Goal: Task Accomplishment & Management: Use online tool/utility

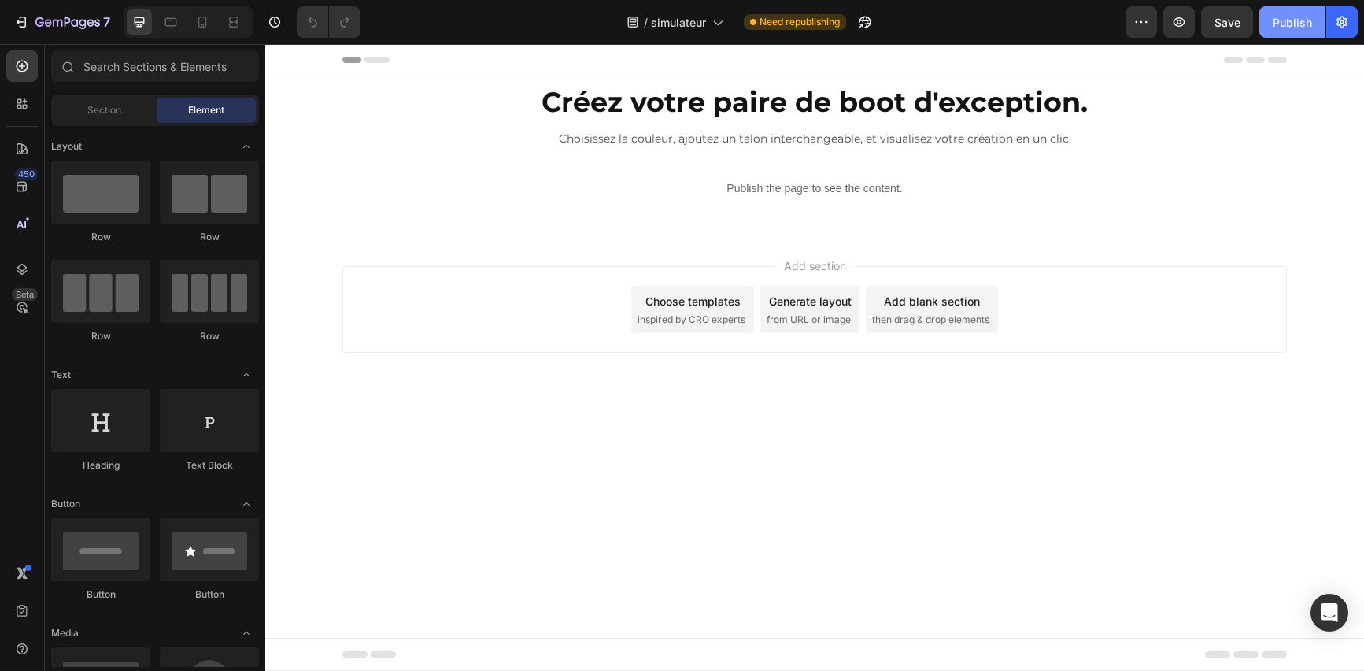
click at [1277, 15] on div "Publish" at bounding box center [1292, 22] width 39 height 17
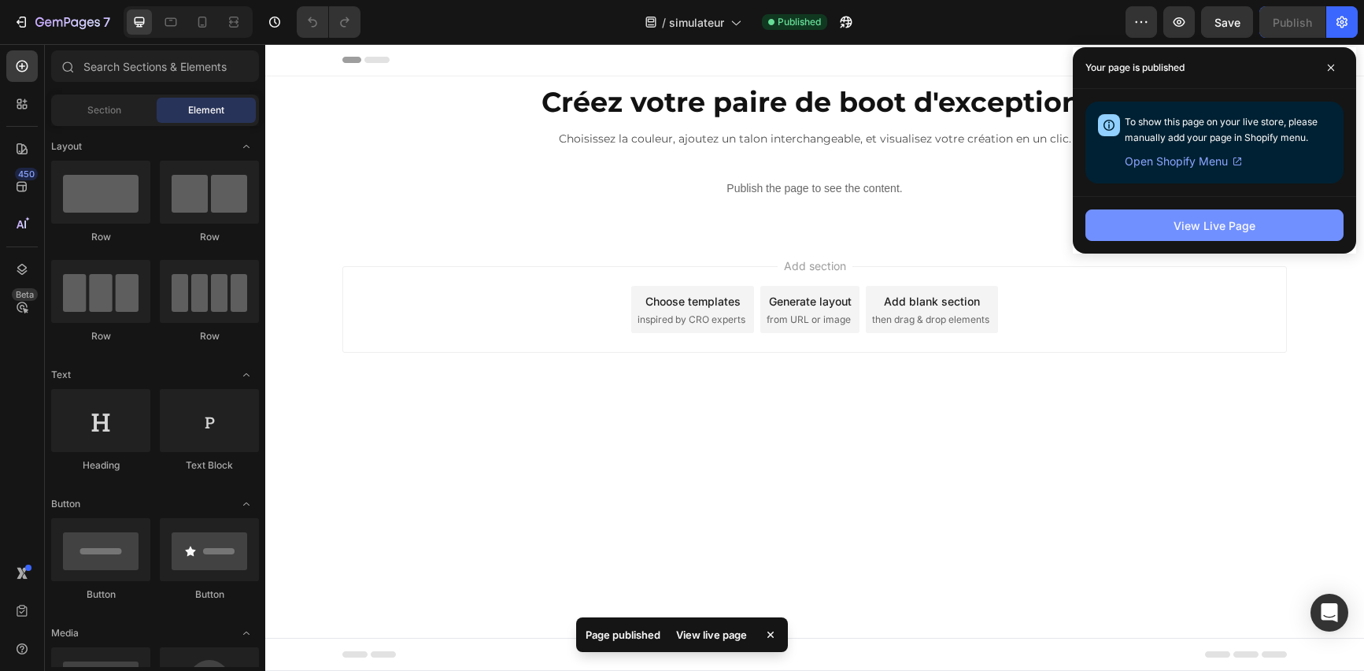
click at [1193, 227] on div "View Live Page" at bounding box center [1215, 225] width 82 height 17
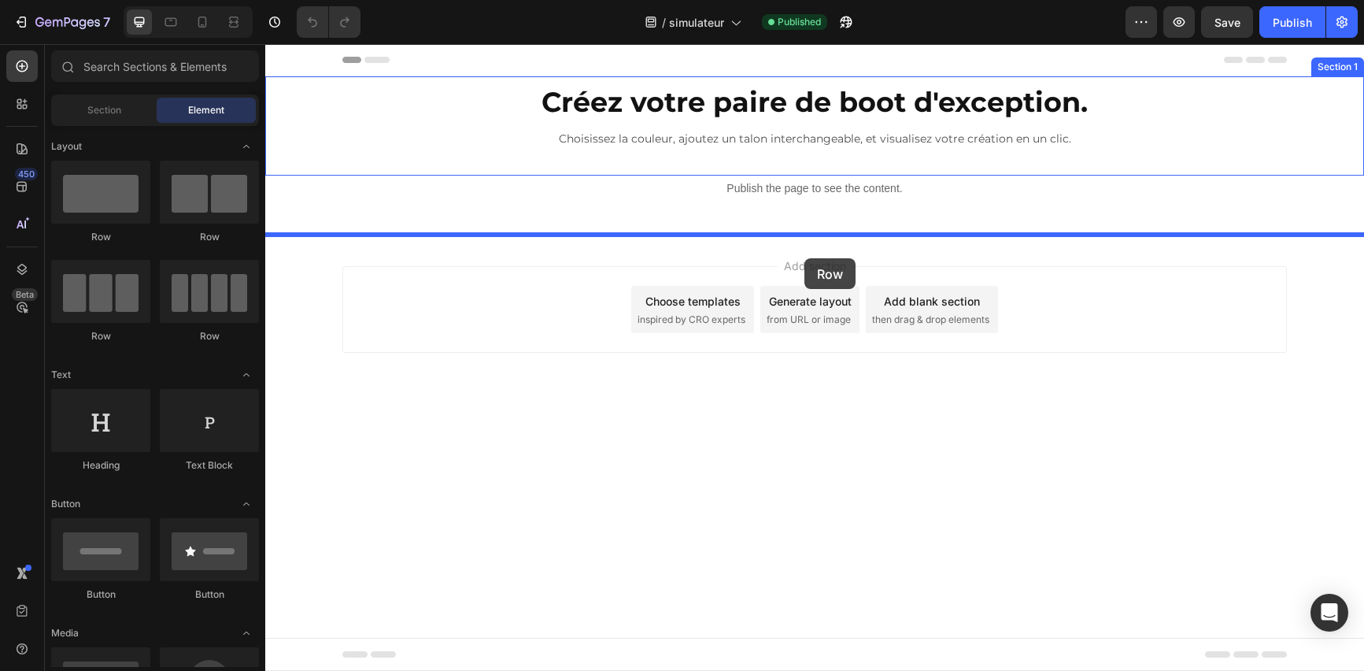
drag, startPoint x: 460, startPoint y: 254, endPoint x: 805, endPoint y: 258, distance: 344.8
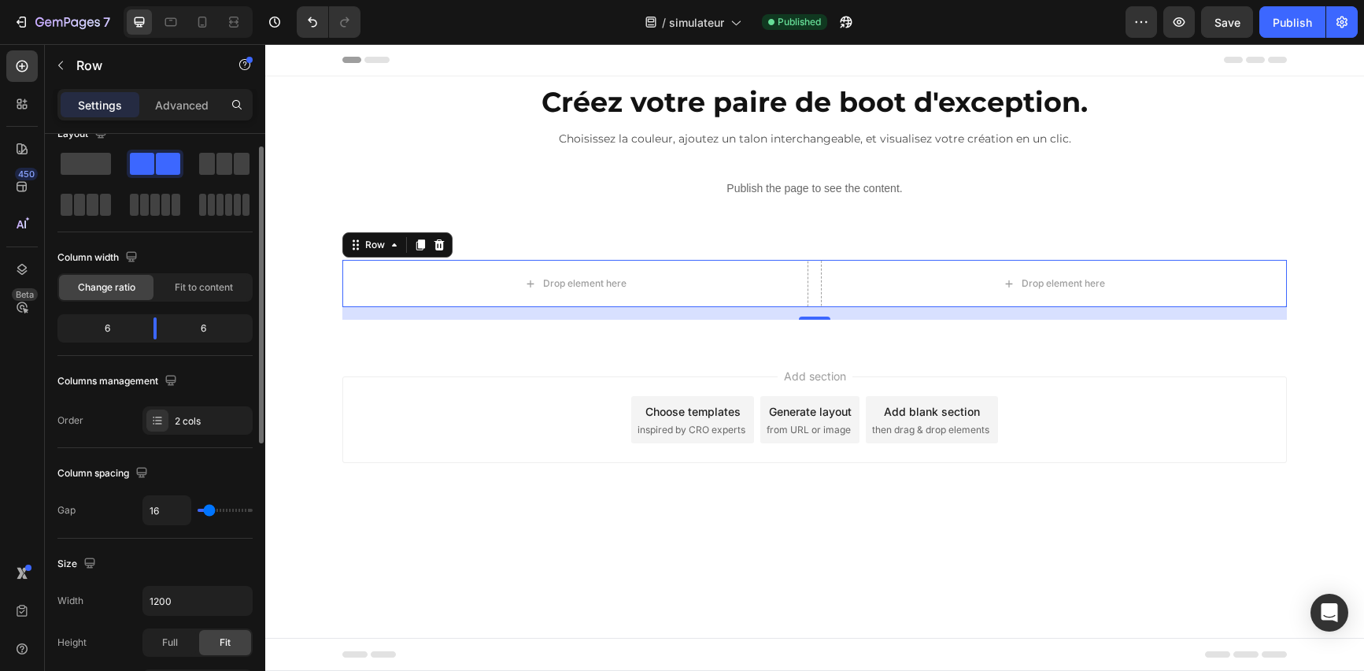
scroll to position [28, 0]
type input "28"
type input "27"
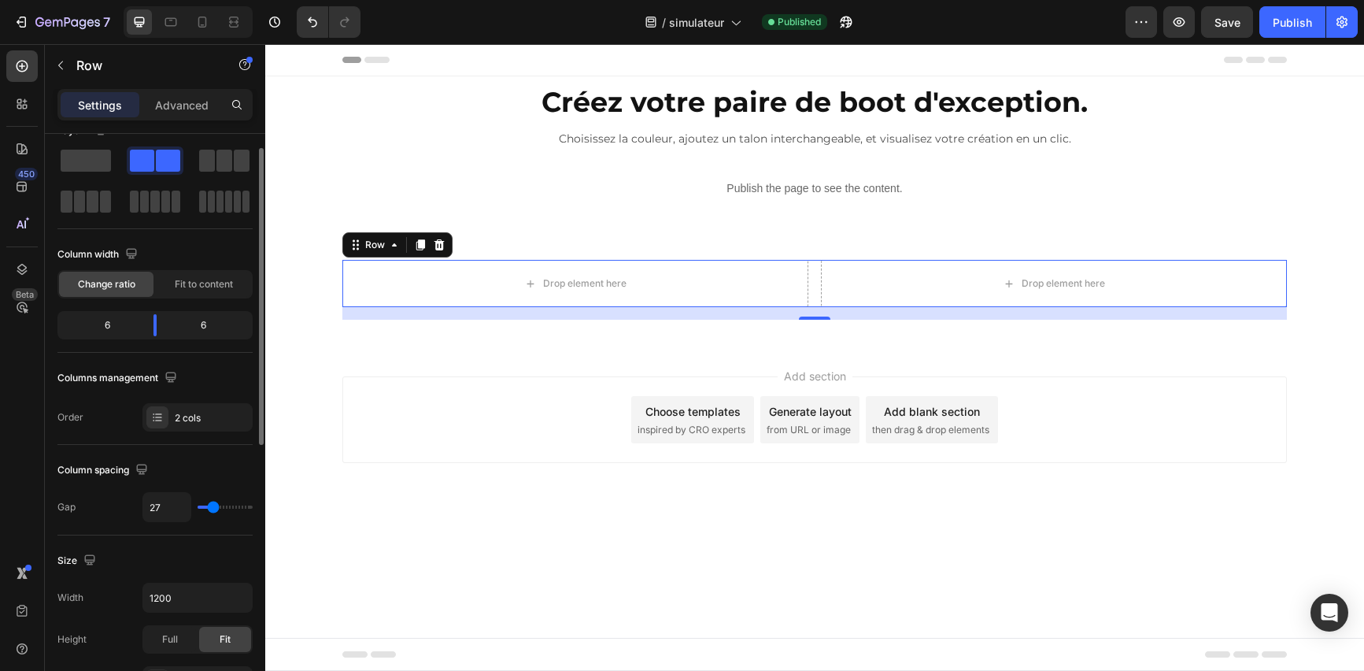
type input "26"
type input "24"
type input "23"
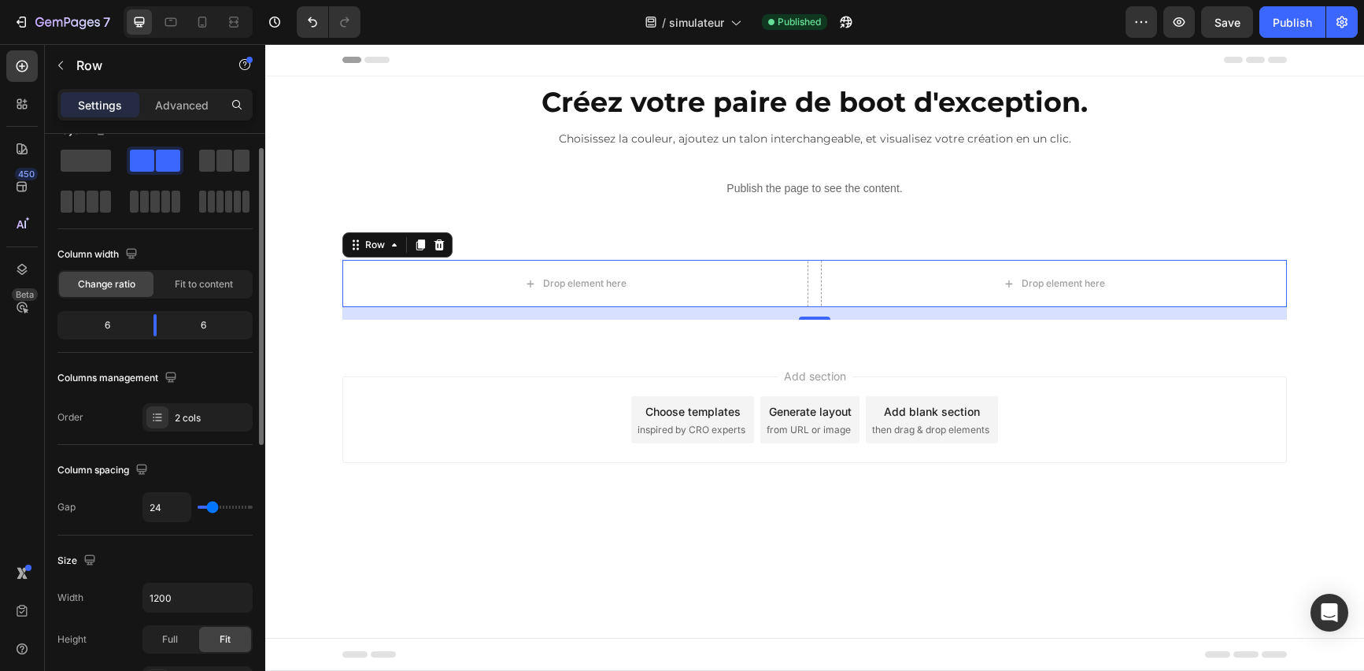
type input "23"
type input "22"
type input "20"
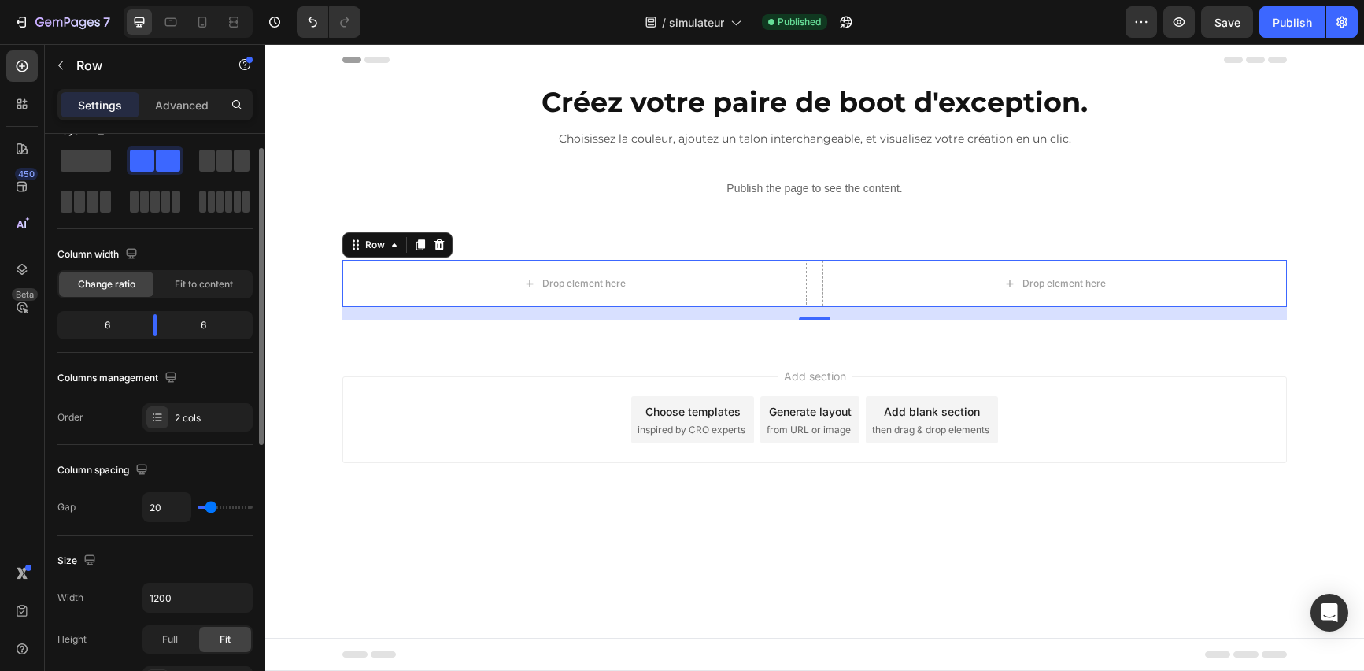
type input "18"
type input "17"
type input "16"
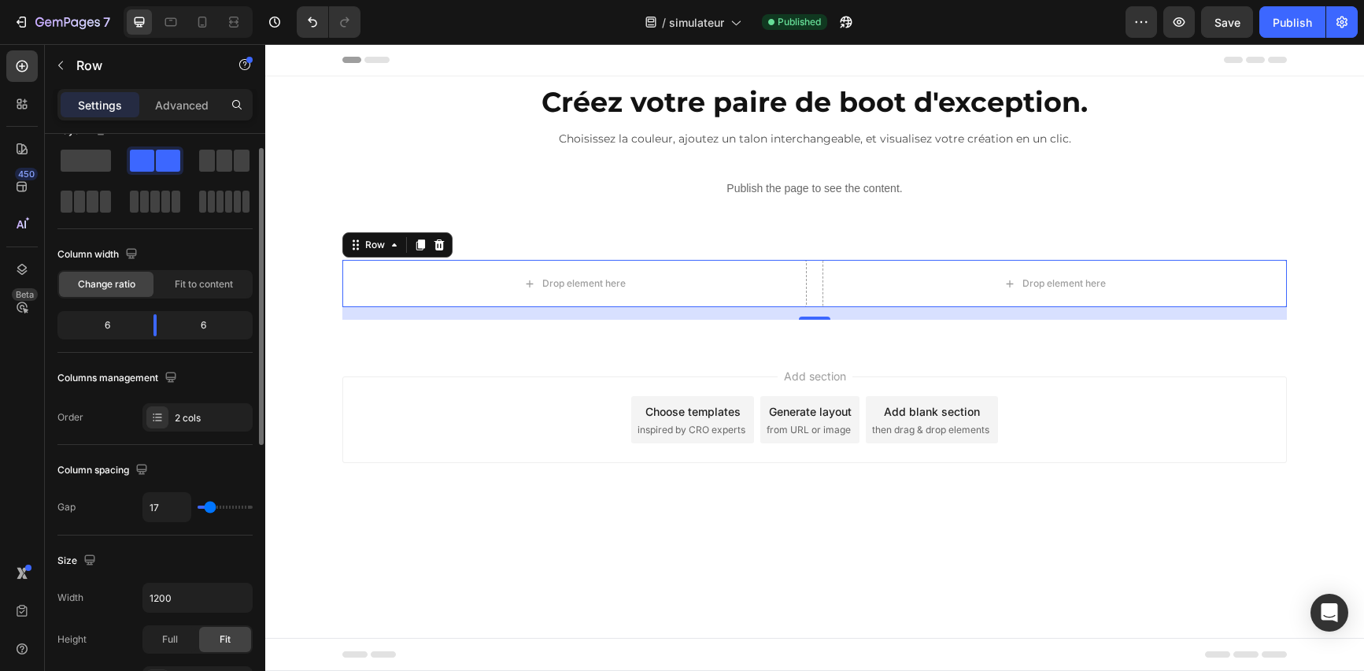
type input "16"
type input "15"
type input "14"
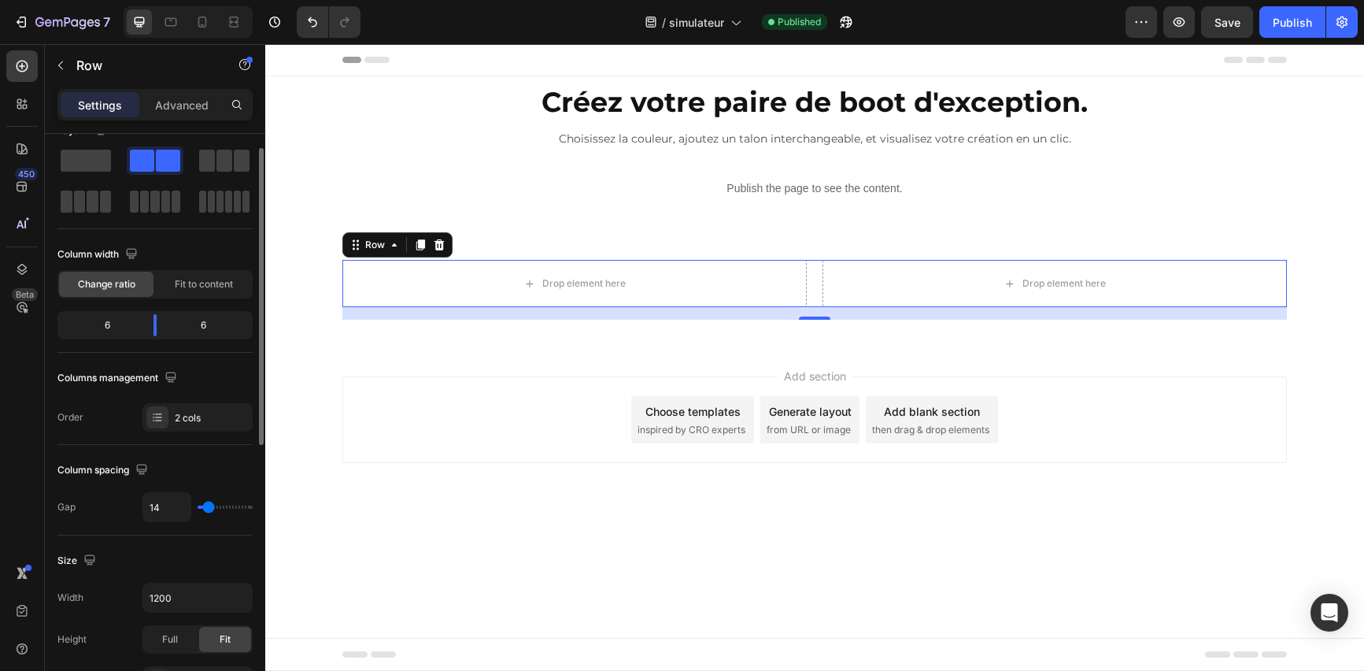
type input "13"
type input "11"
type input "10"
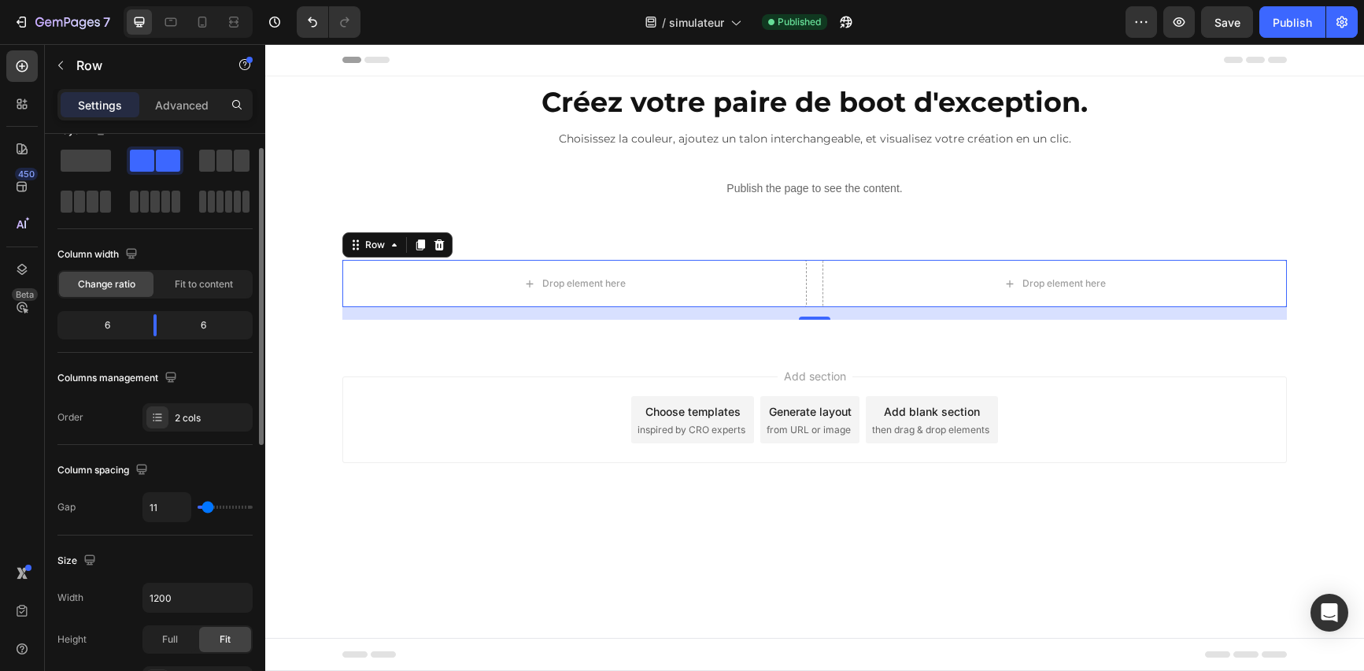
type input "10"
type input "8"
type input "7"
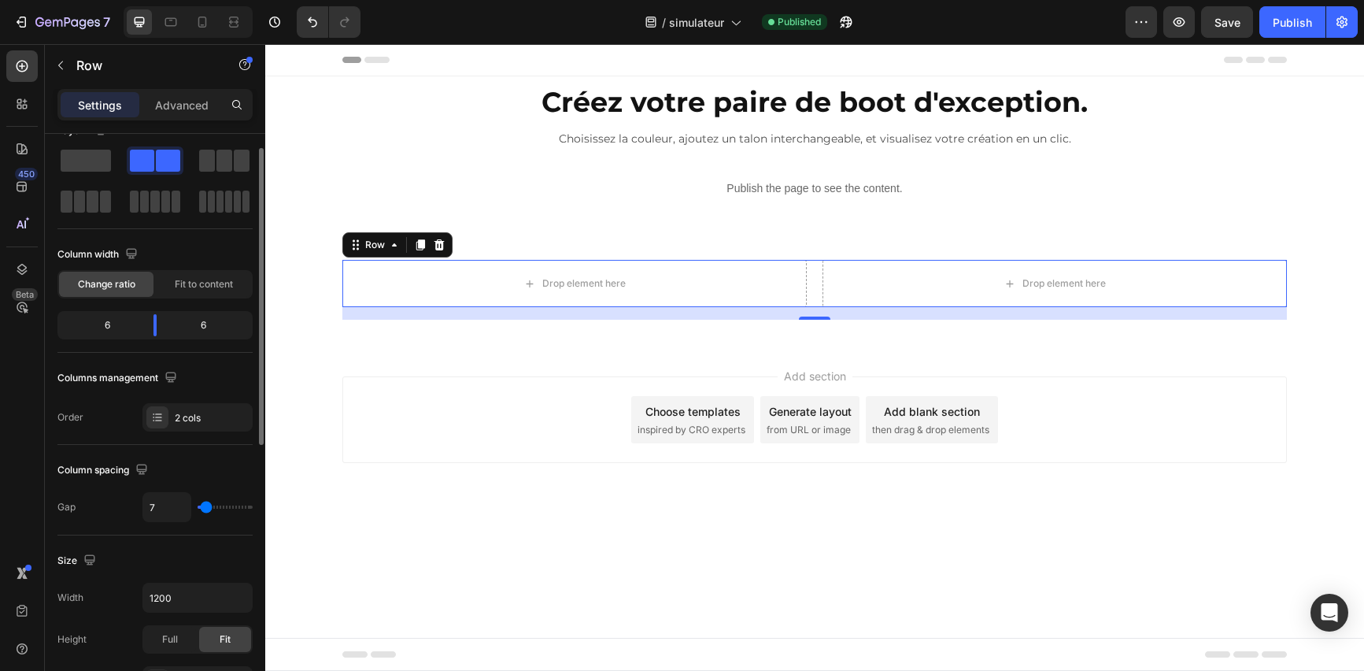
type input "6"
type input "5"
type input "4"
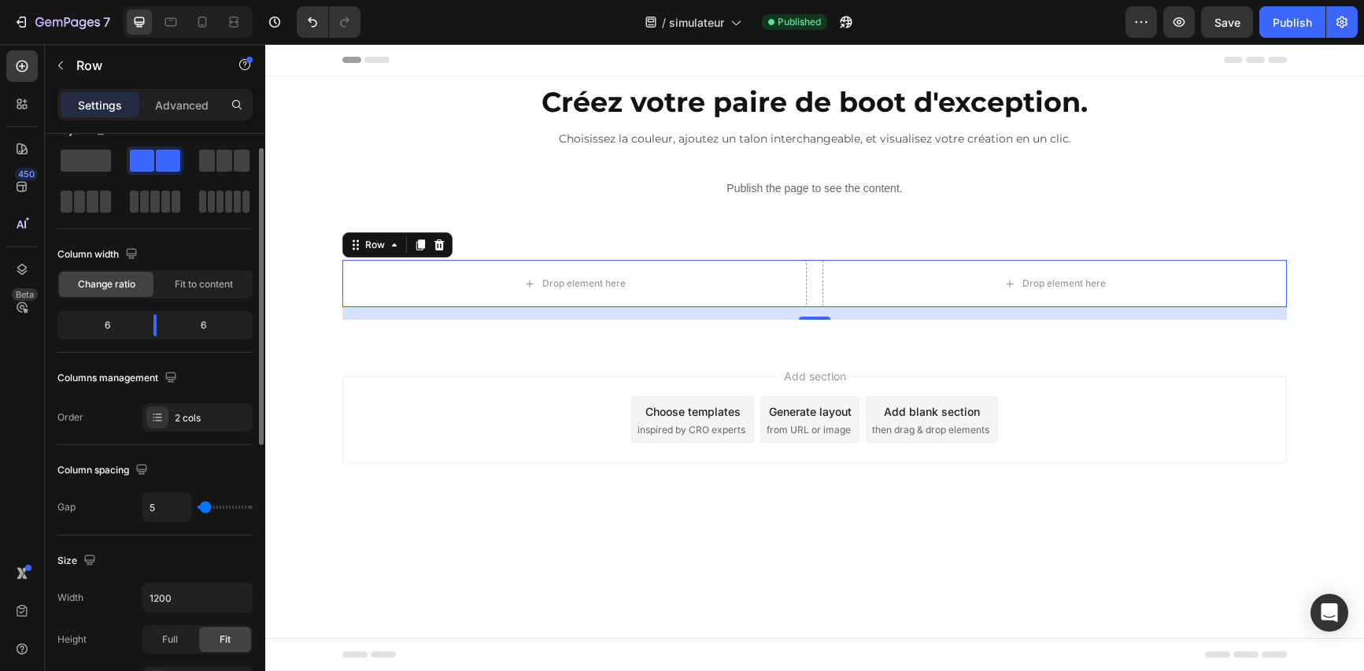
type input "4"
type input "3"
type input "1"
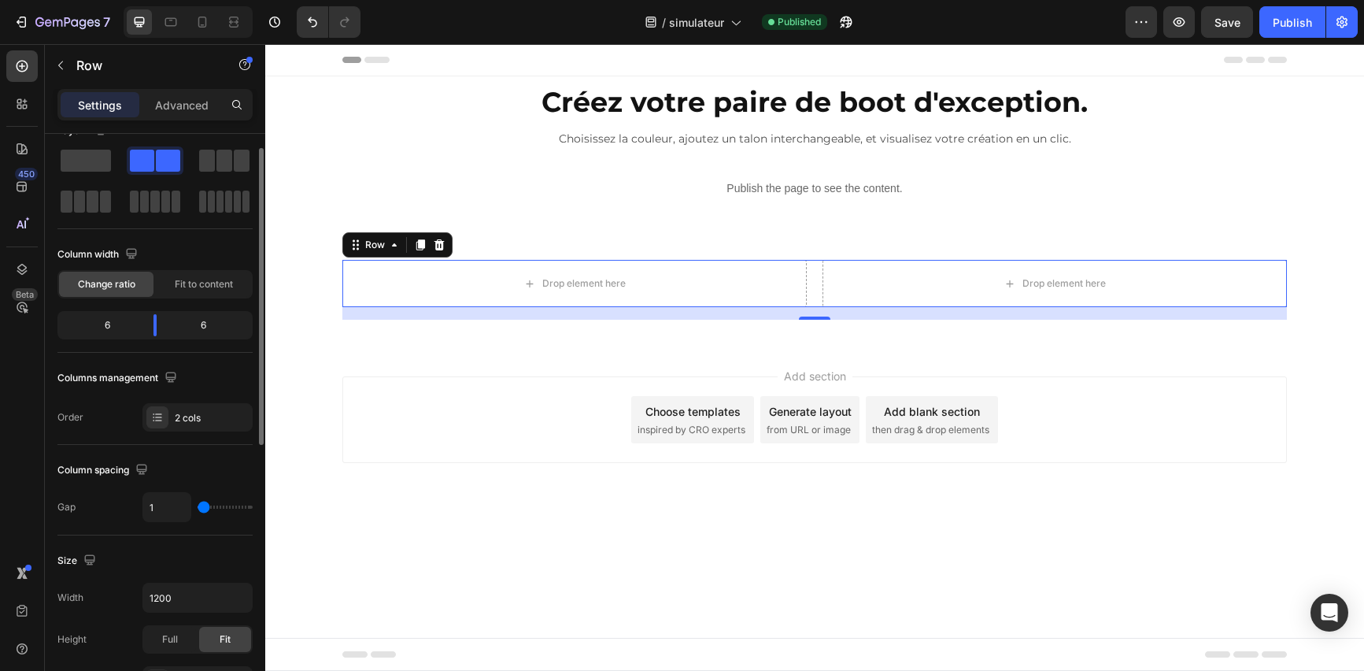
type input "0"
drag, startPoint x: 213, startPoint y: 508, endPoint x: 188, endPoint y: 510, distance: 25.3
type input "0"
click at [198, 509] on input "range" at bounding box center [225, 506] width 55 height 3
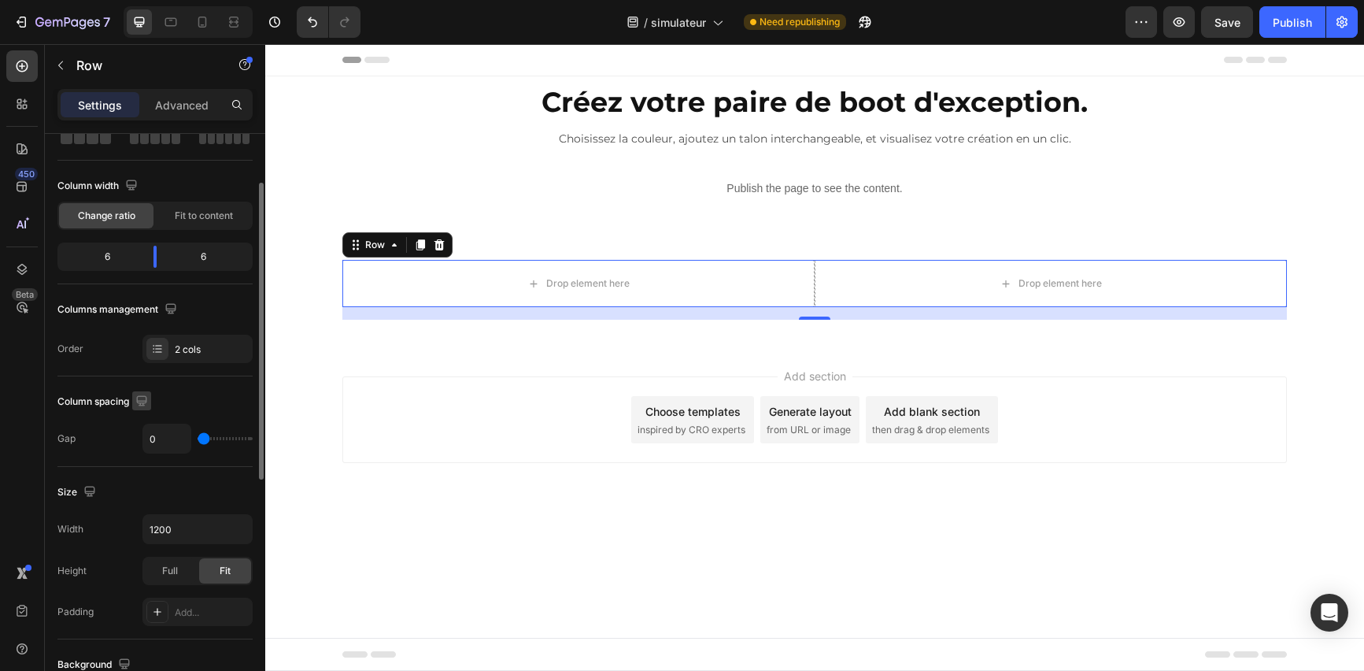
scroll to position [113, 0]
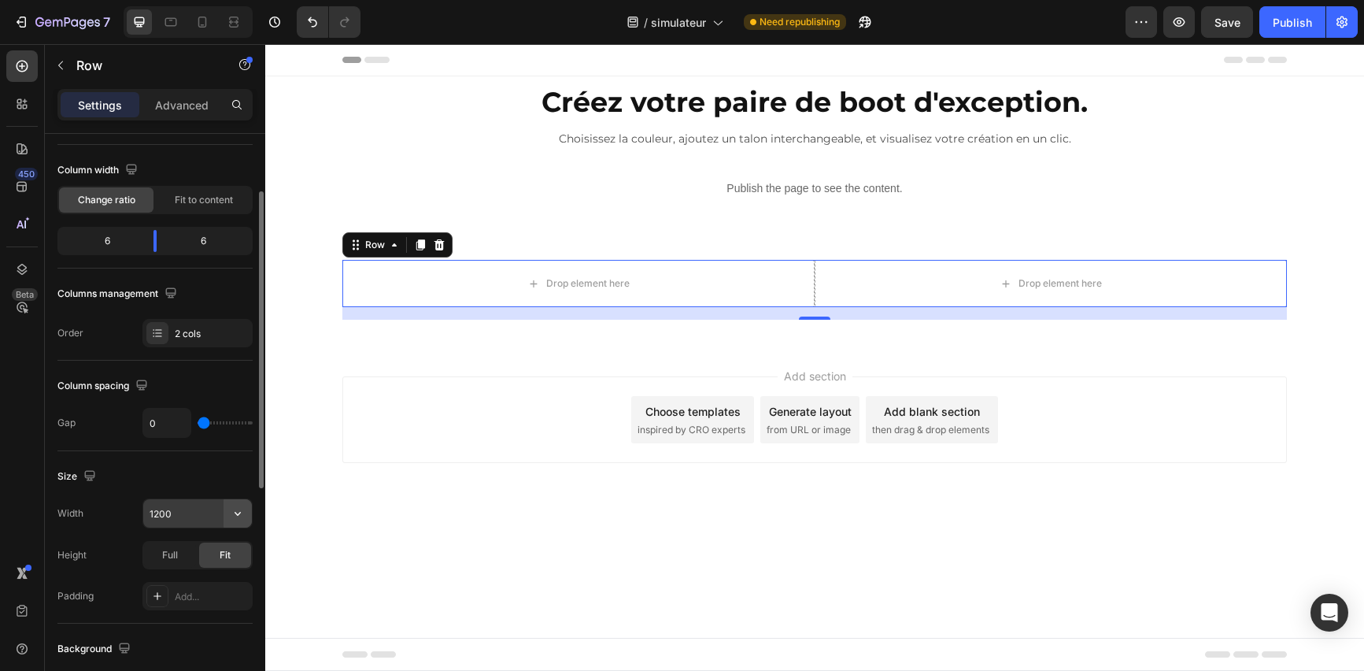
click at [235, 515] on icon "button" at bounding box center [238, 513] width 16 height 16
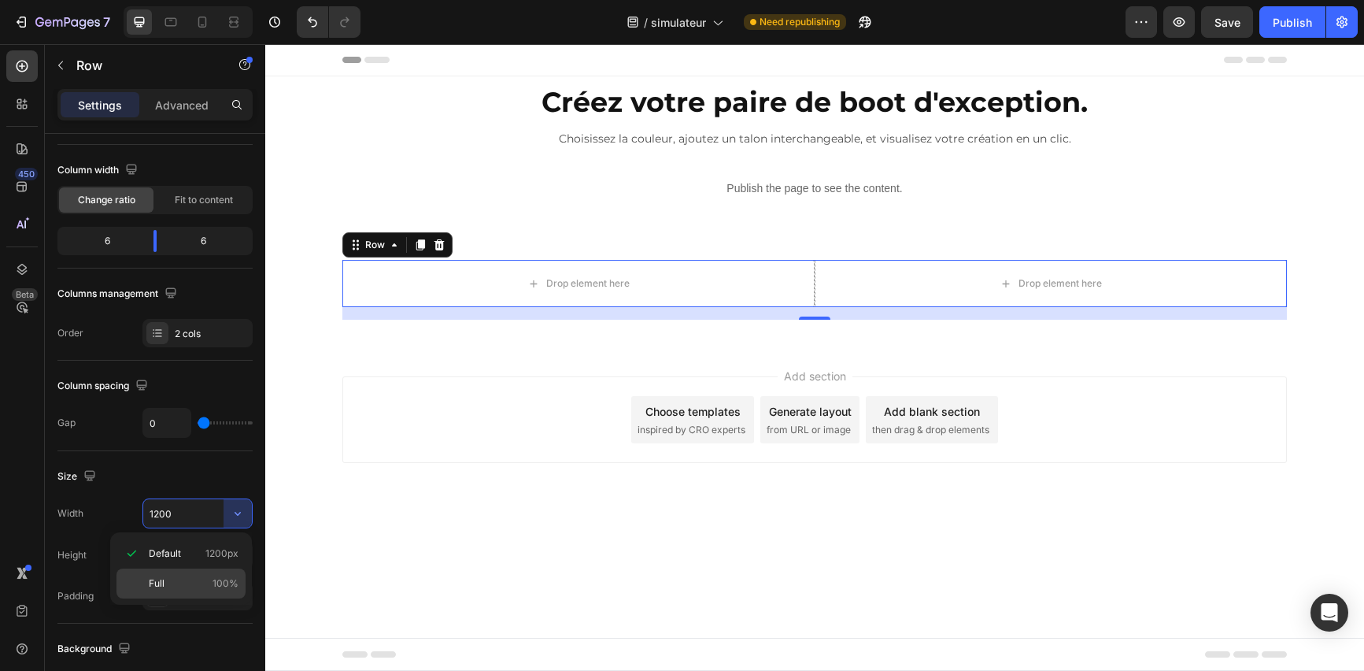
click at [187, 574] on div "Full 100%" at bounding box center [181, 583] width 129 height 30
type input "100%"
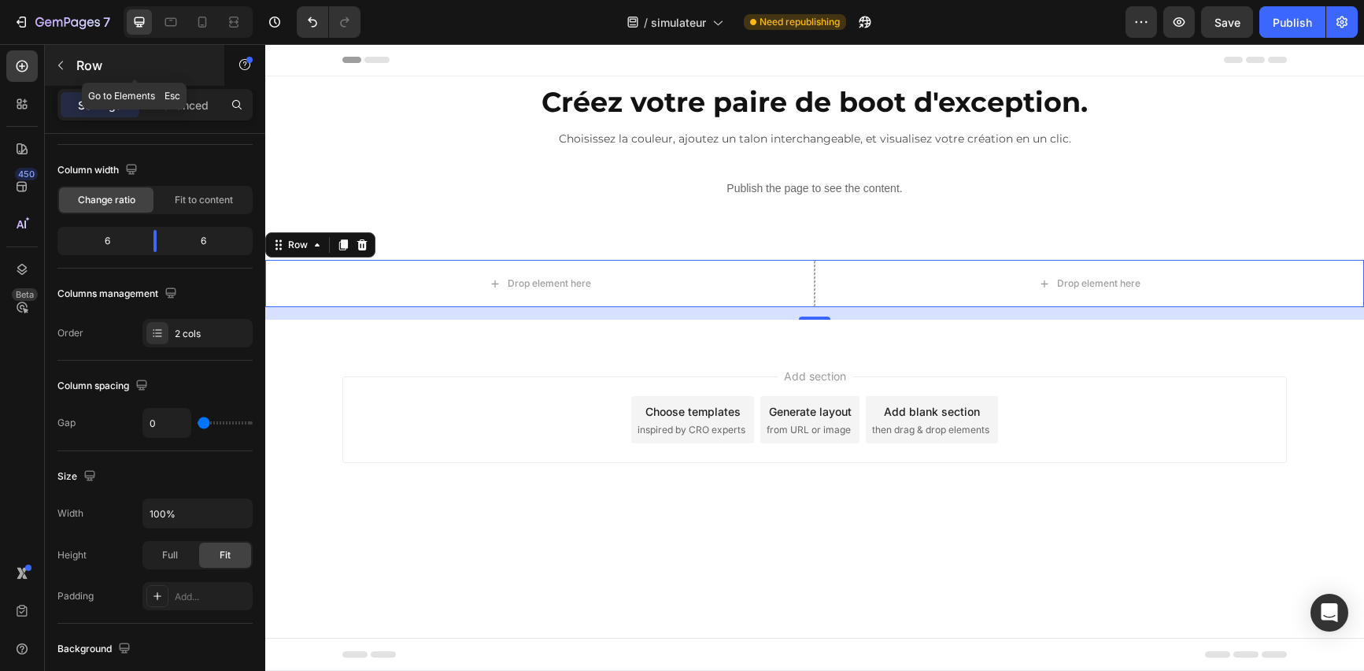
click at [61, 68] on icon "button" at bounding box center [60, 65] width 5 height 9
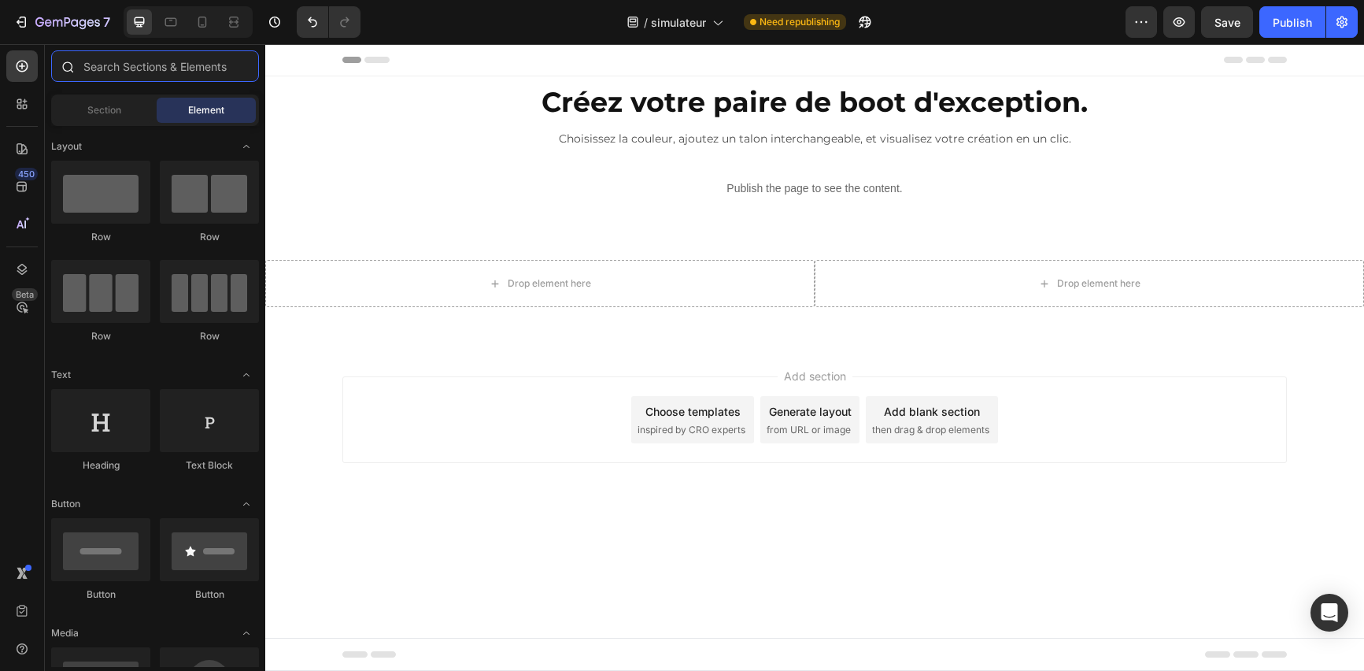
click at [117, 68] on input "text" at bounding box center [155, 65] width 208 height 31
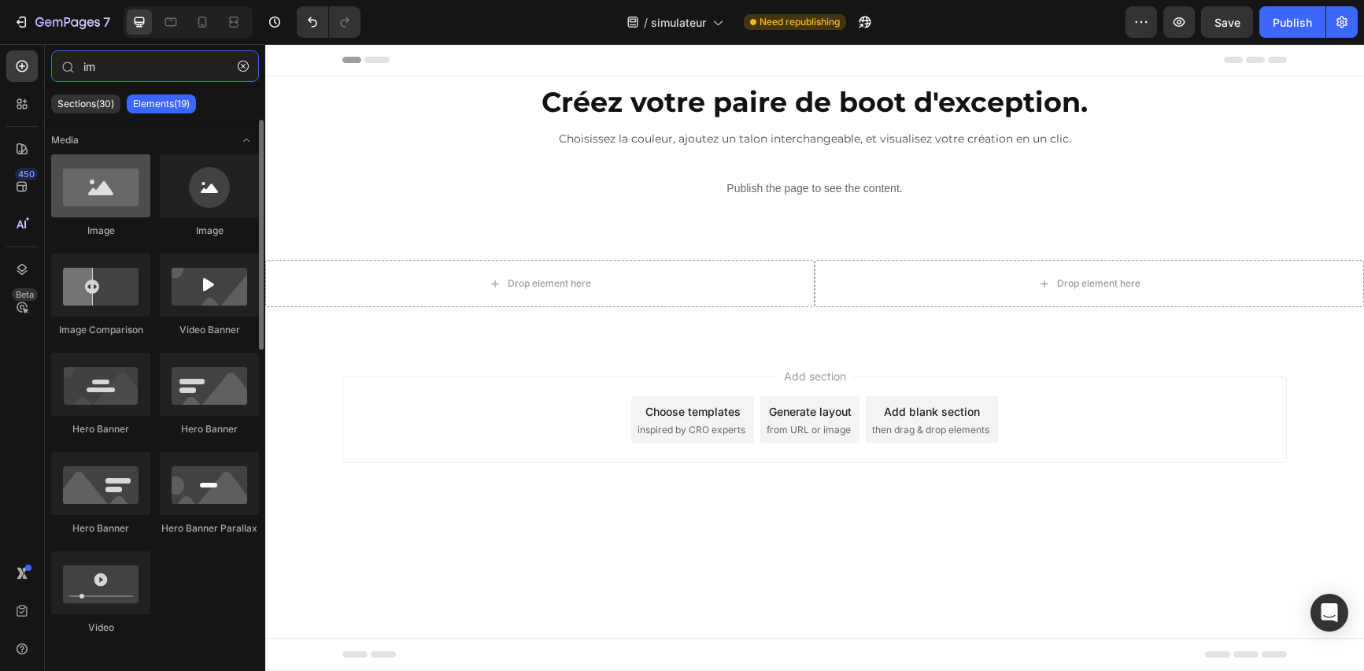
type input "im"
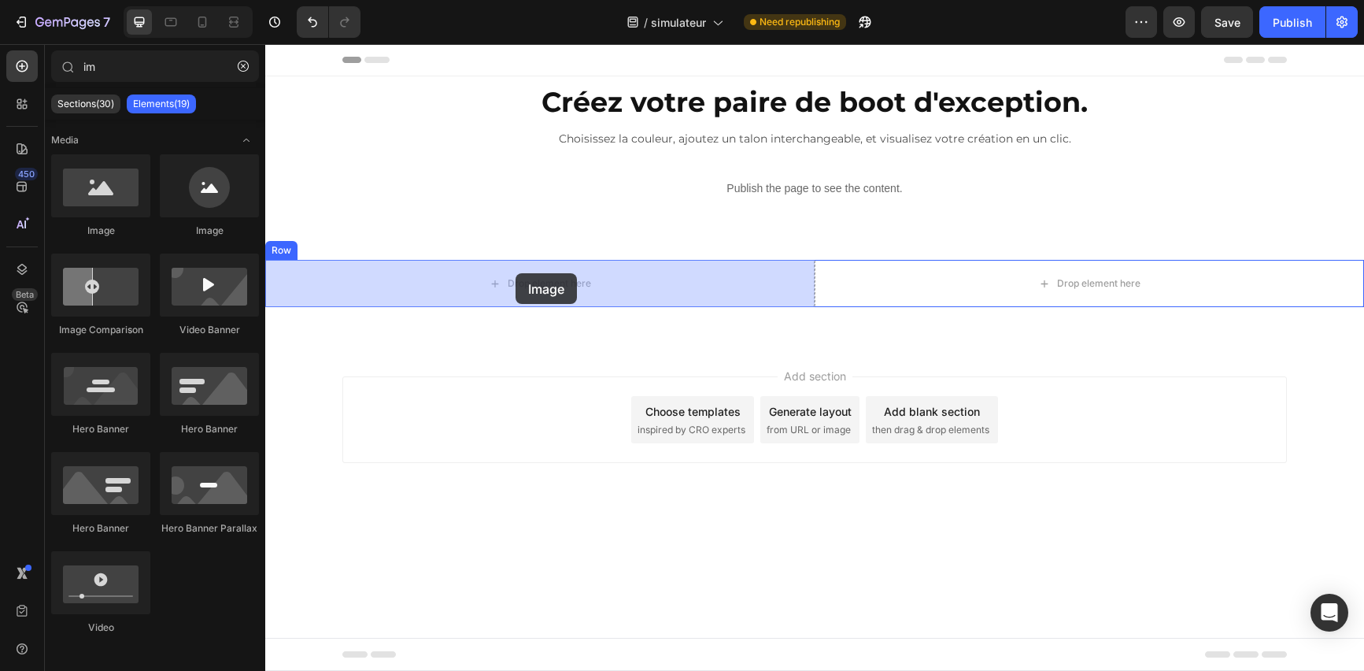
drag, startPoint x: 368, startPoint y: 242, endPoint x: 516, endPoint y: 273, distance: 150.4
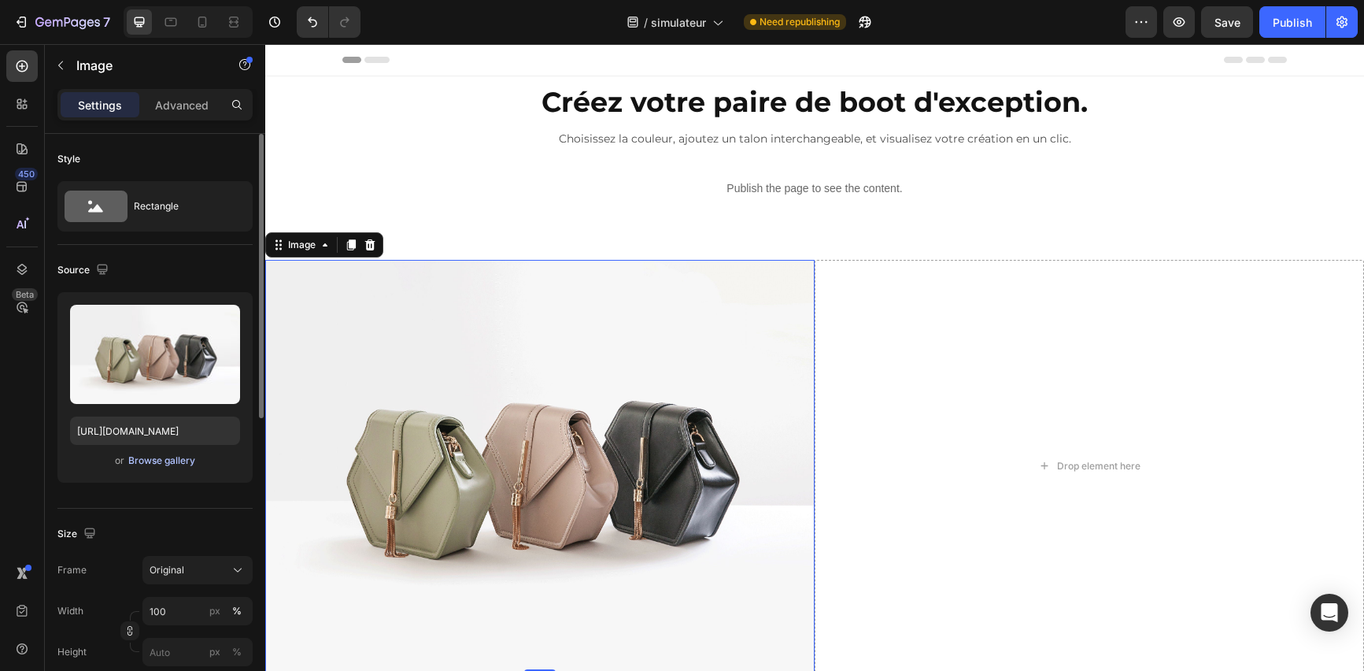
click at [173, 453] on div "Browse gallery" at bounding box center [161, 460] width 67 height 14
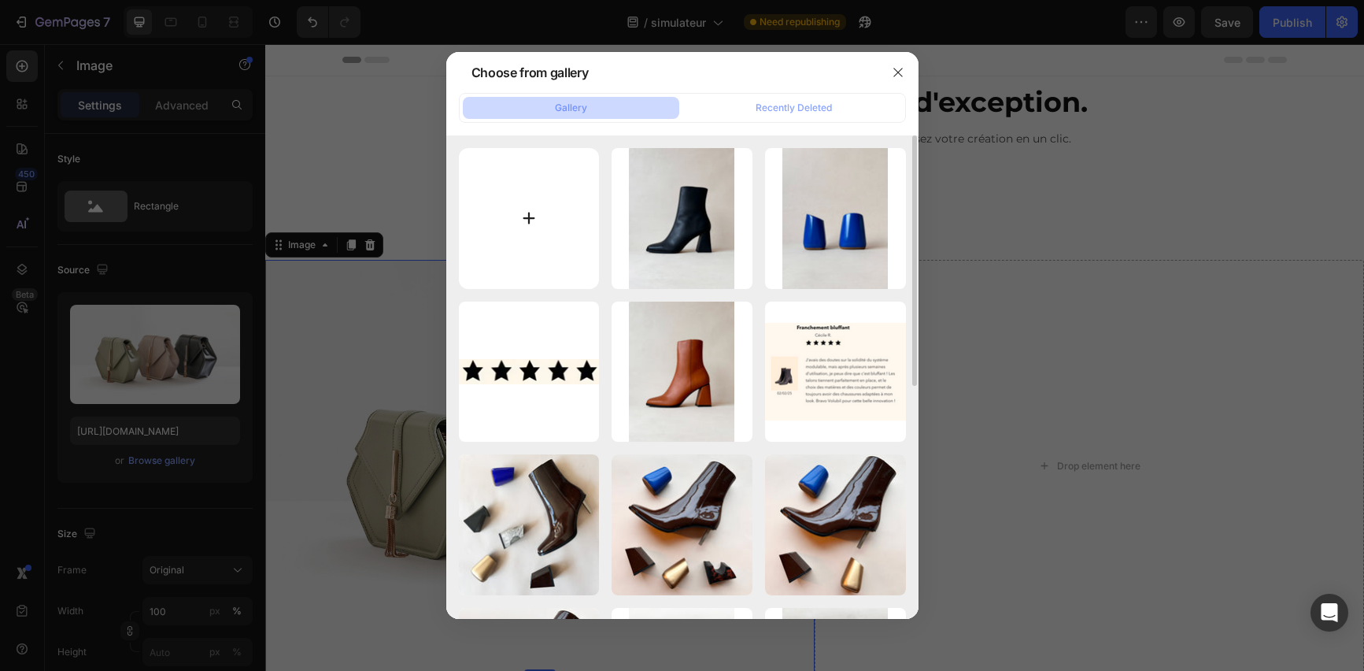
click at [562, 213] on input "file" at bounding box center [529, 218] width 141 height 141
type input "C:\fakepath\photo [PERSON_NAME].jpeg"
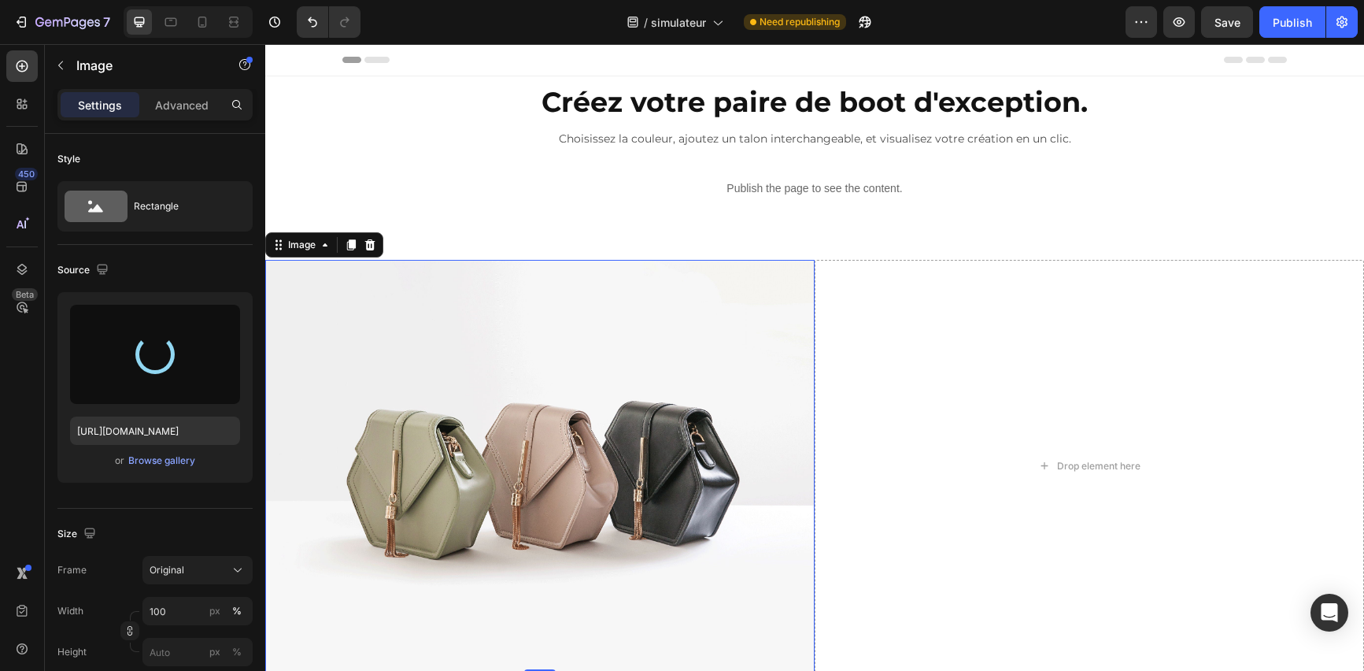
type input "[URL][DOMAIN_NAME]"
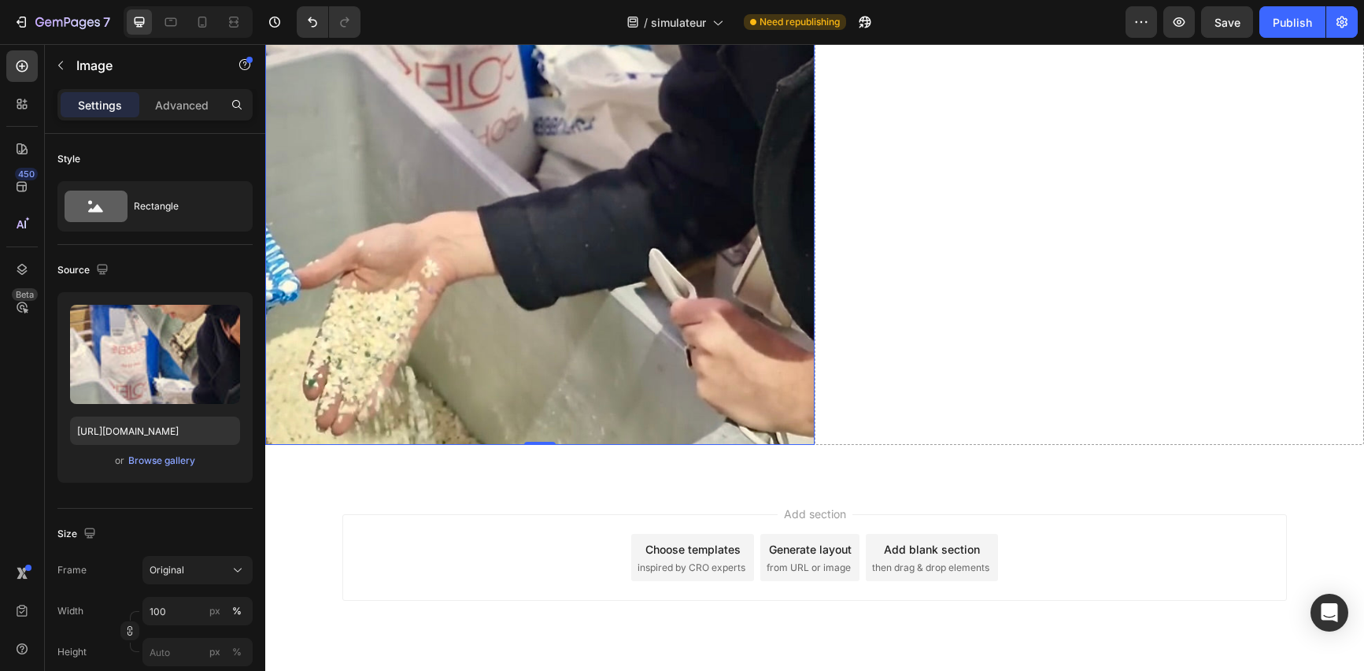
scroll to position [780, 0]
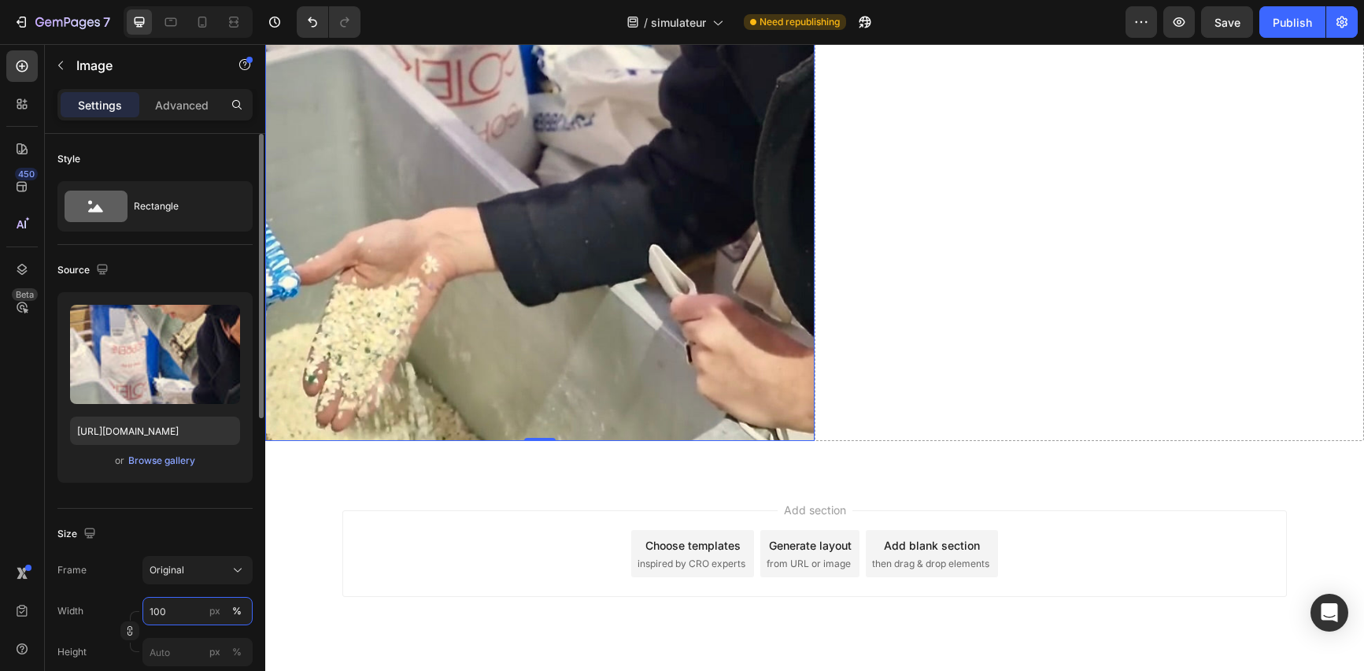
click at [190, 610] on input "100" at bounding box center [197, 611] width 110 height 28
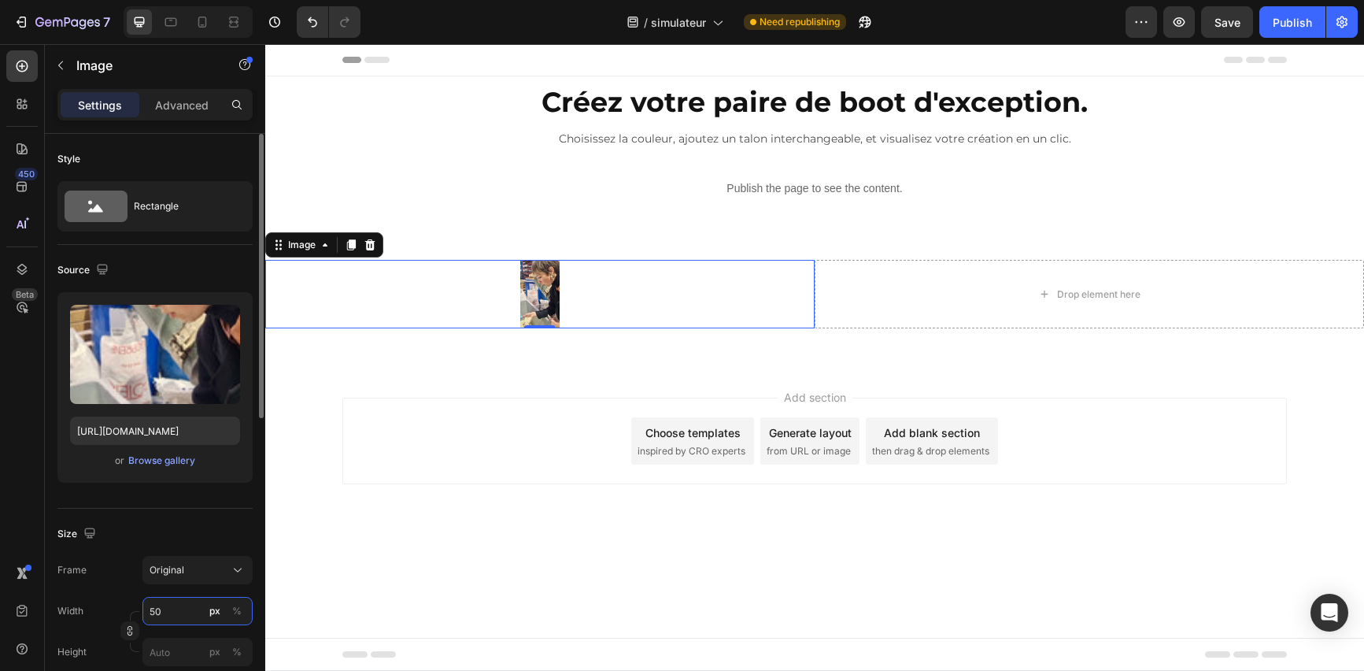
type input "5"
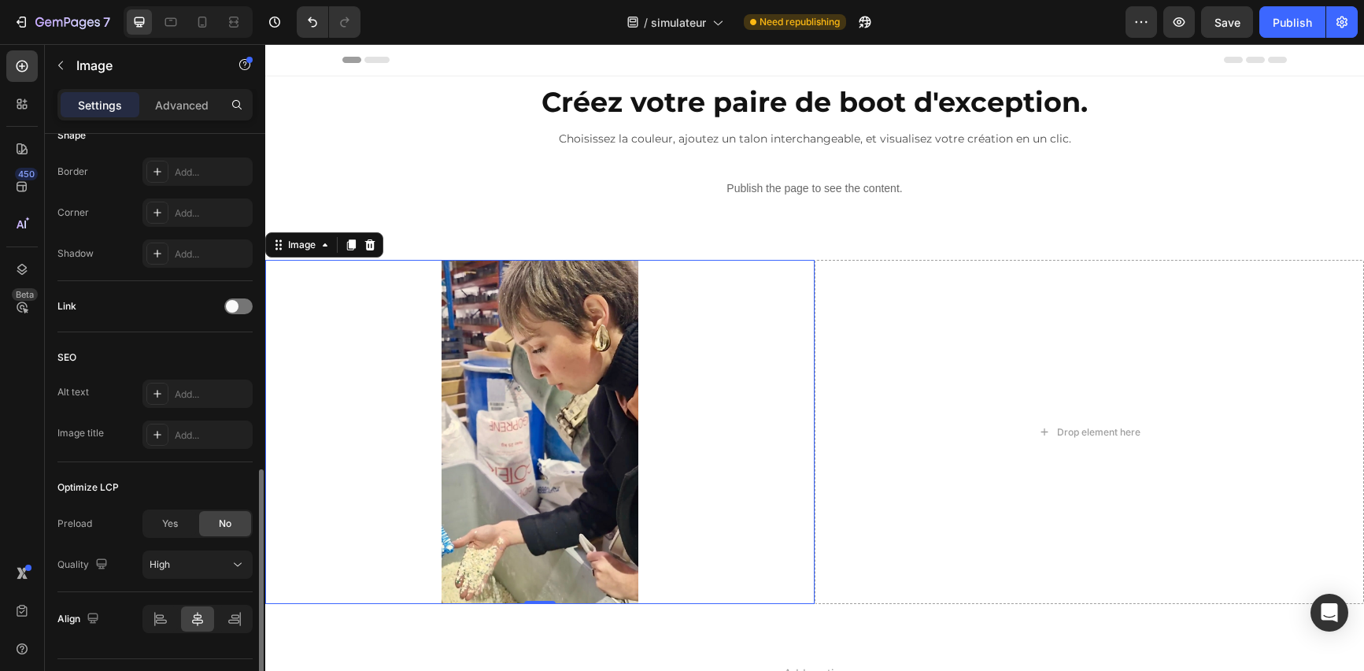
scroll to position [607, 0]
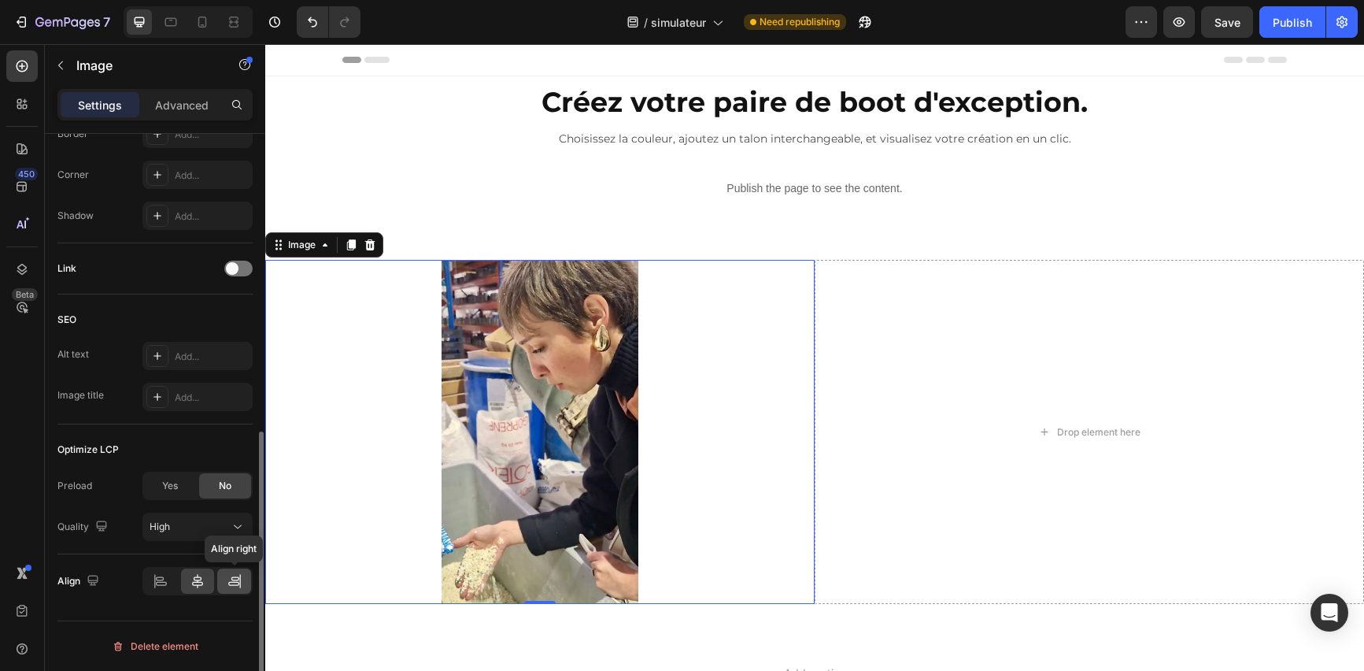
type input "250"
click at [230, 590] on div at bounding box center [234, 580] width 34 height 25
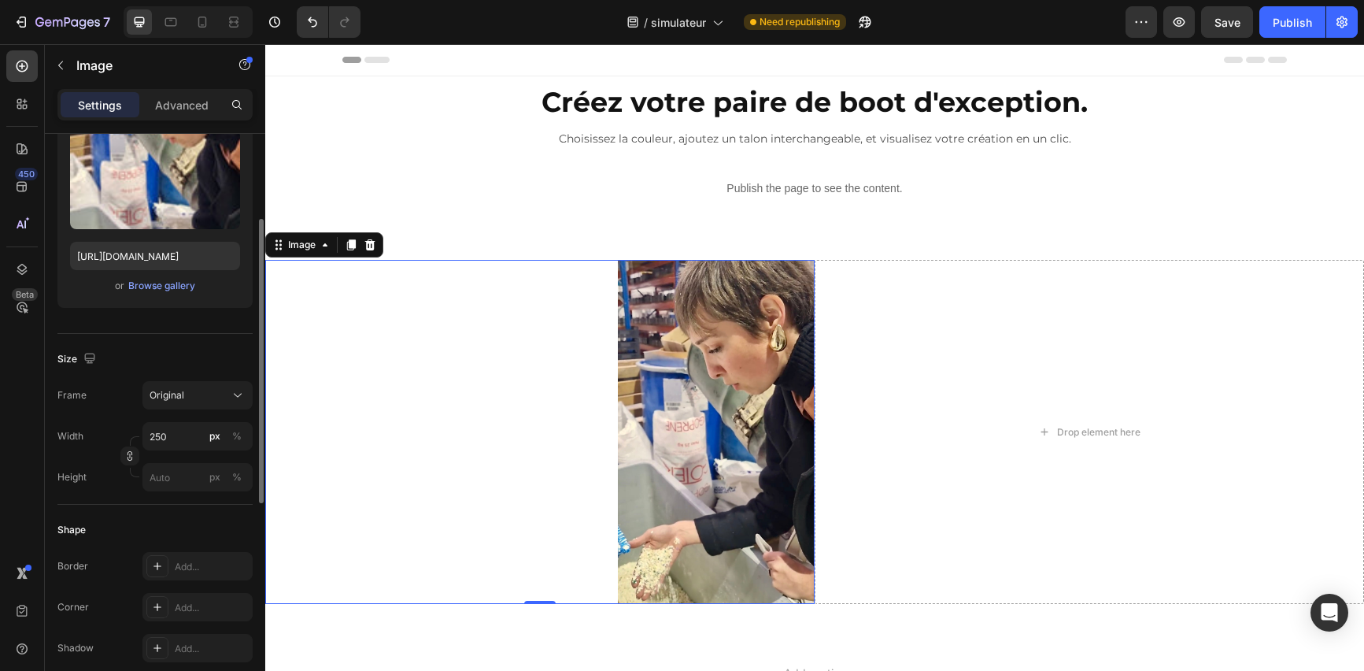
scroll to position [0, 0]
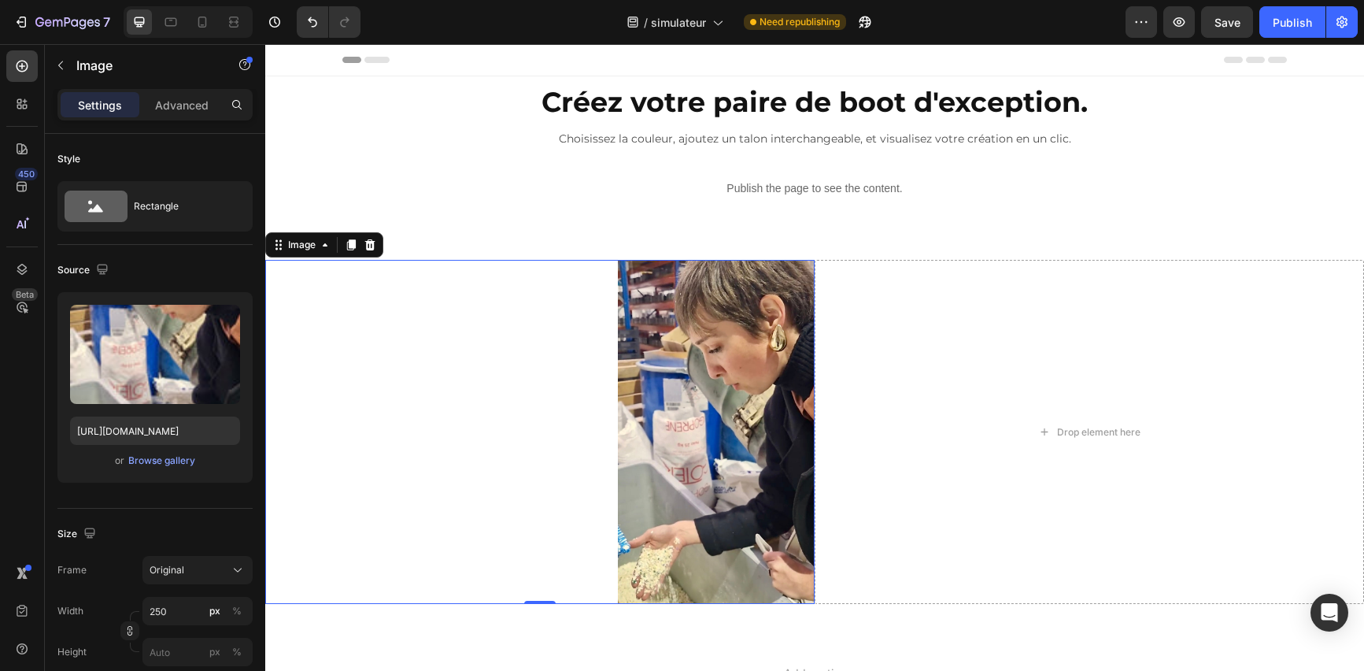
click at [356, 441] on div at bounding box center [539, 432] width 549 height 344
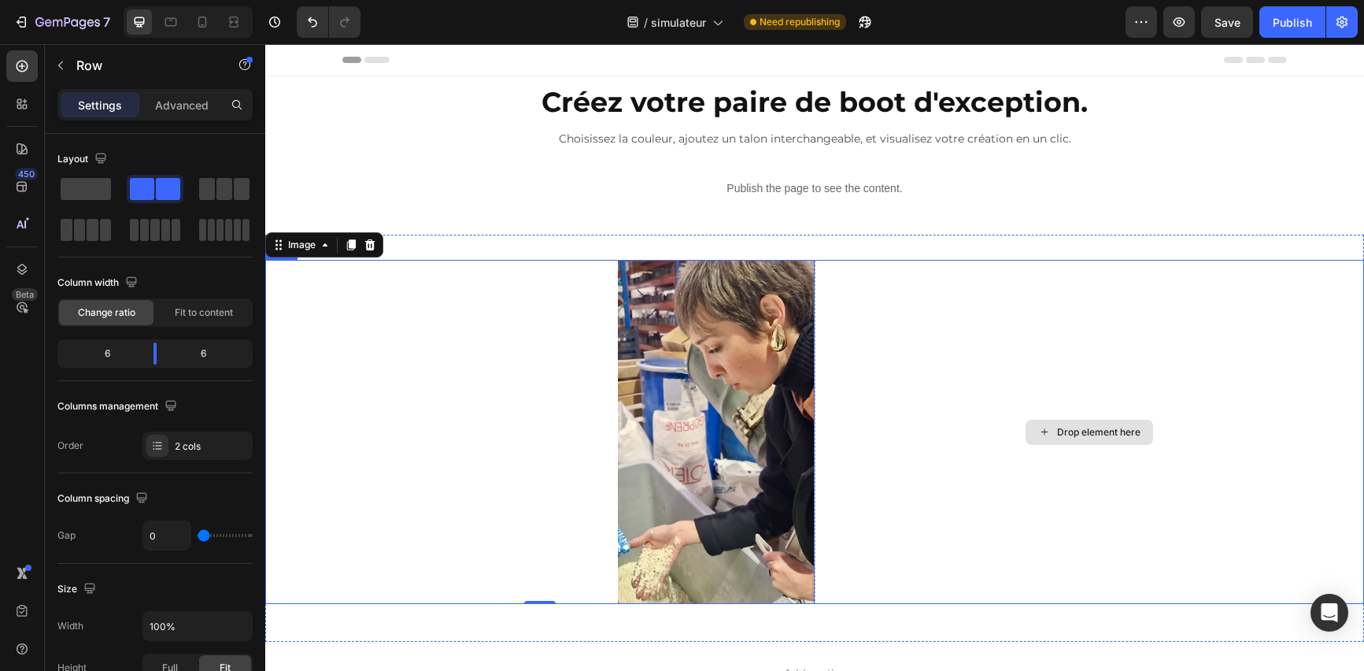
click at [957, 304] on div "Drop element here" at bounding box center [1089, 432] width 549 height 344
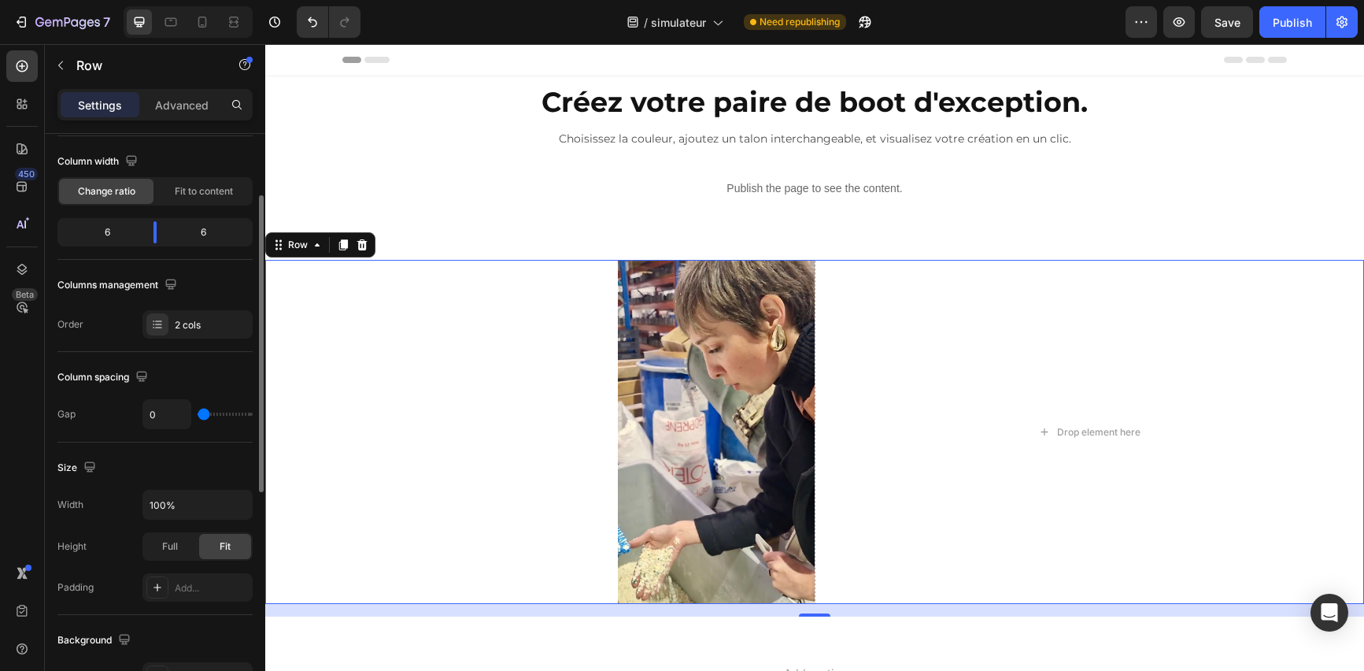
scroll to position [195, 0]
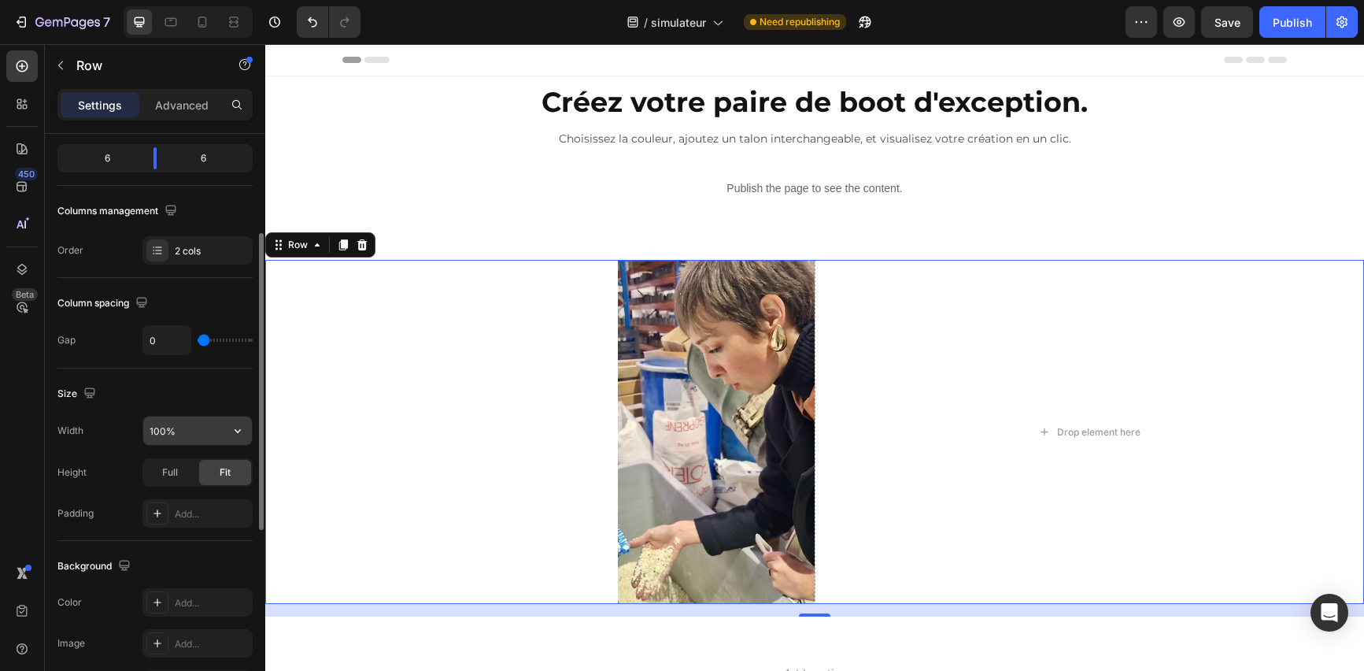
click at [211, 431] on input "100%" at bounding box center [197, 430] width 109 height 28
click at [235, 429] on icon "button" at bounding box center [238, 431] width 6 height 4
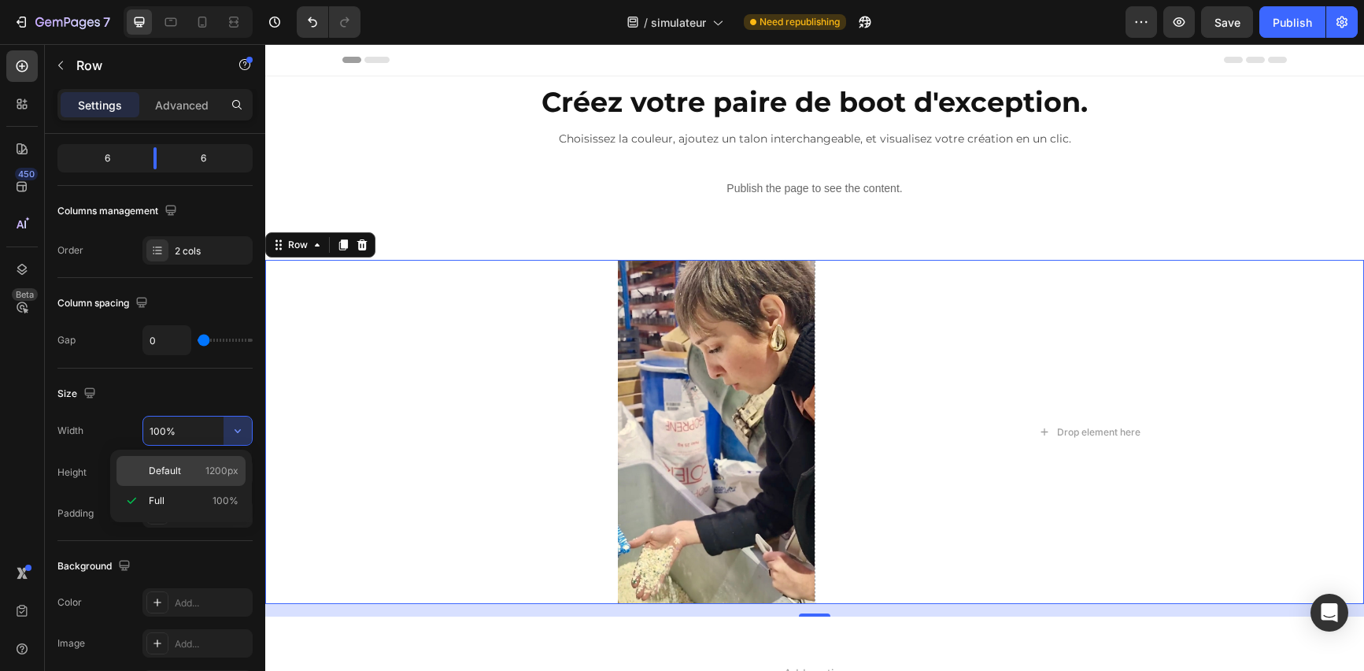
click at [183, 472] on p "Default 1200px" at bounding box center [194, 471] width 90 height 14
type input "1200"
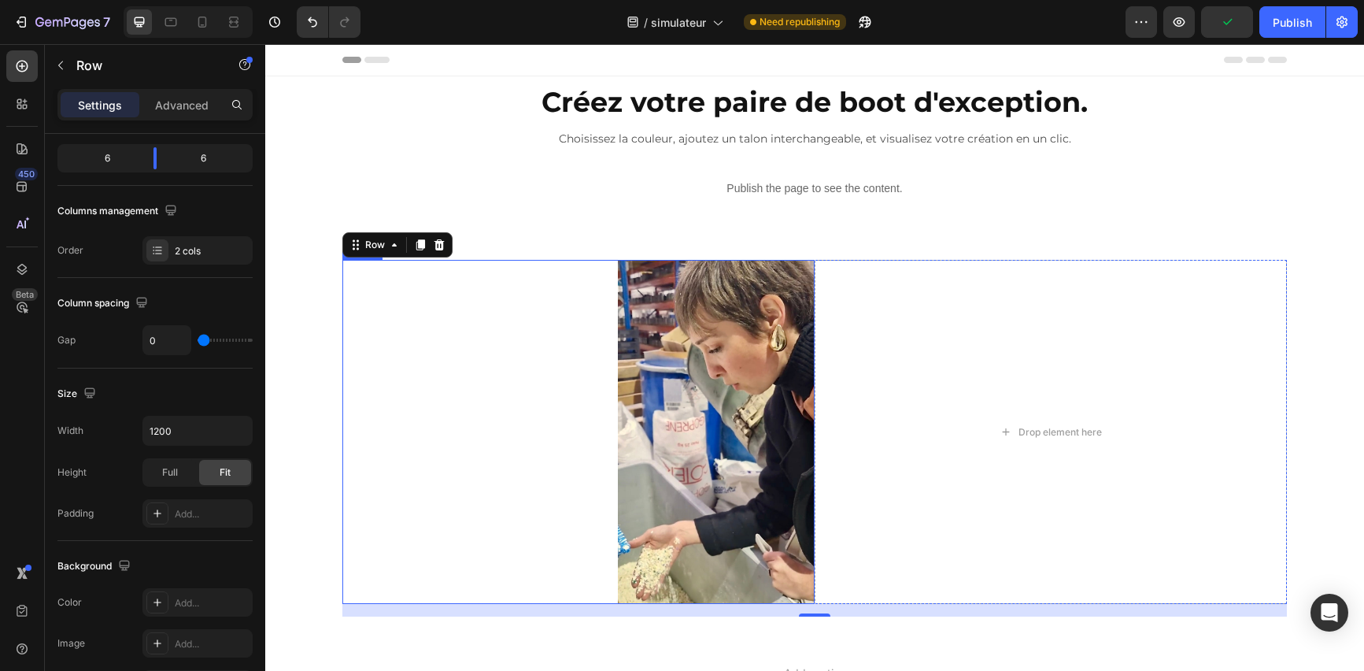
click at [668, 461] on img at bounding box center [716, 432] width 197 height 344
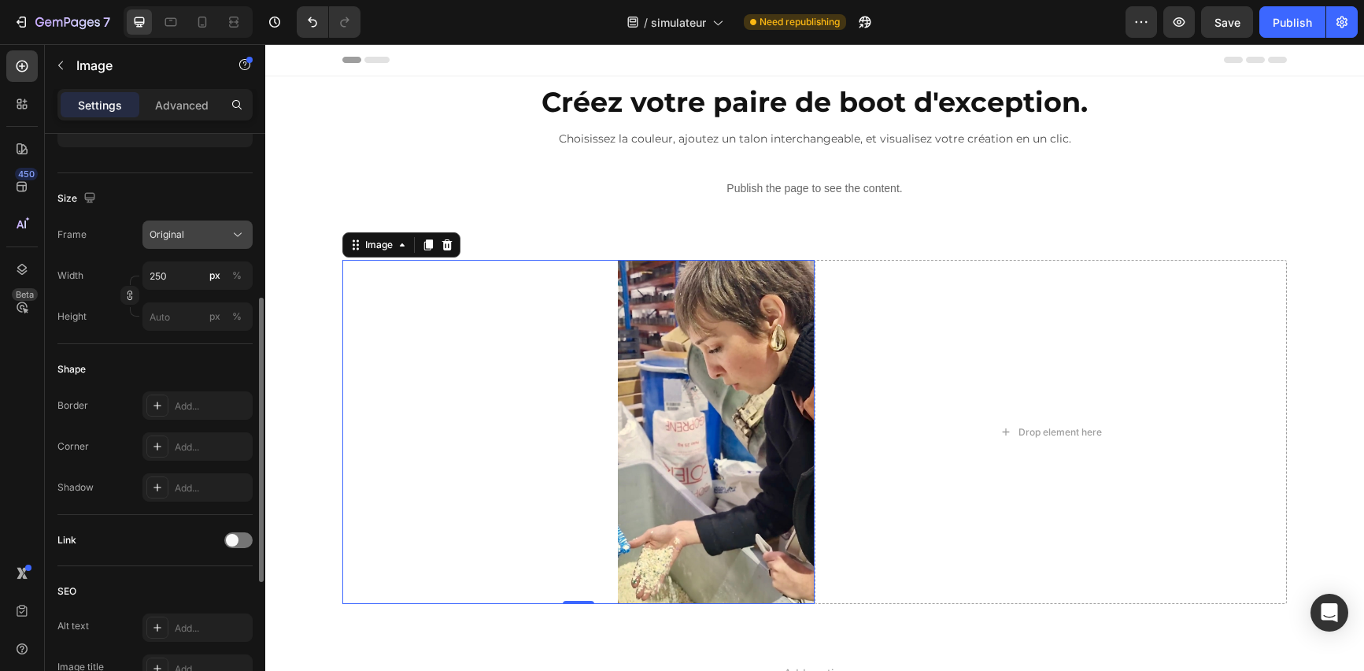
scroll to position [607, 0]
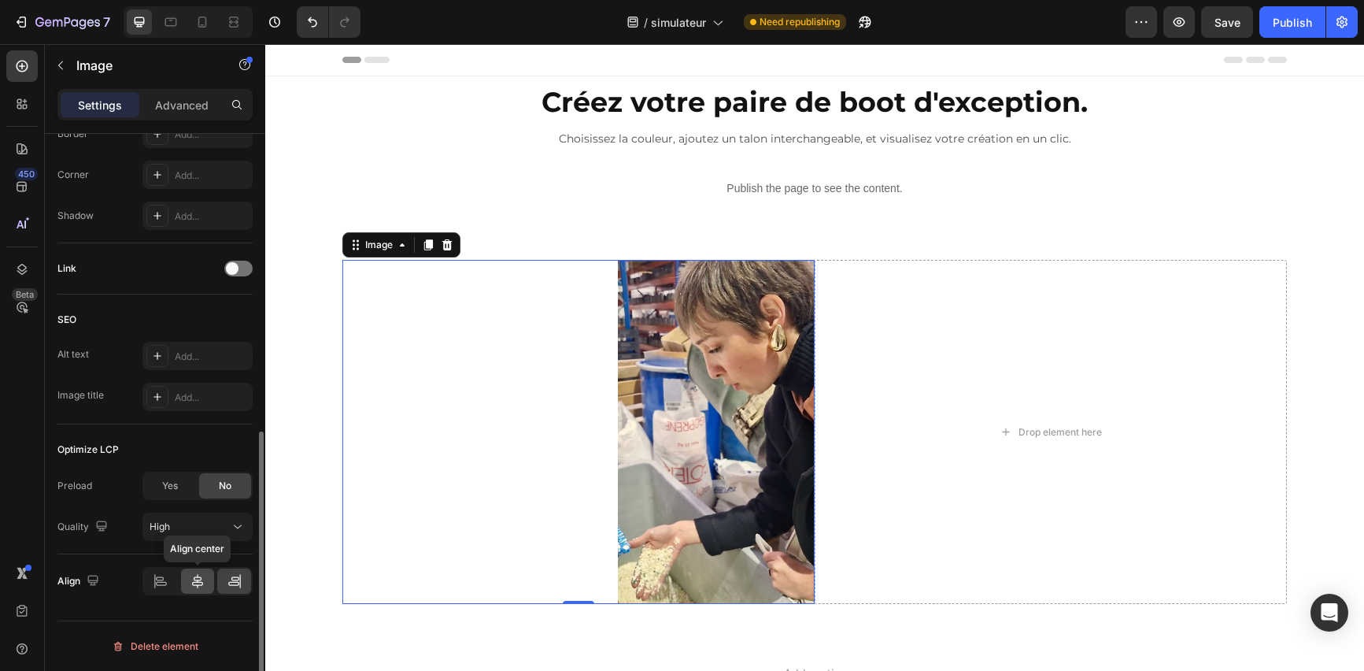
click at [192, 574] on icon at bounding box center [198, 581] width 16 height 16
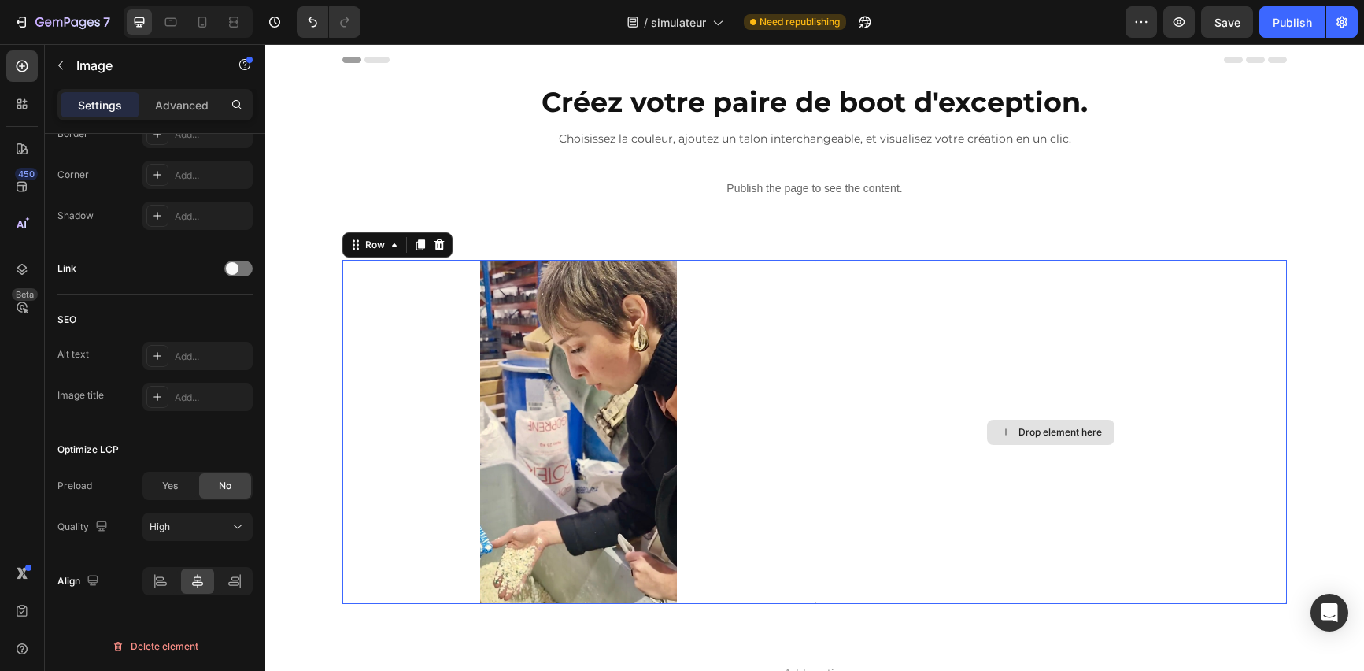
click at [943, 452] on div "Drop element here" at bounding box center [1051, 432] width 472 height 344
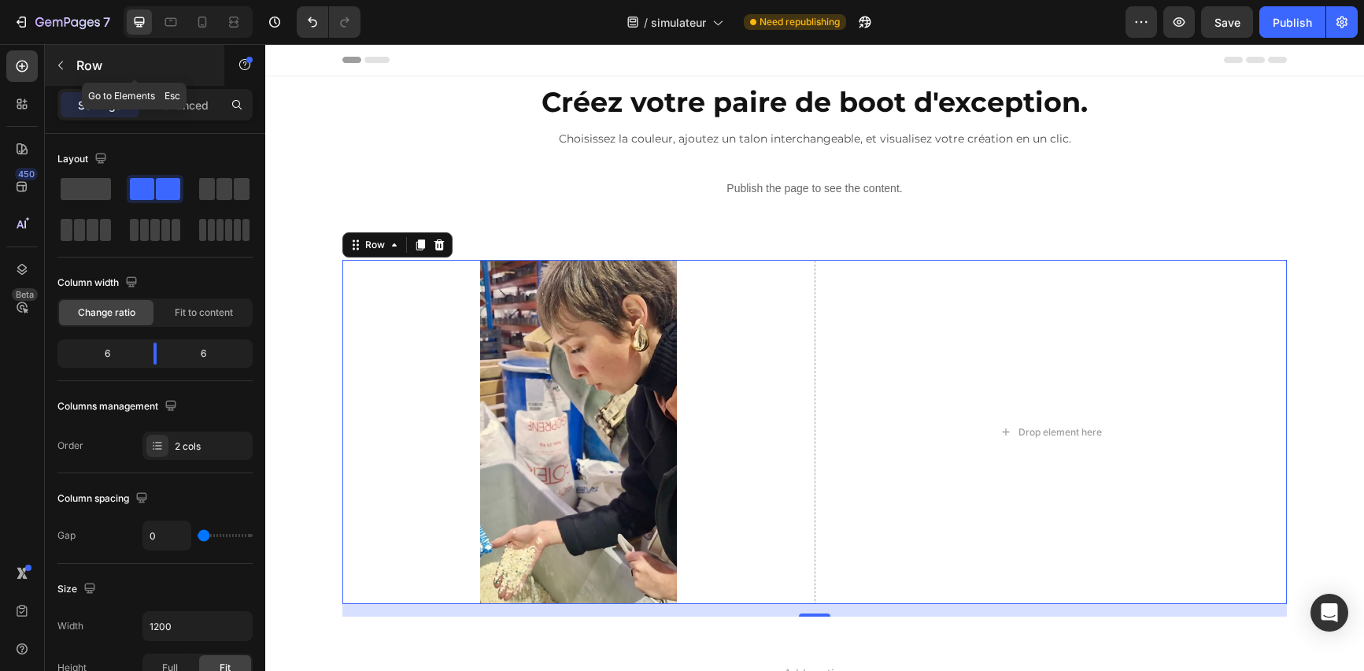
click at [71, 61] on button "button" at bounding box center [60, 65] width 25 height 25
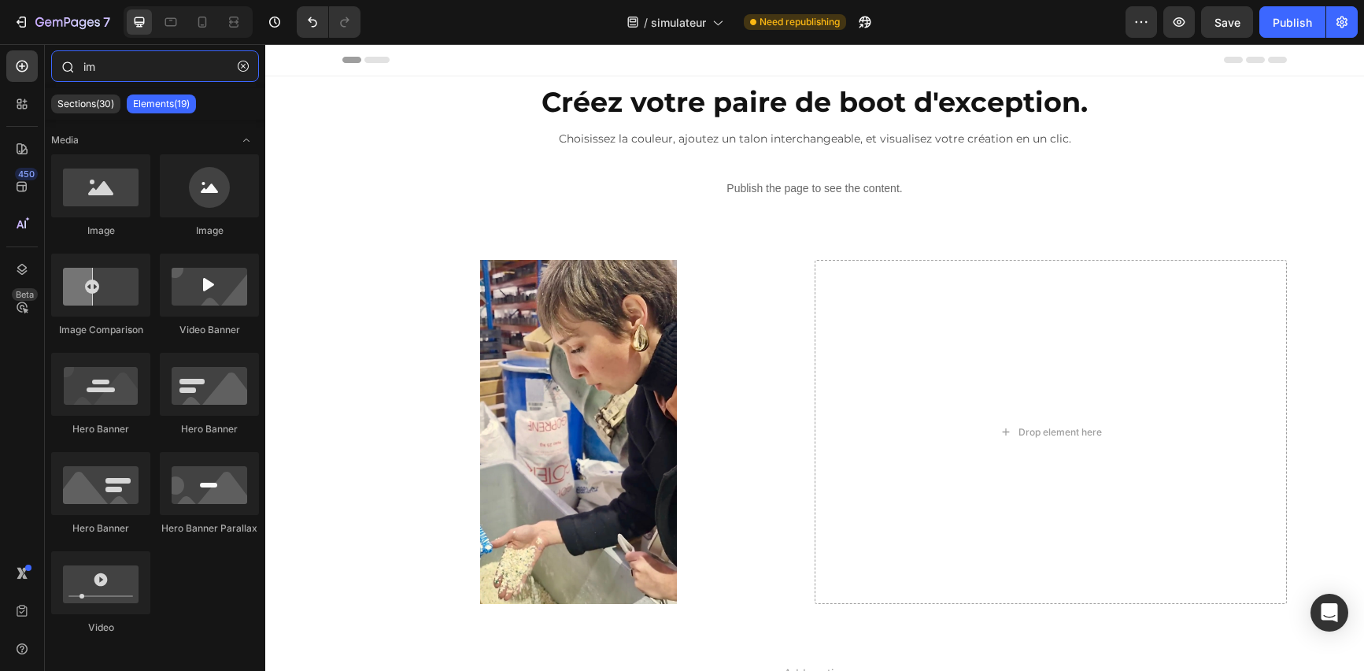
click at [130, 75] on input "im" at bounding box center [155, 65] width 208 height 31
type input "i"
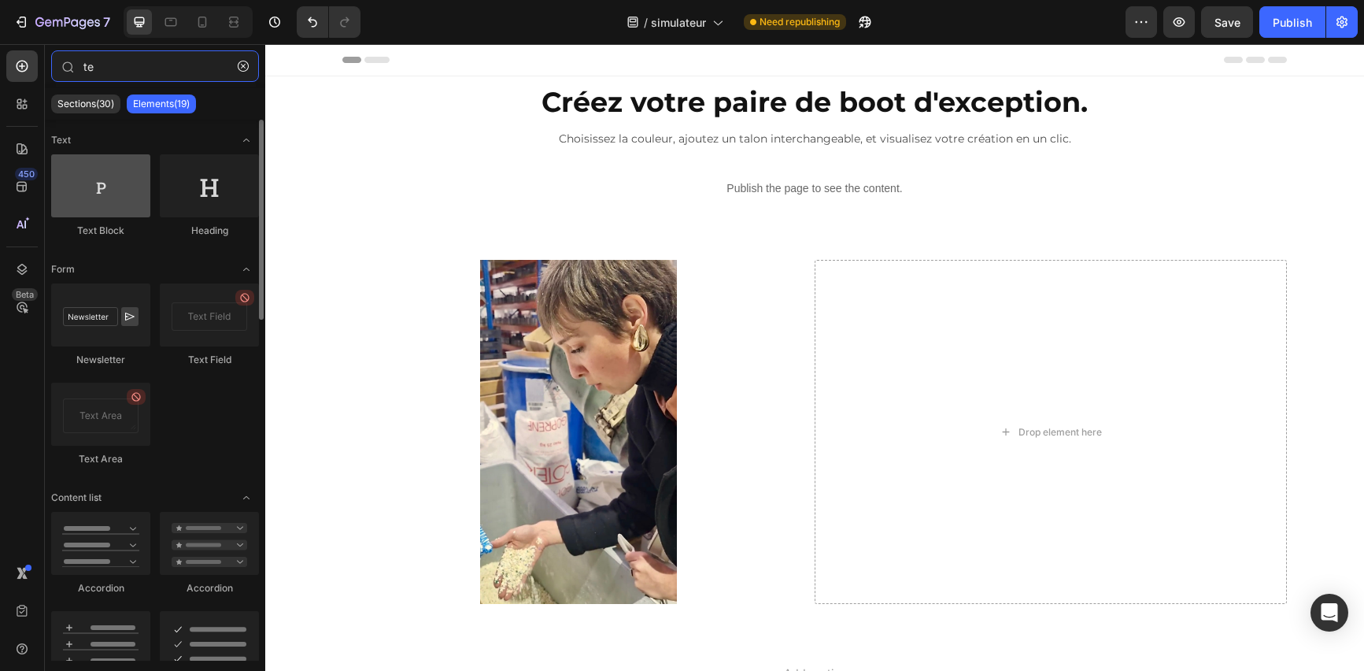
type input "te"
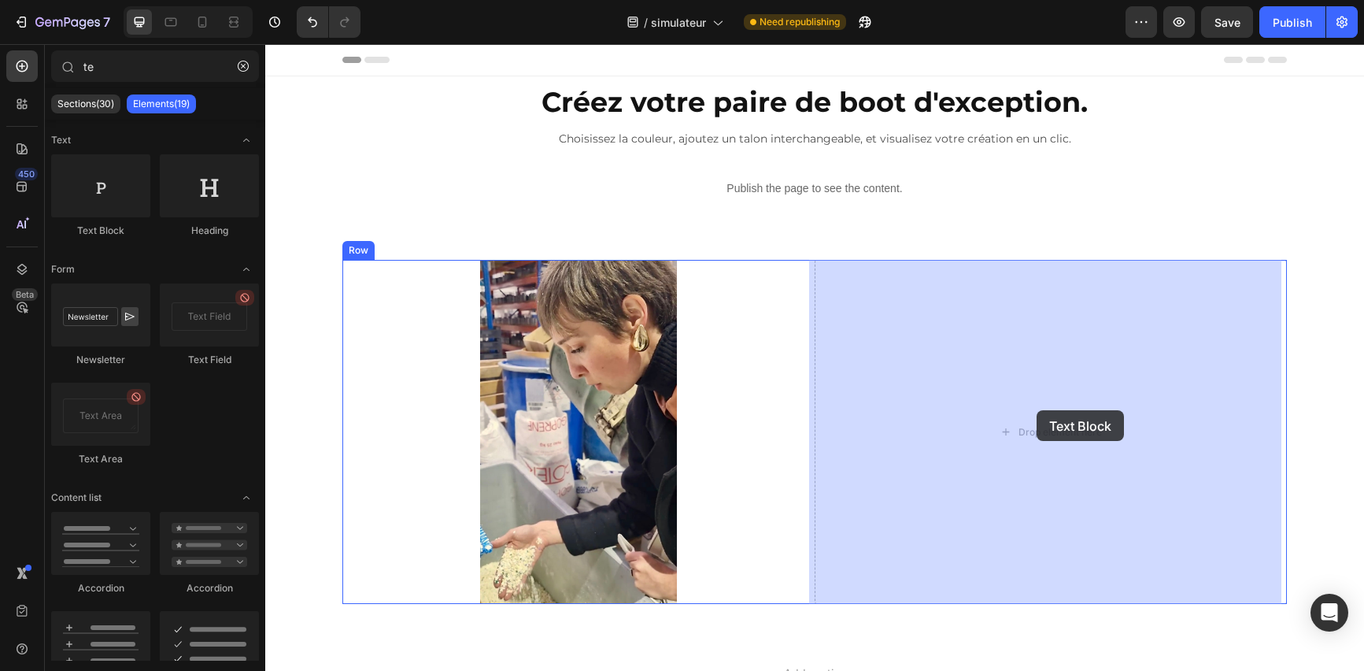
drag, startPoint x: 363, startPoint y: 246, endPoint x: 1038, endPoint y: 412, distance: 695.6
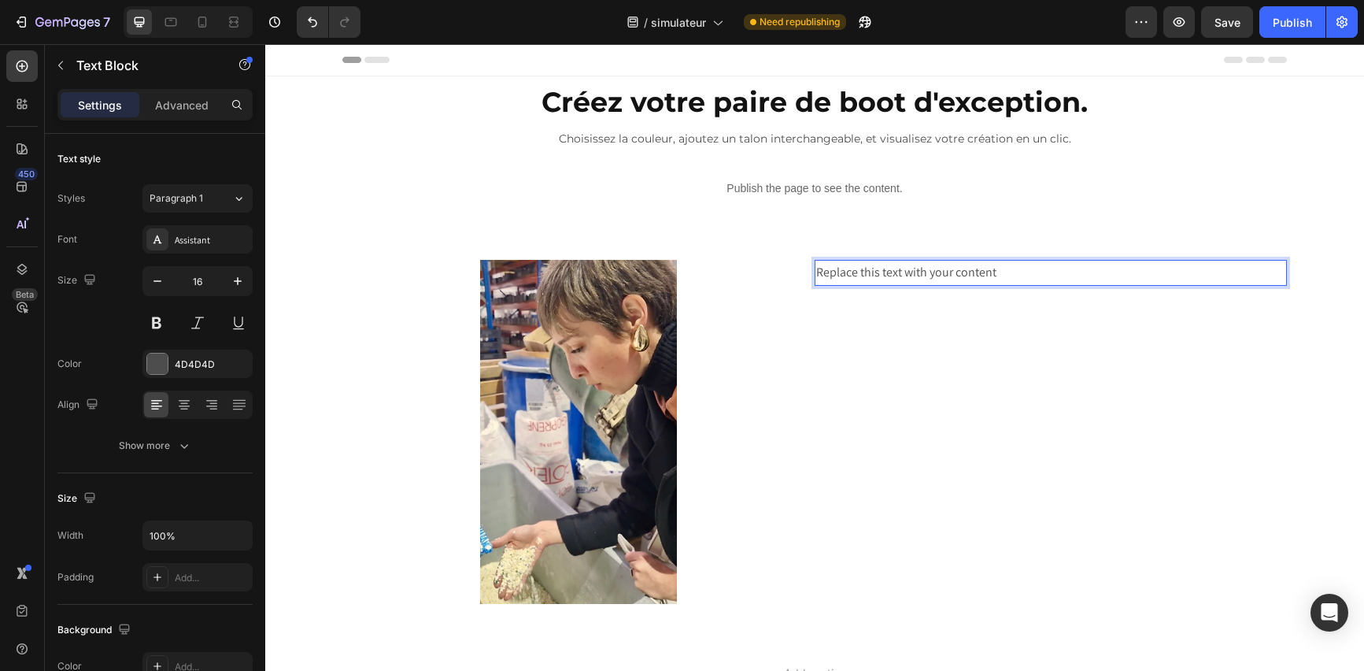
click at [901, 276] on div "Replace this text with your content" at bounding box center [1051, 273] width 472 height 26
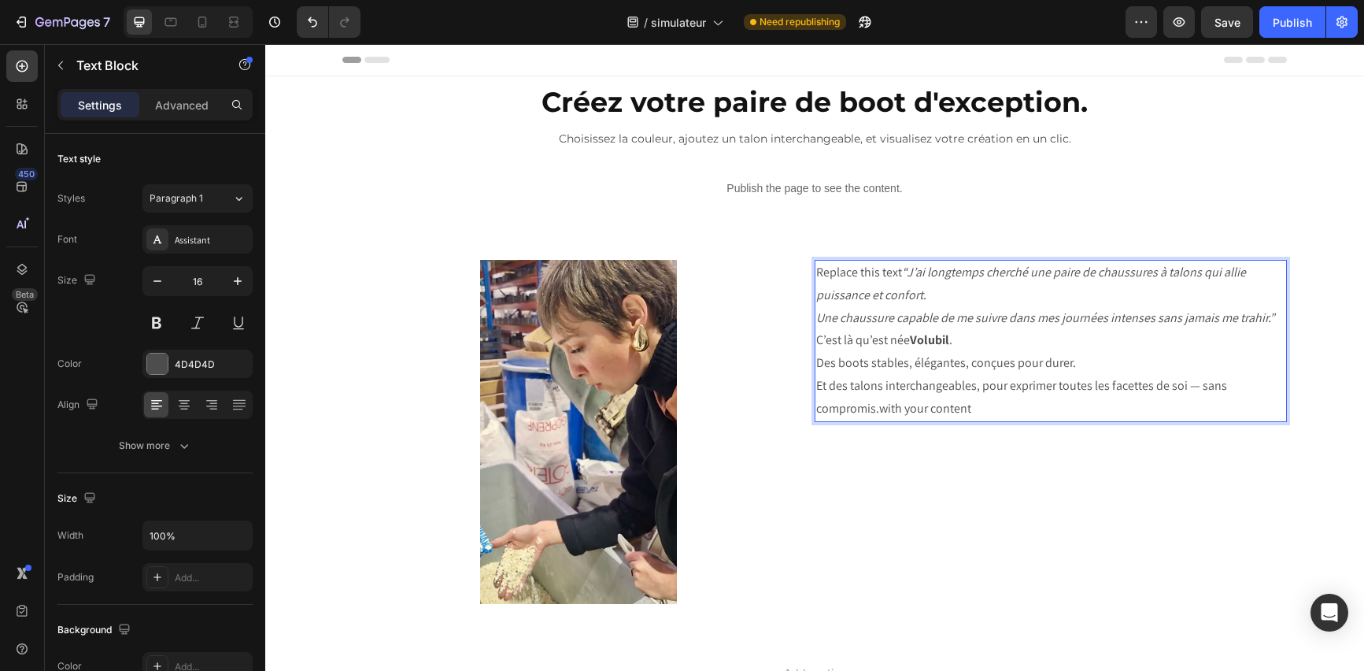
click at [901, 276] on icon "“J’ai longtemps cherché une paire de chaussures à talons qui allie puissance et…" at bounding box center [1031, 283] width 430 height 39
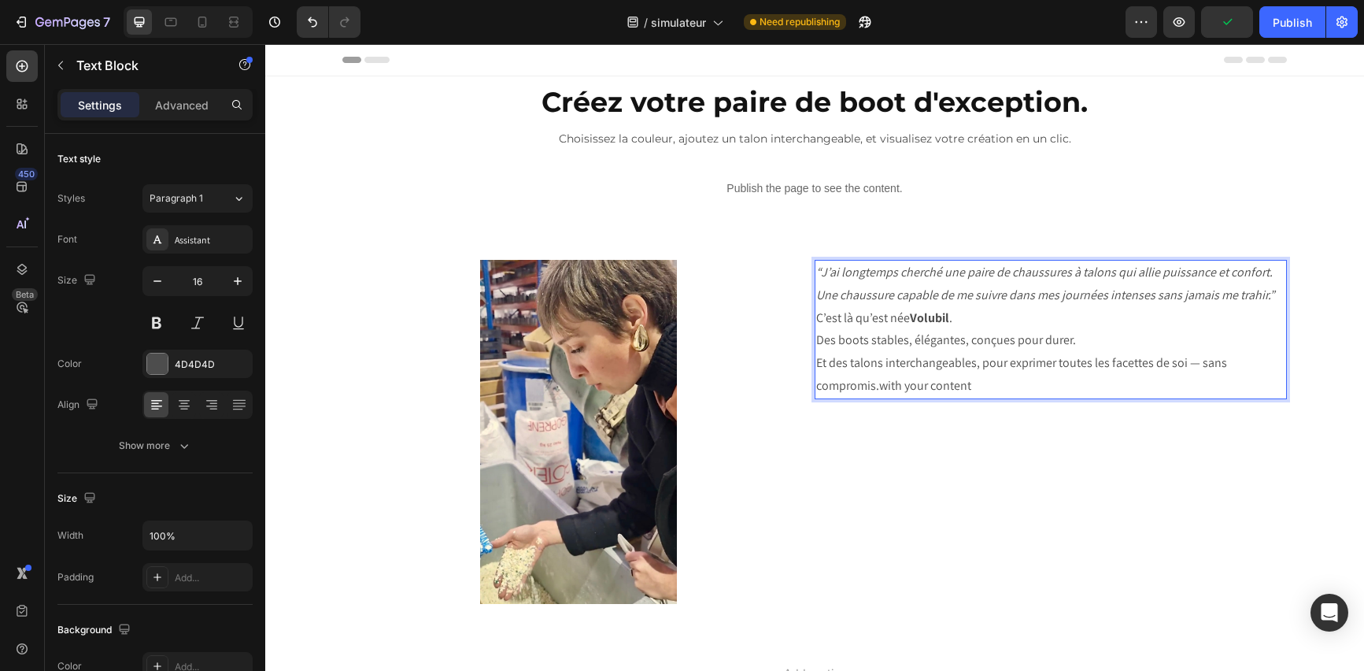
click at [975, 390] on p "Et des talons interchangeables, pour exprimer toutes les facettes de soi — sans…" at bounding box center [1050, 375] width 469 height 46
click at [177, 109] on p "Advanced" at bounding box center [182, 105] width 54 height 17
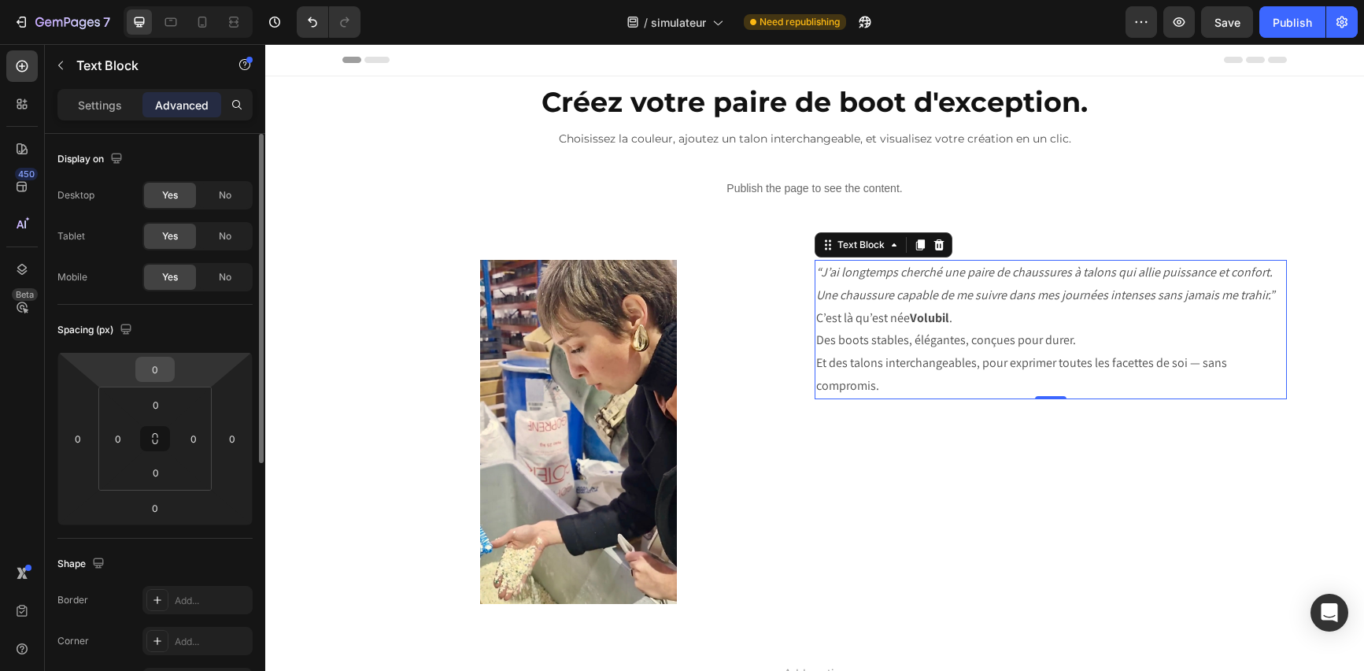
click at [159, 372] on input "0" at bounding box center [154, 369] width 31 height 24
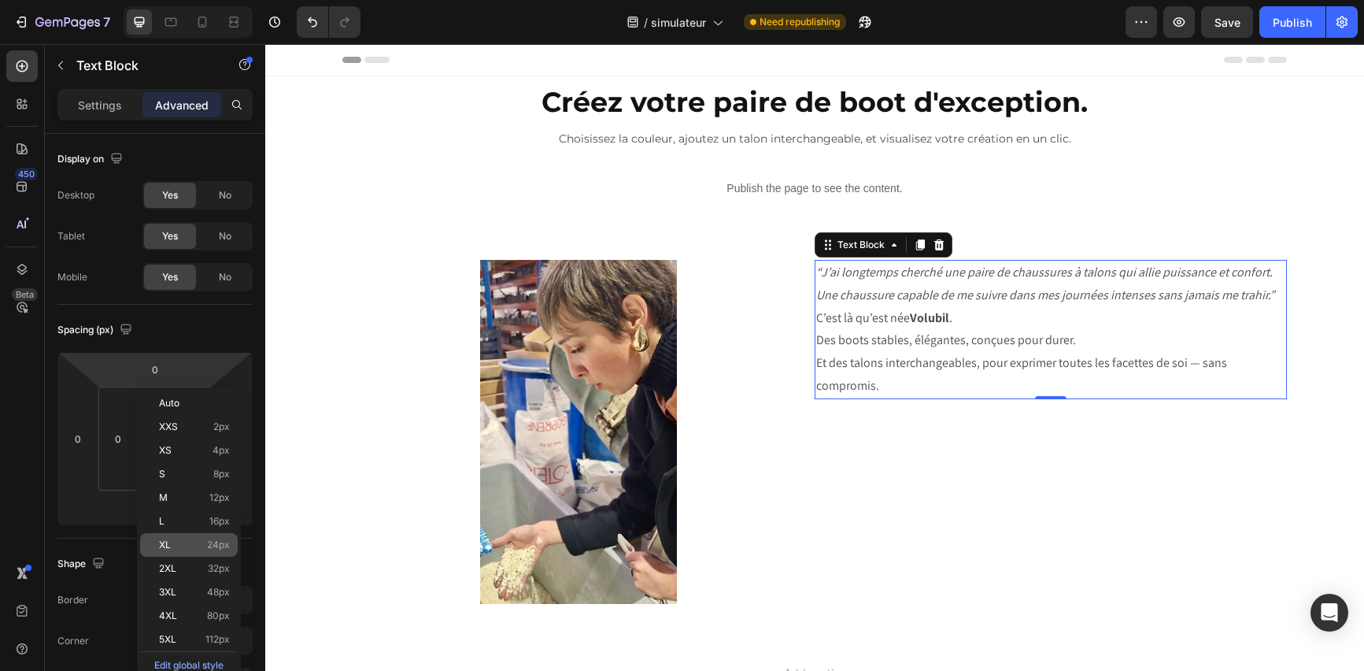
click at [170, 550] on div "XL 24px" at bounding box center [189, 545] width 98 height 24
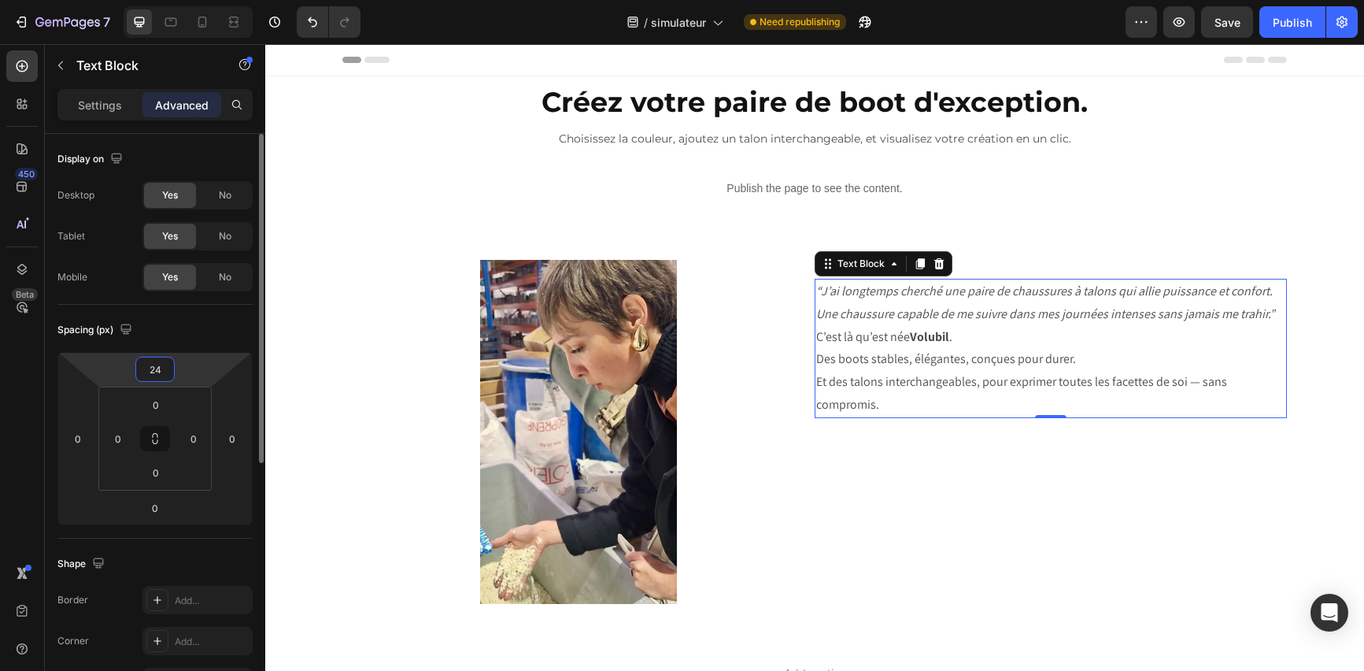
click at [164, 371] on input "24" at bounding box center [154, 369] width 31 height 24
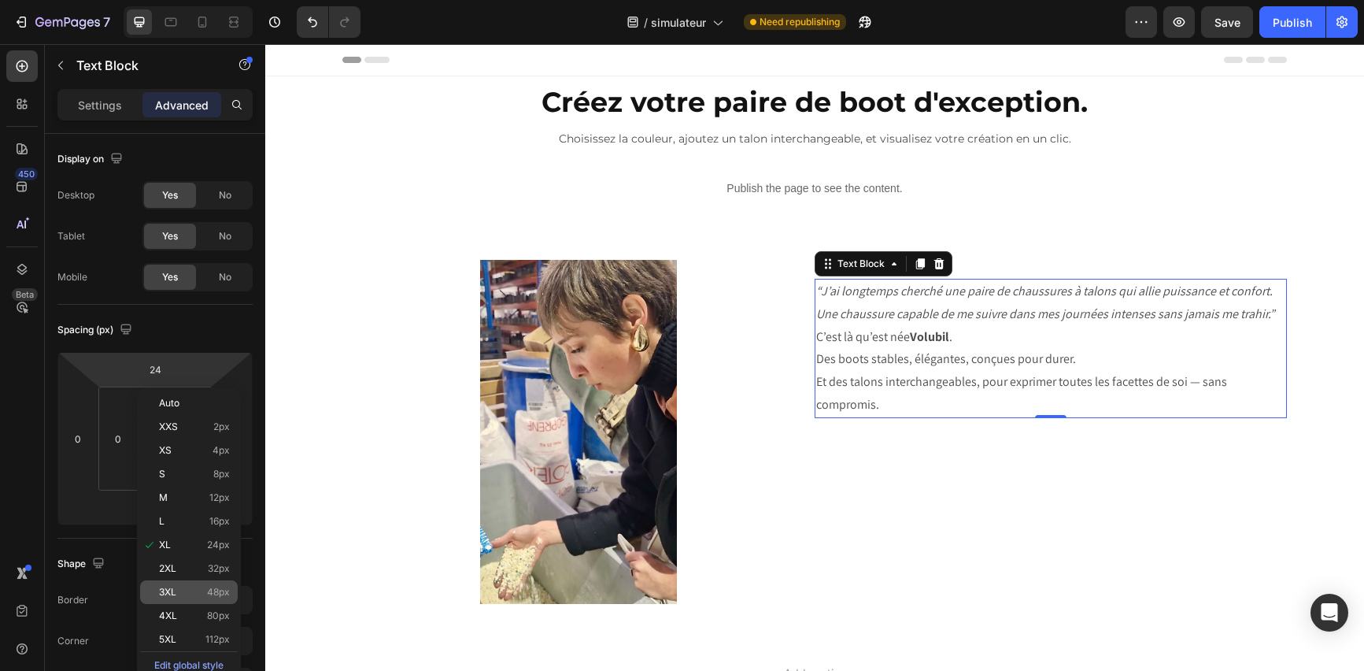
click at [185, 598] on div "3XL 48px" at bounding box center [189, 592] width 98 height 24
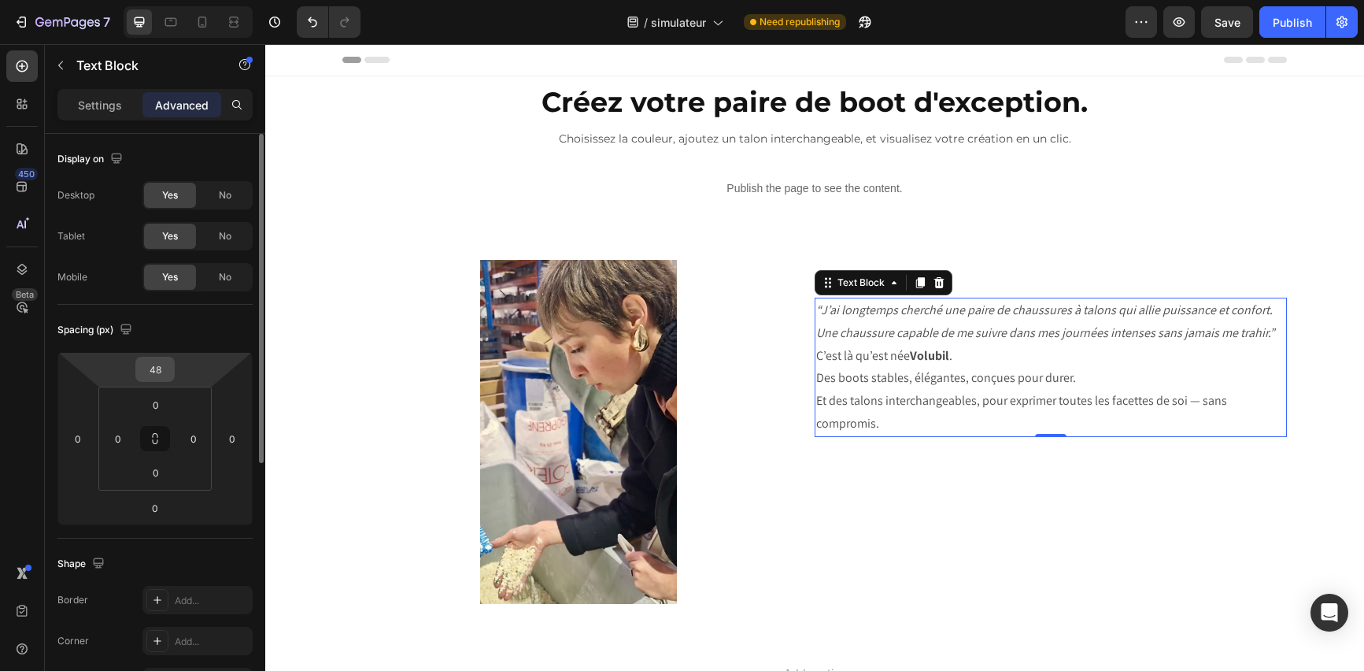
click at [159, 364] on input "48" at bounding box center [154, 369] width 31 height 24
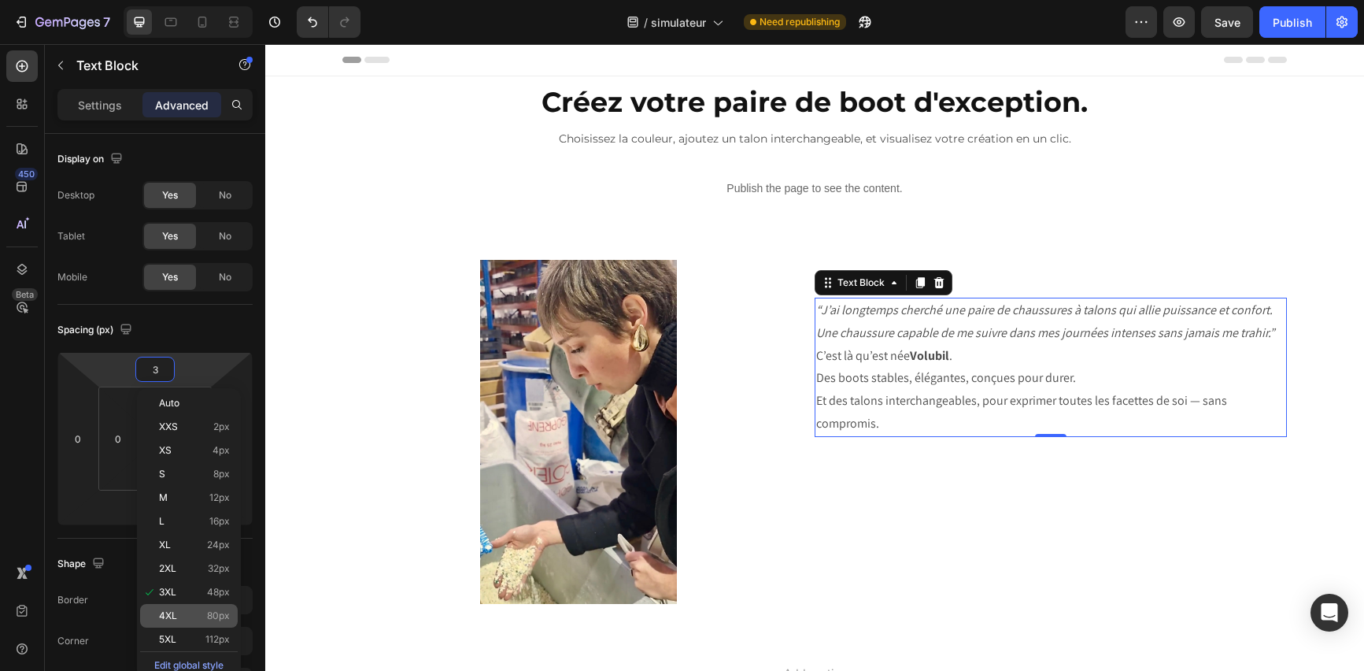
click at [180, 606] on div "4XL 80px" at bounding box center [189, 616] width 98 height 24
type input "80"
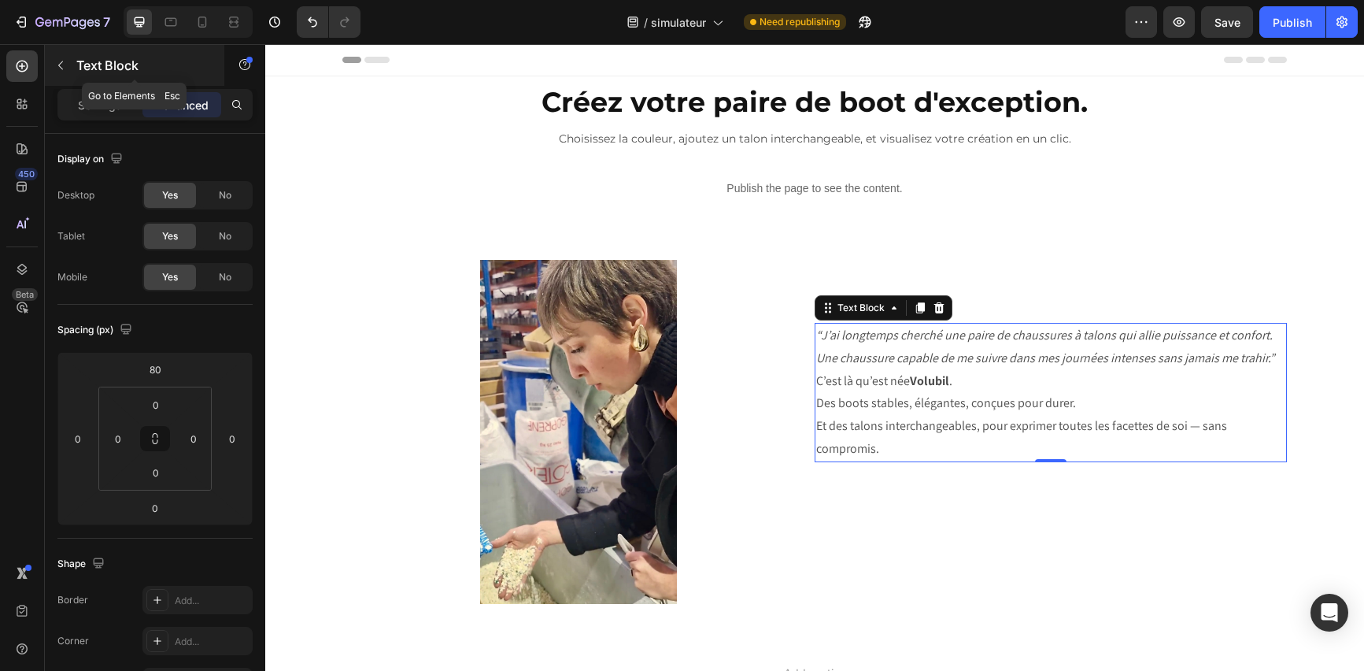
click at [57, 60] on icon "button" at bounding box center [60, 65] width 13 height 13
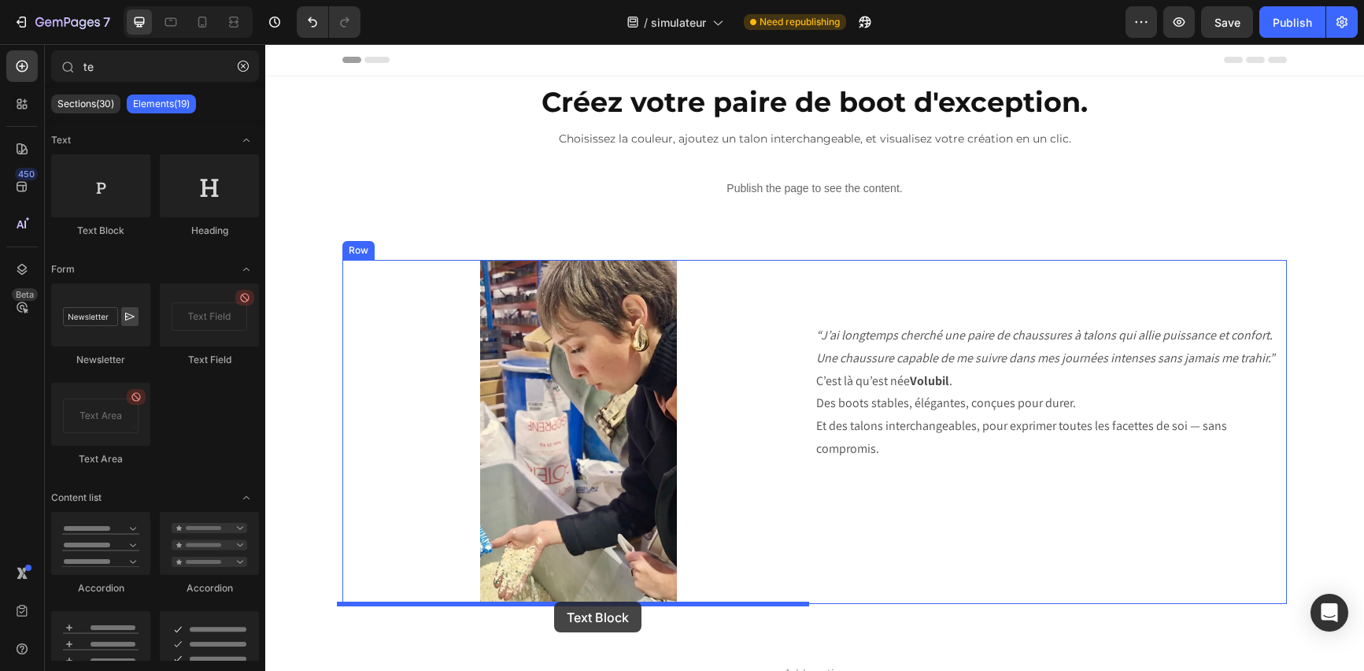
drag, startPoint x: 365, startPoint y: 244, endPoint x: 554, endPoint y: 601, distance: 404.3
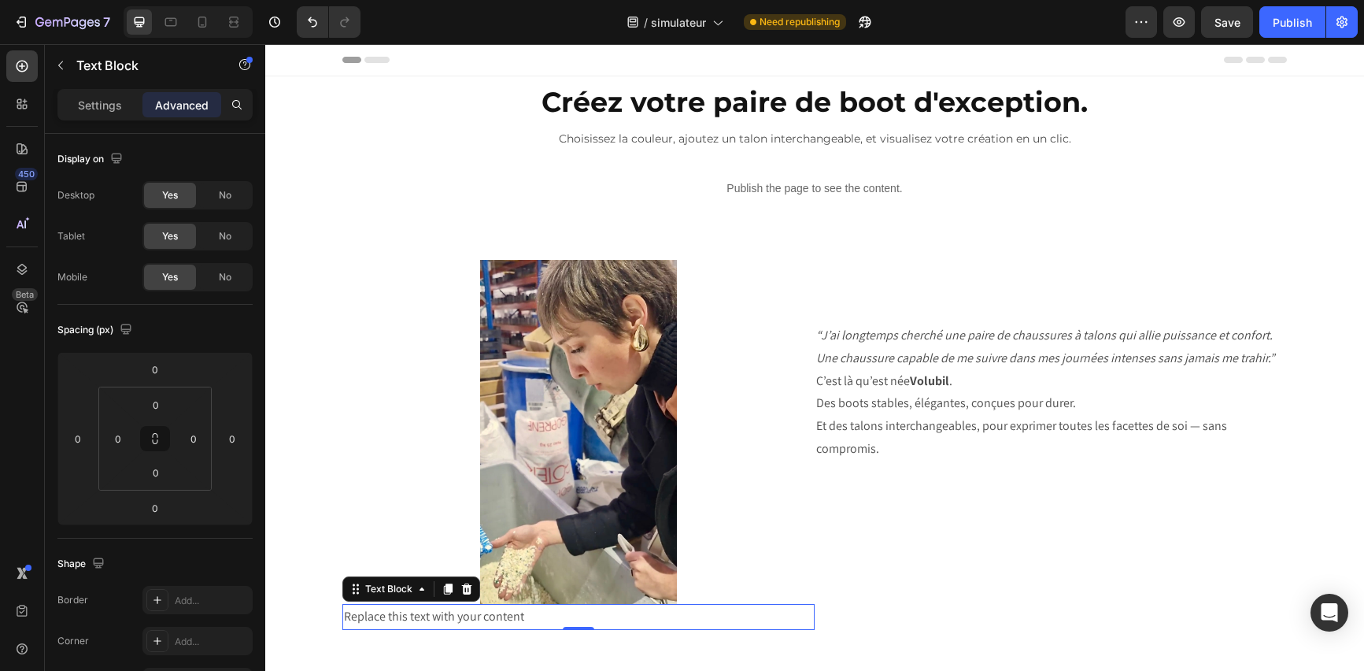
click at [572, 612] on div "Replace this text with your content" at bounding box center [578, 617] width 472 height 26
click at [572, 612] on p "Replace this text with your content" at bounding box center [578, 616] width 469 height 23
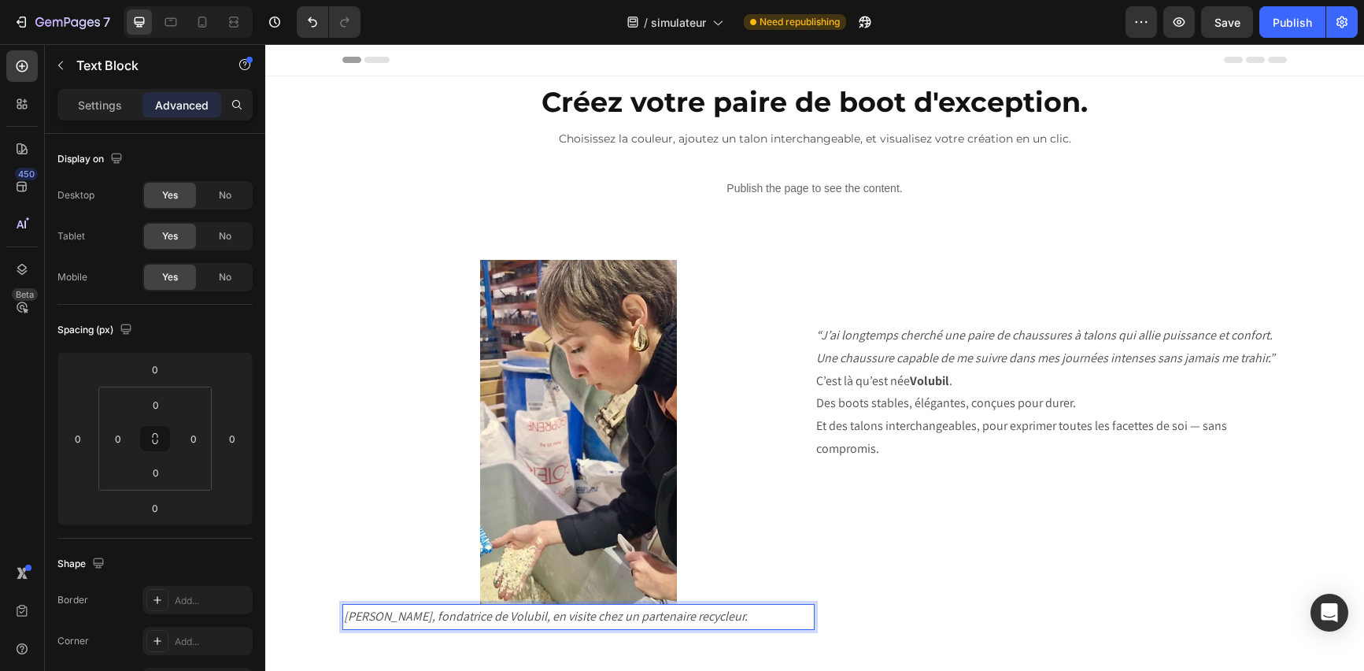
click at [760, 616] on p "[PERSON_NAME], fondatrice de Volubil, en visite chez un partenaire recycleur." at bounding box center [578, 616] width 469 height 23
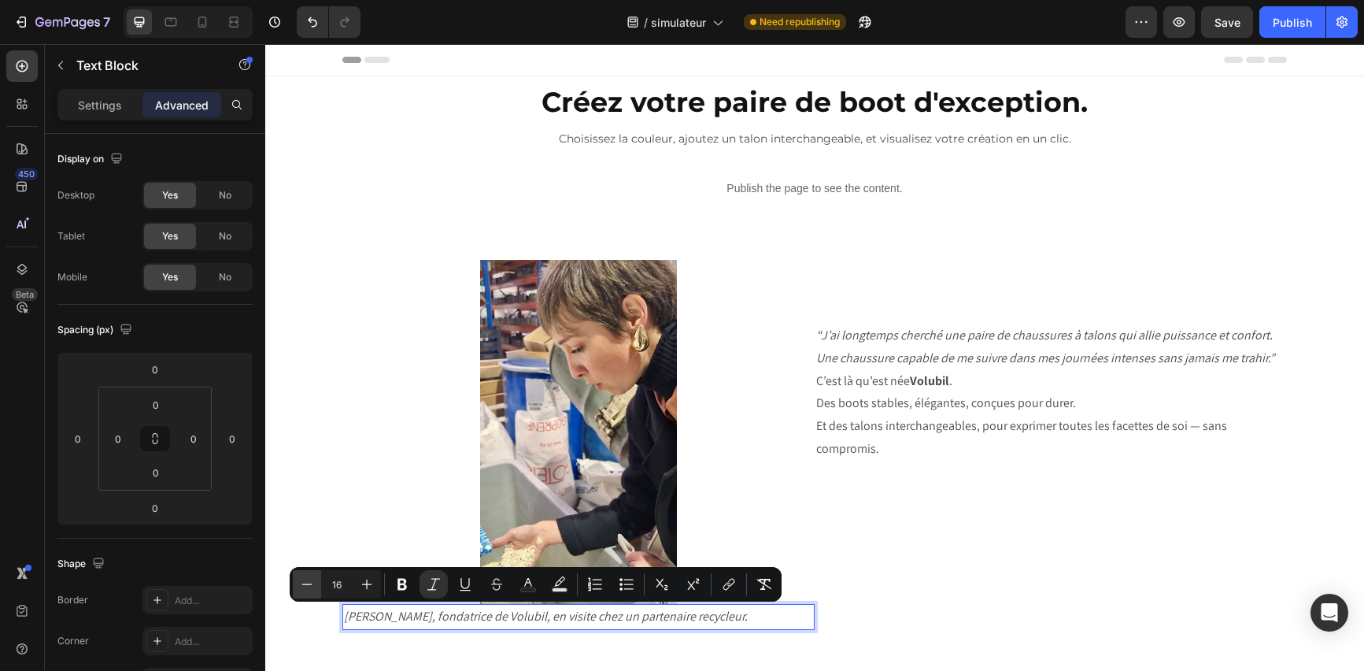
click at [314, 584] on icon "Editor contextual toolbar" at bounding box center [307, 584] width 16 height 16
type input "13"
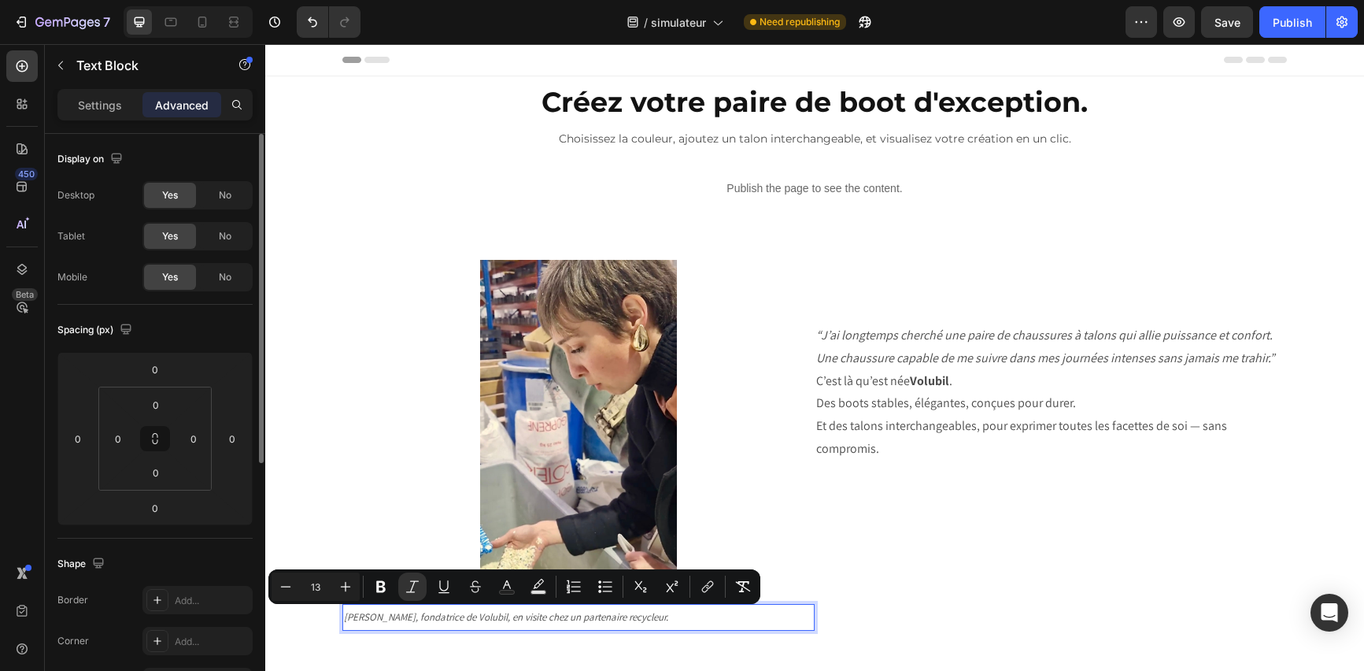
click at [235, 579] on div "Shape Border Add... Corner Add... Shadow Add..." at bounding box center [154, 623] width 195 height 171
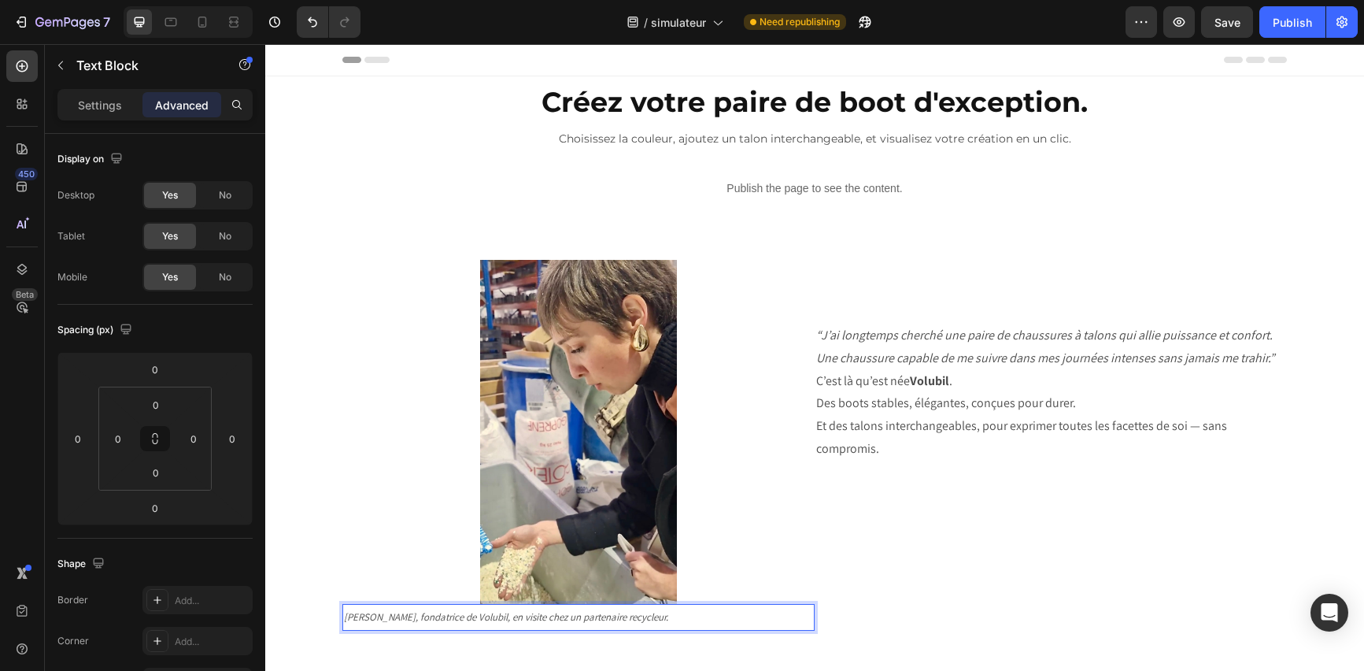
click at [709, 620] on p "[PERSON_NAME], fondatrice de Volubil, en visite chez un partenaire recycleur." at bounding box center [578, 617] width 469 height 24
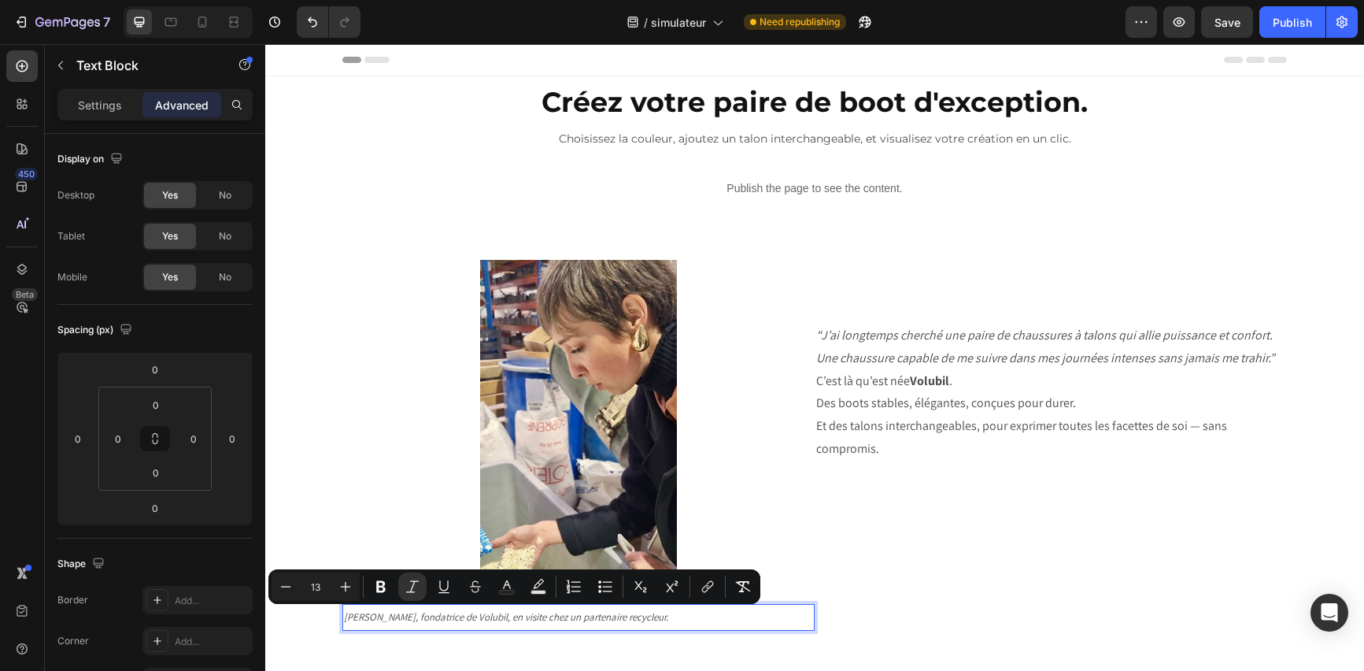
click at [709, 620] on p "[PERSON_NAME], fondatrice de Volubil, en visite chez un partenaire recycleur." at bounding box center [578, 617] width 469 height 24
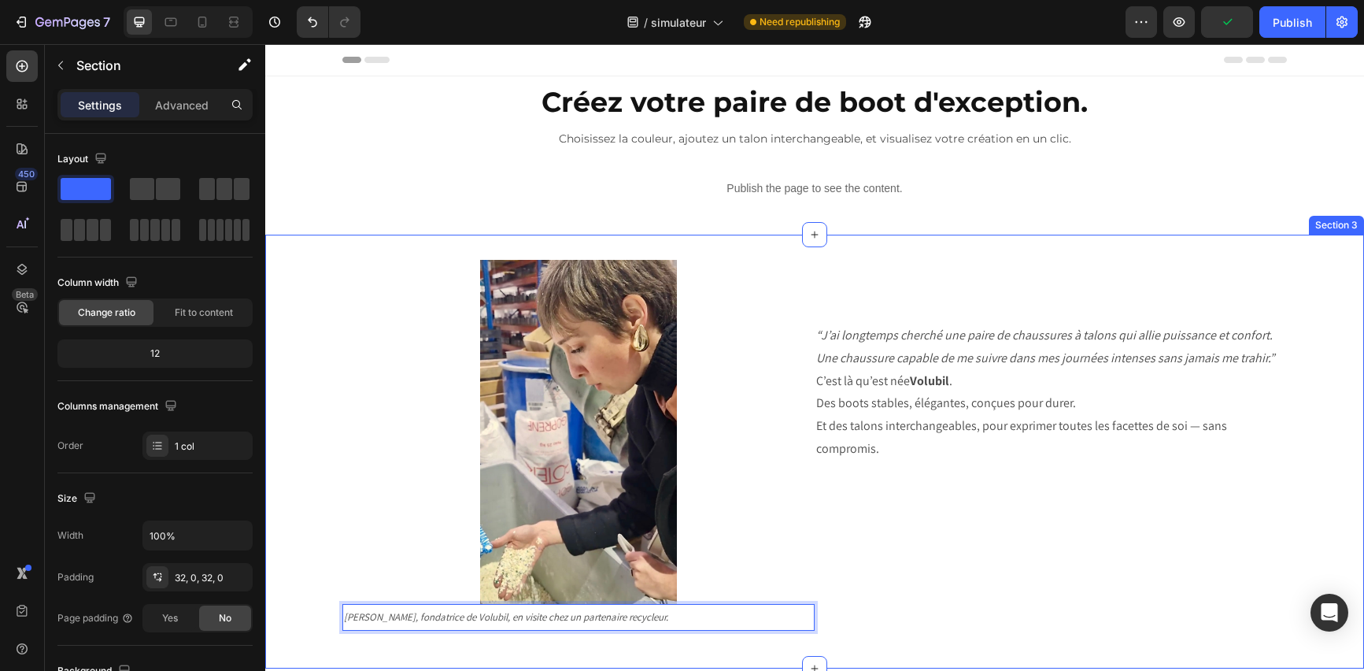
click at [332, 528] on div "Image [PERSON_NAME], fondatrice de Volubil, en visite chez un partenaire recycl…" at bounding box center [814, 451] width 1099 height 383
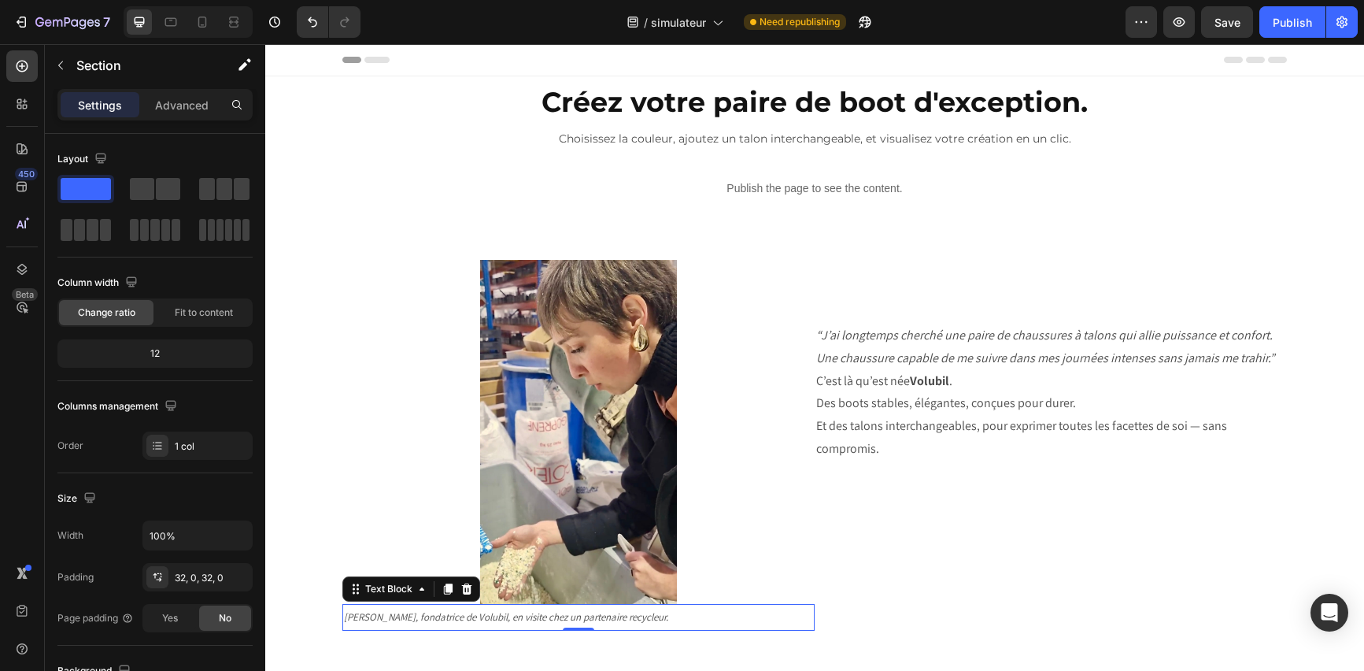
click at [424, 618] on icon "[PERSON_NAME], fondatrice de Volubil, en visite chez un partenaire recycleur." at bounding box center [506, 616] width 324 height 13
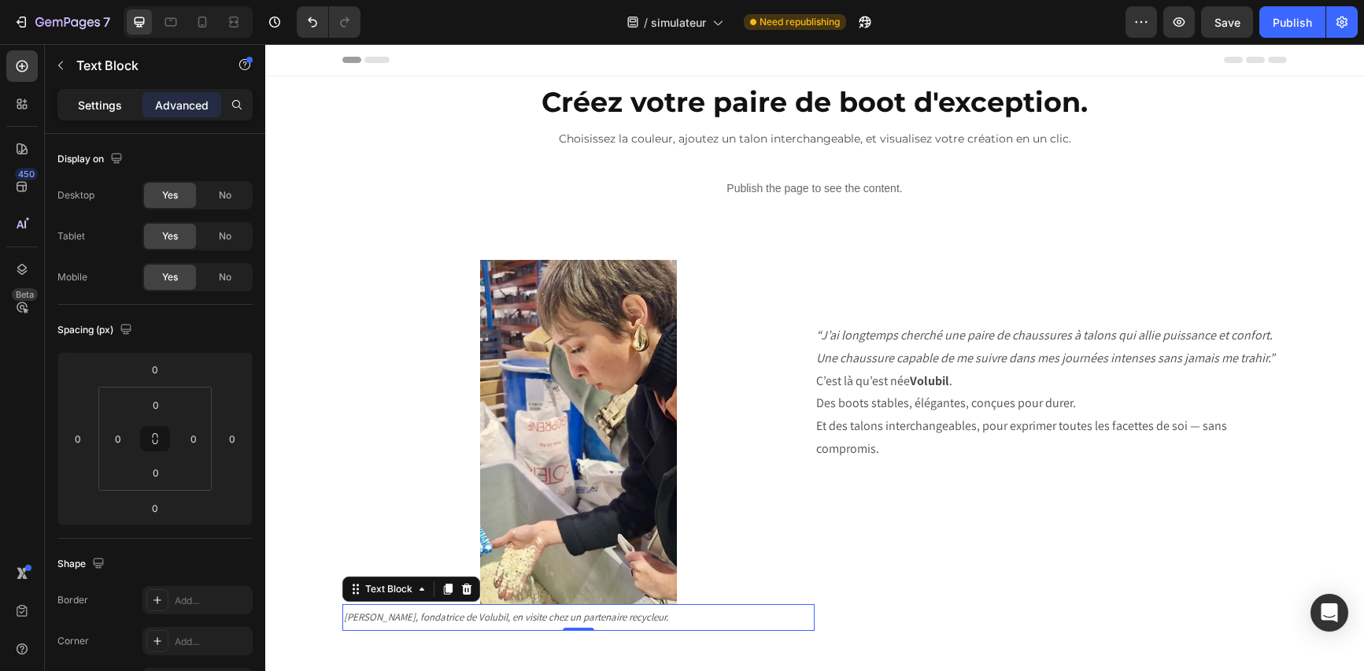
click at [83, 102] on p "Settings" at bounding box center [100, 105] width 44 height 17
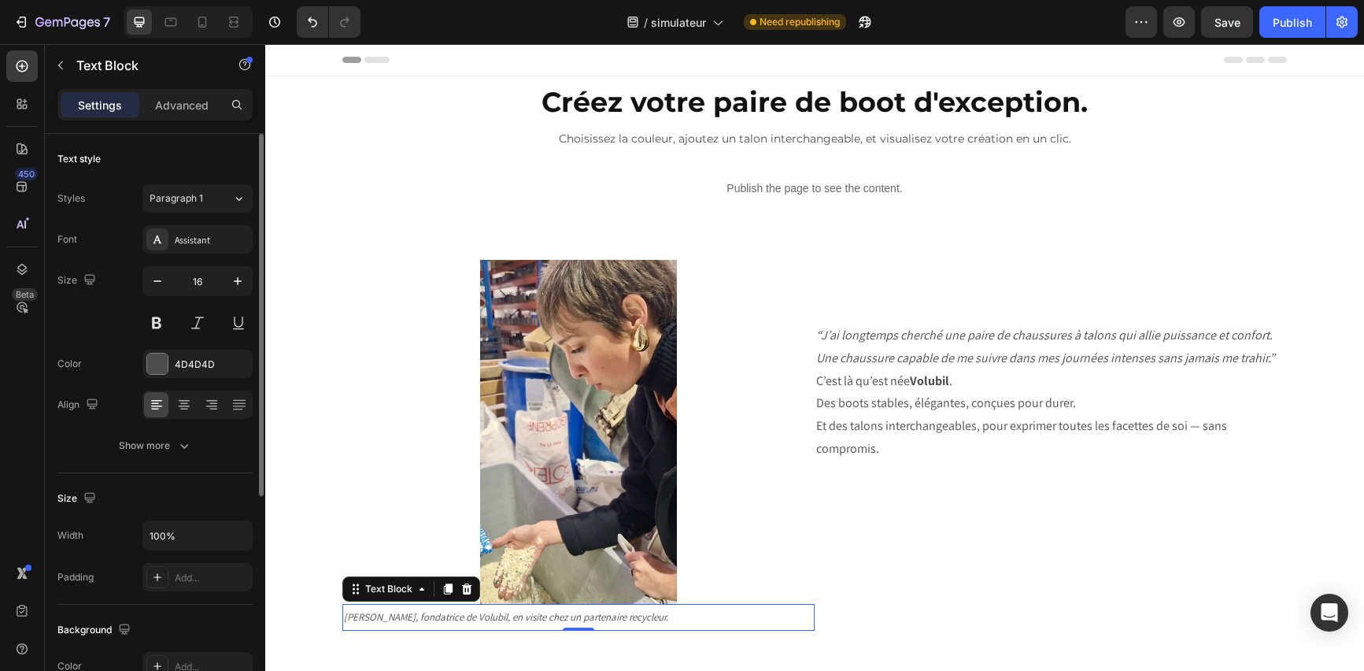
scroll to position [28, 0]
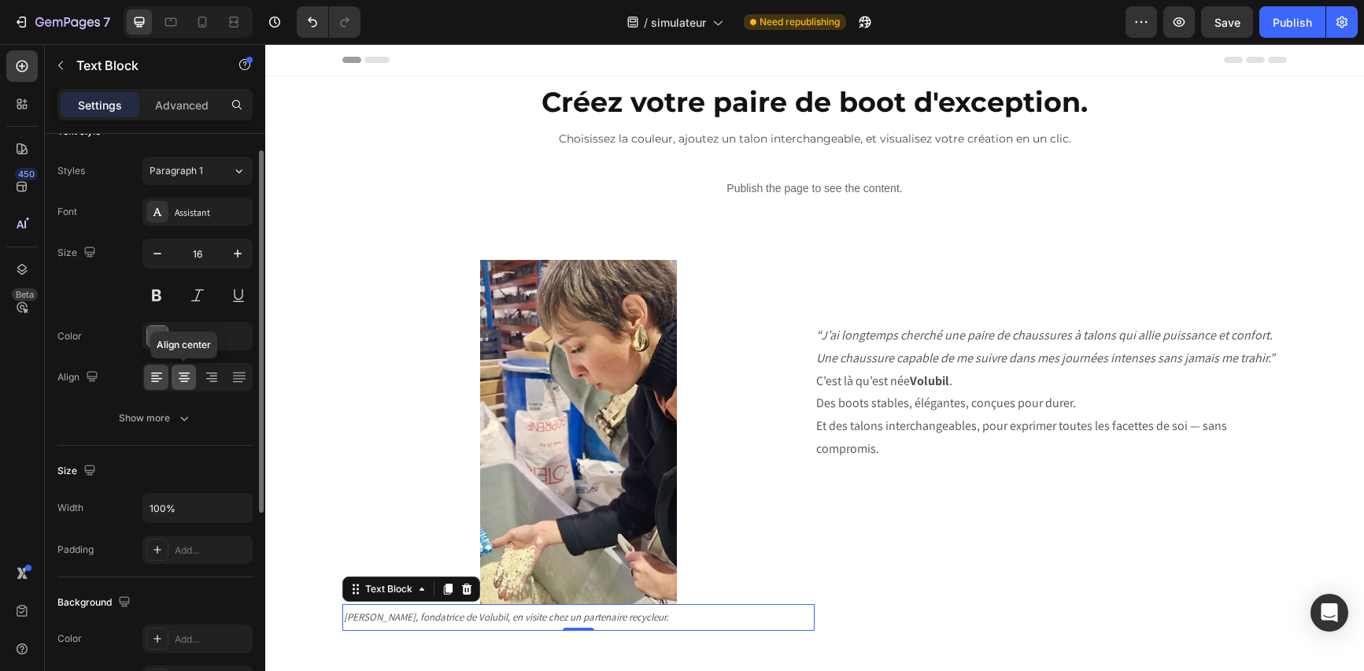
click at [187, 376] on icon at bounding box center [184, 377] width 16 height 16
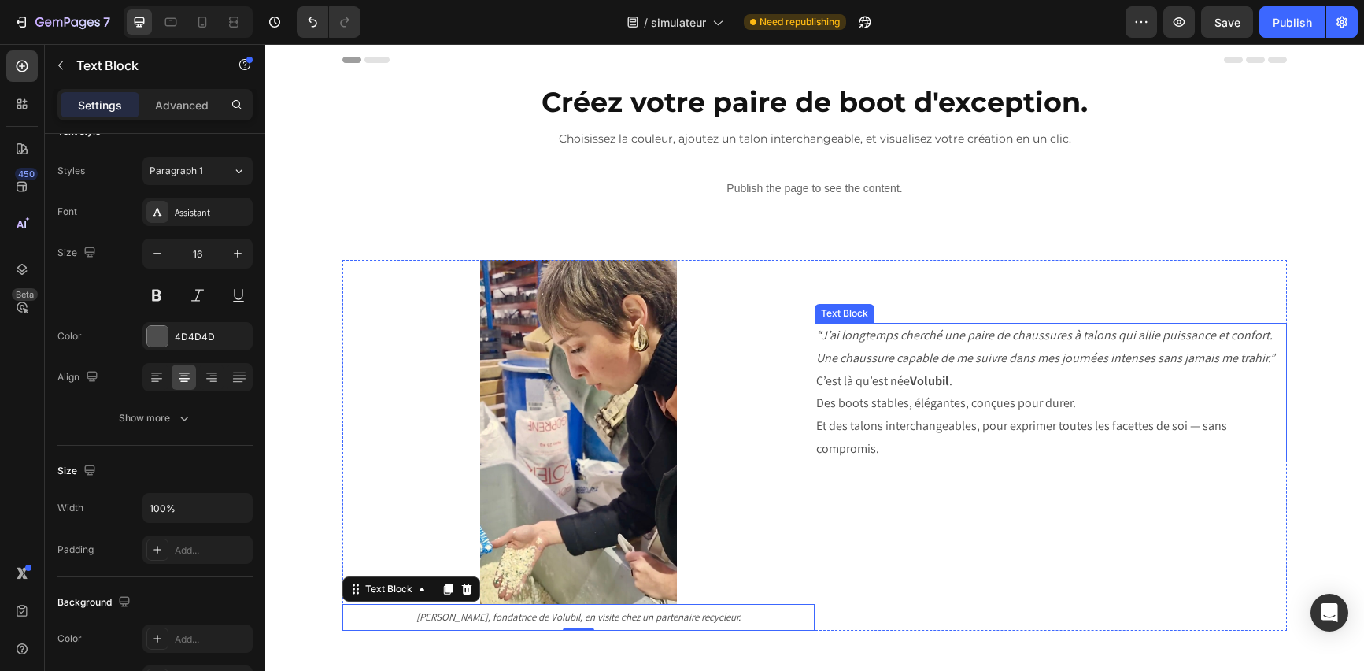
click at [902, 376] on p "C’est là qu’est née [PERSON_NAME] ." at bounding box center [1050, 381] width 469 height 23
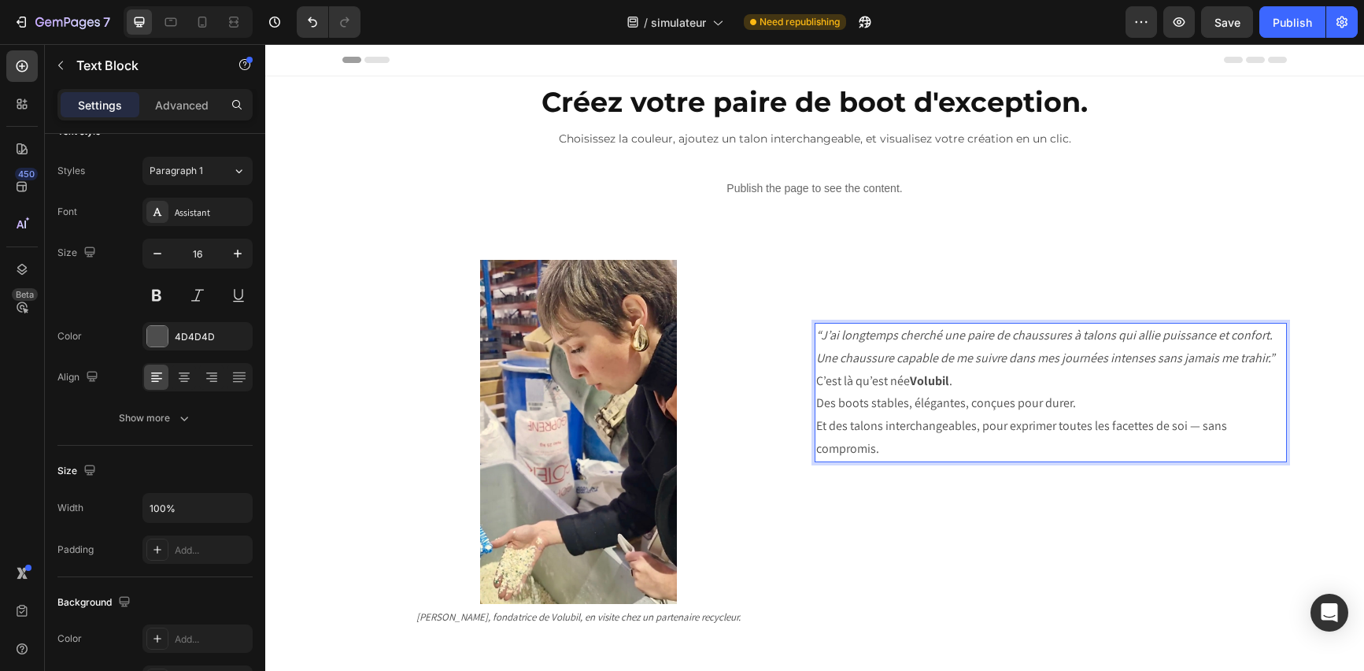
click at [878, 450] on p "Et des talons interchangeables, pour exprimer toutes les facettes de soi — sans…" at bounding box center [1050, 438] width 469 height 46
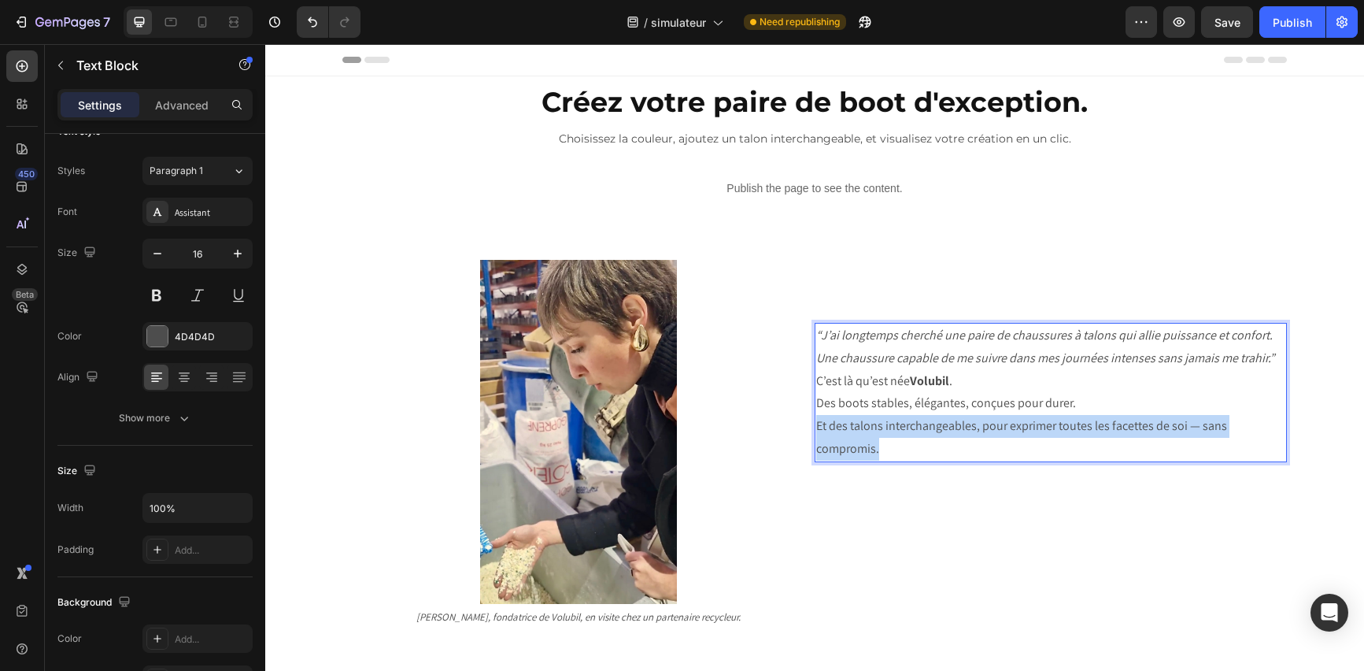
click at [878, 450] on p "Et des talons interchangeables, pour exprimer toutes les facettes de soi — sans…" at bounding box center [1050, 438] width 469 height 46
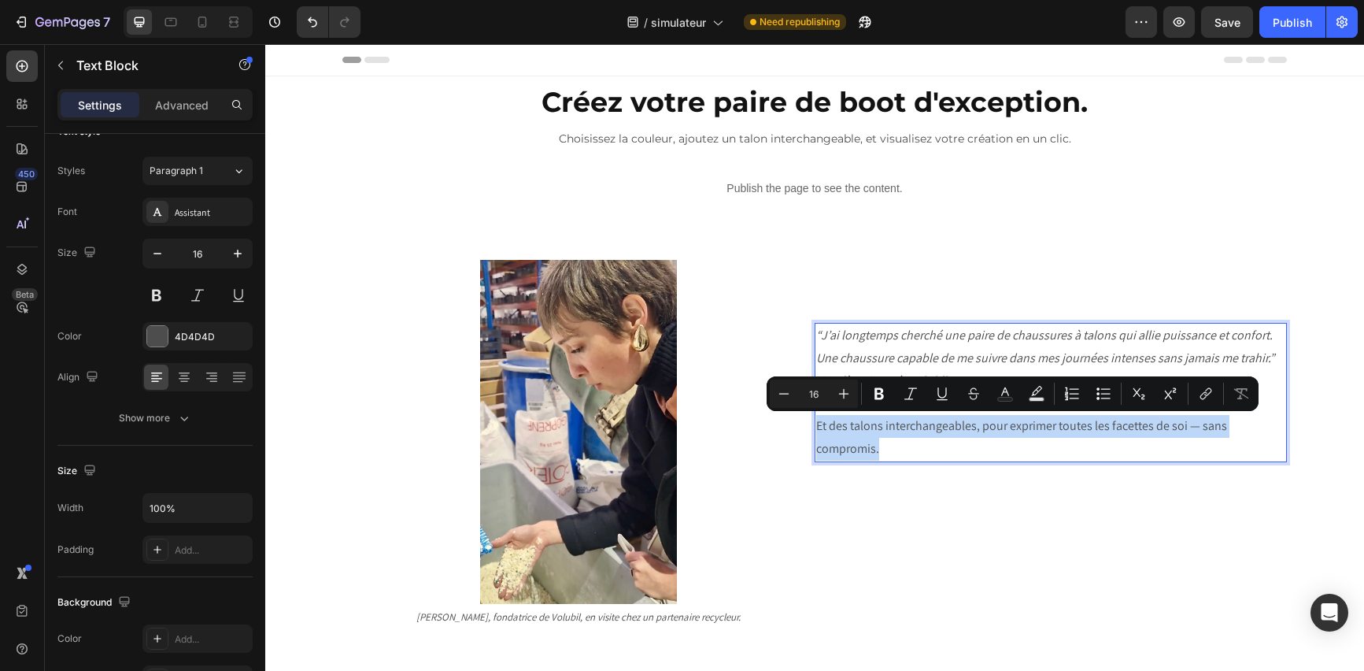
click at [878, 450] on p "Et des talons interchangeables, pour exprimer toutes les facettes de soi — sans…" at bounding box center [1050, 438] width 469 height 46
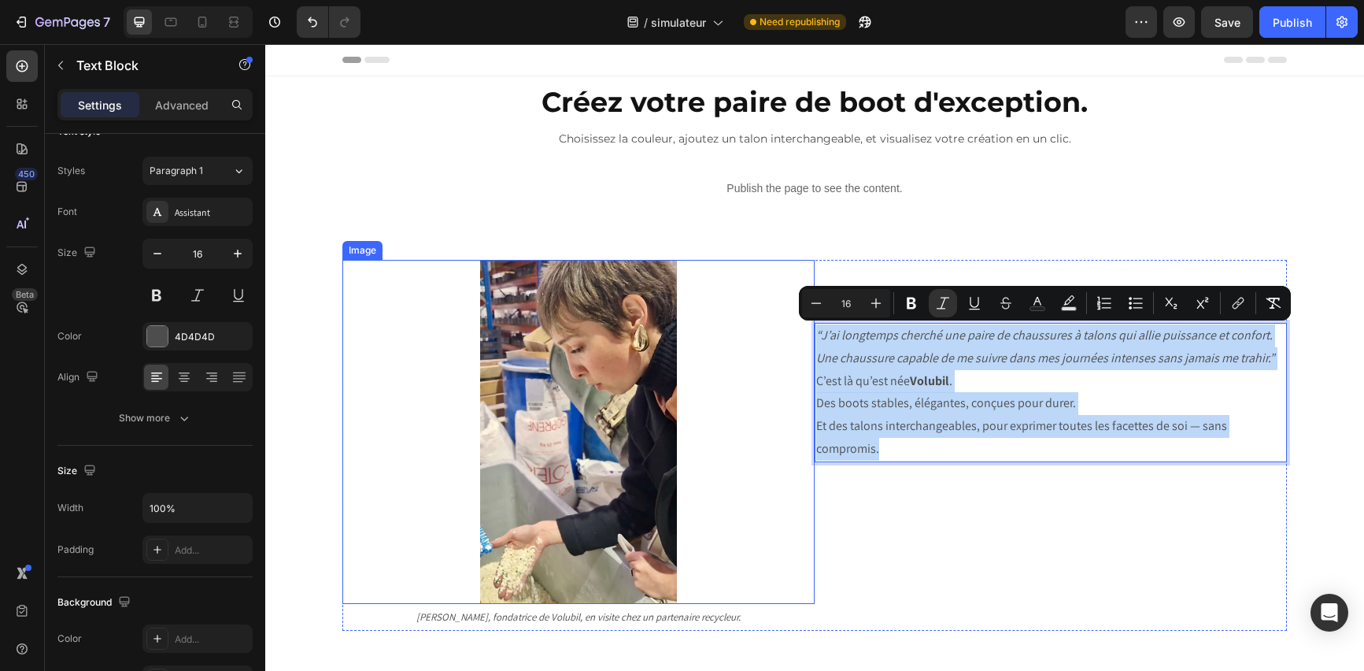
drag, startPoint x: 881, startPoint y: 451, endPoint x: 788, endPoint y: 322, distance: 159.0
click at [788, 322] on div "Image [PERSON_NAME], fondatrice de Volubil, en visite chez un partenaire recycl…" at bounding box center [814, 445] width 945 height 371
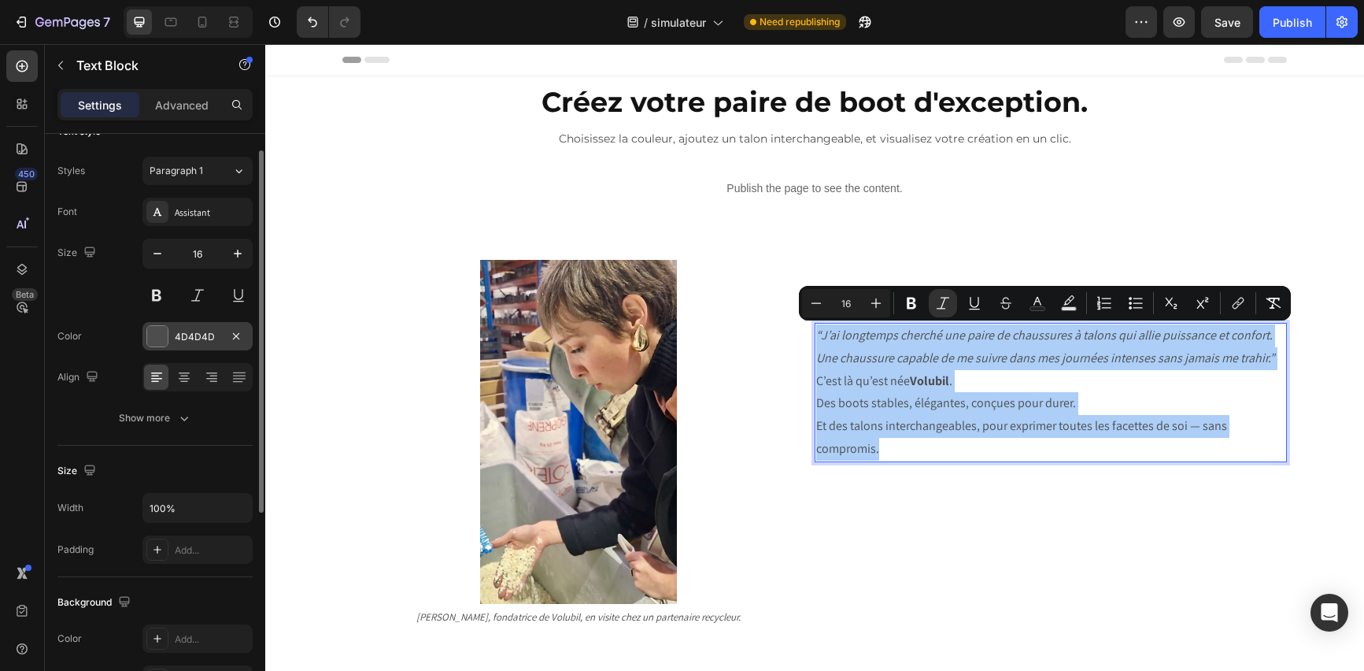
click at [154, 332] on div at bounding box center [157, 336] width 20 height 20
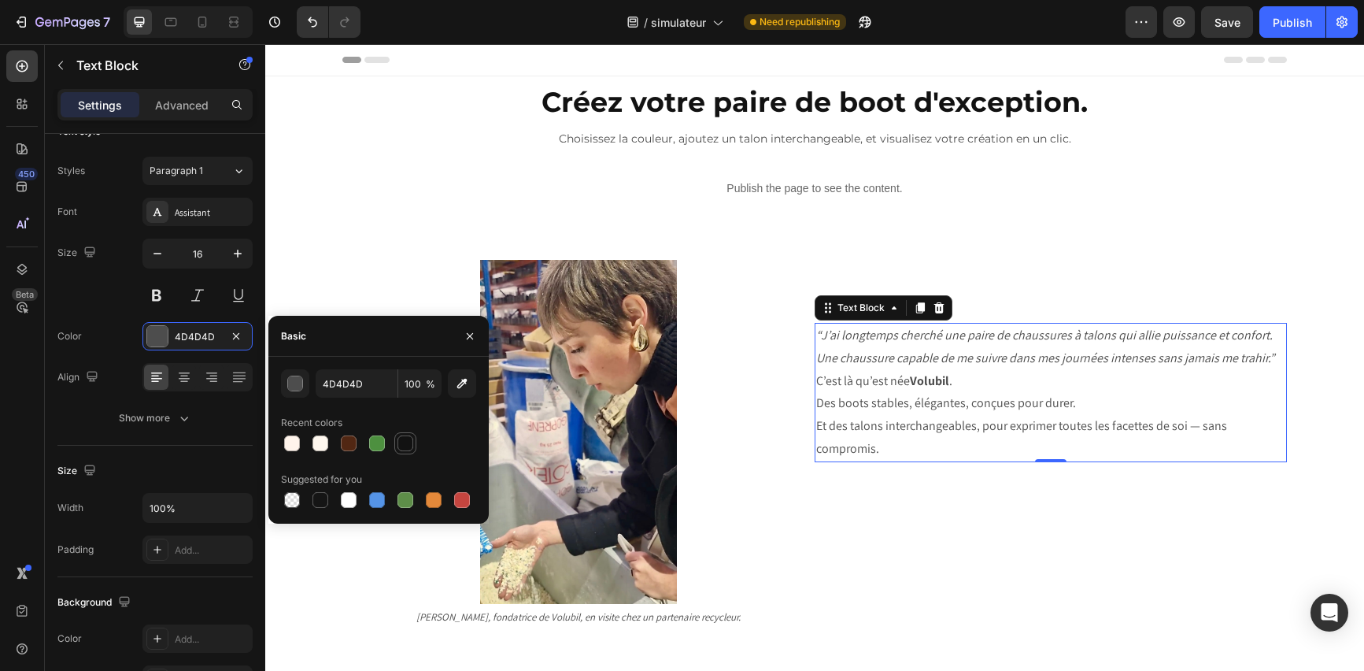
click at [410, 444] on div at bounding box center [406, 443] width 16 height 16
type input "121212"
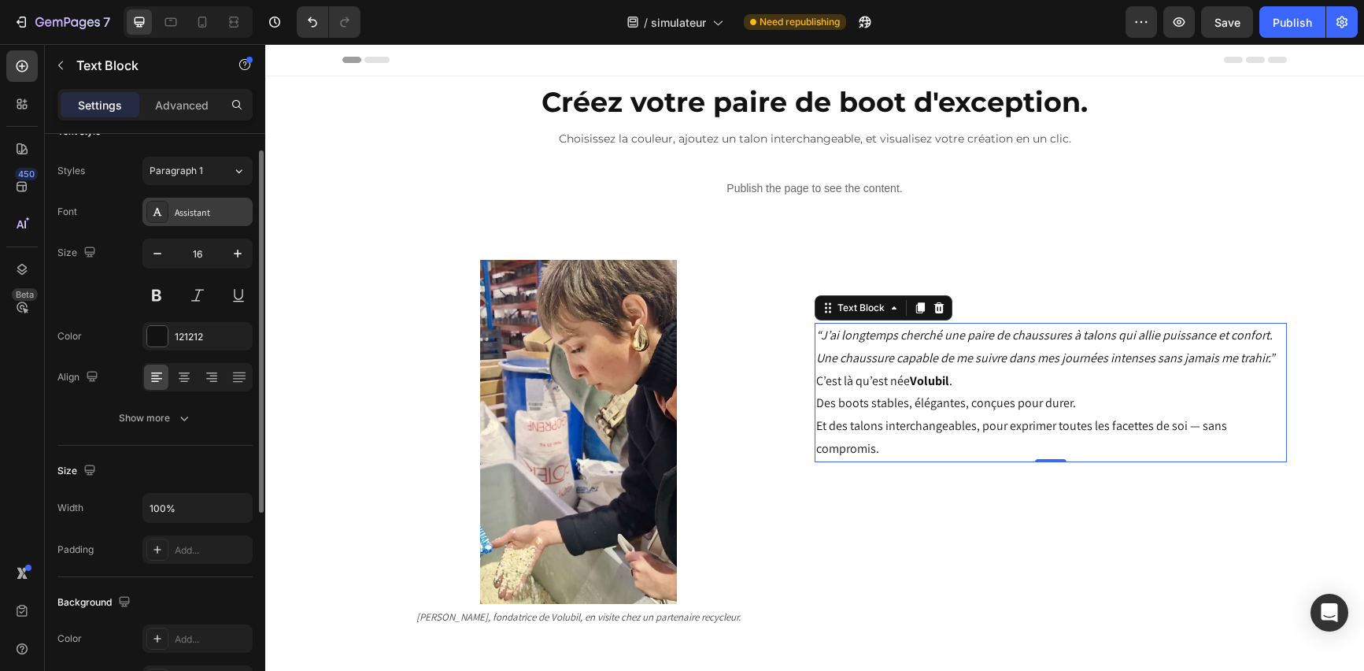
click at [210, 213] on div "Assistant" at bounding box center [212, 212] width 74 height 14
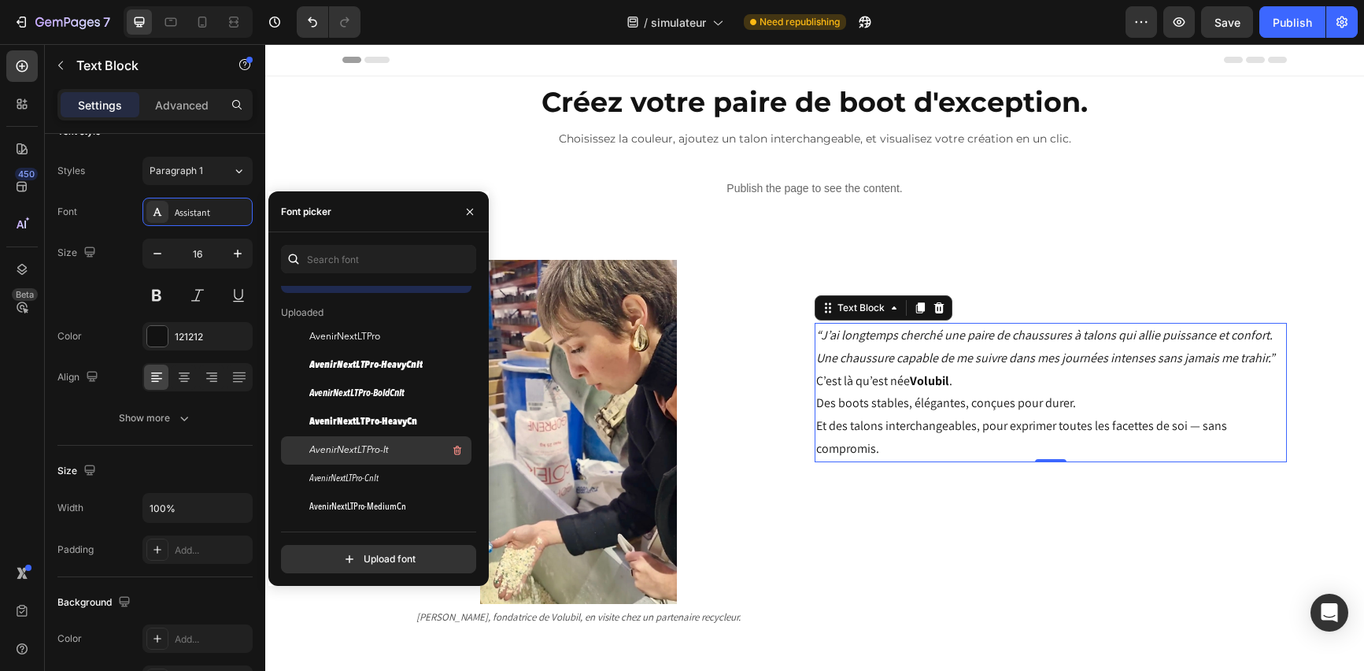
scroll to position [0, 0]
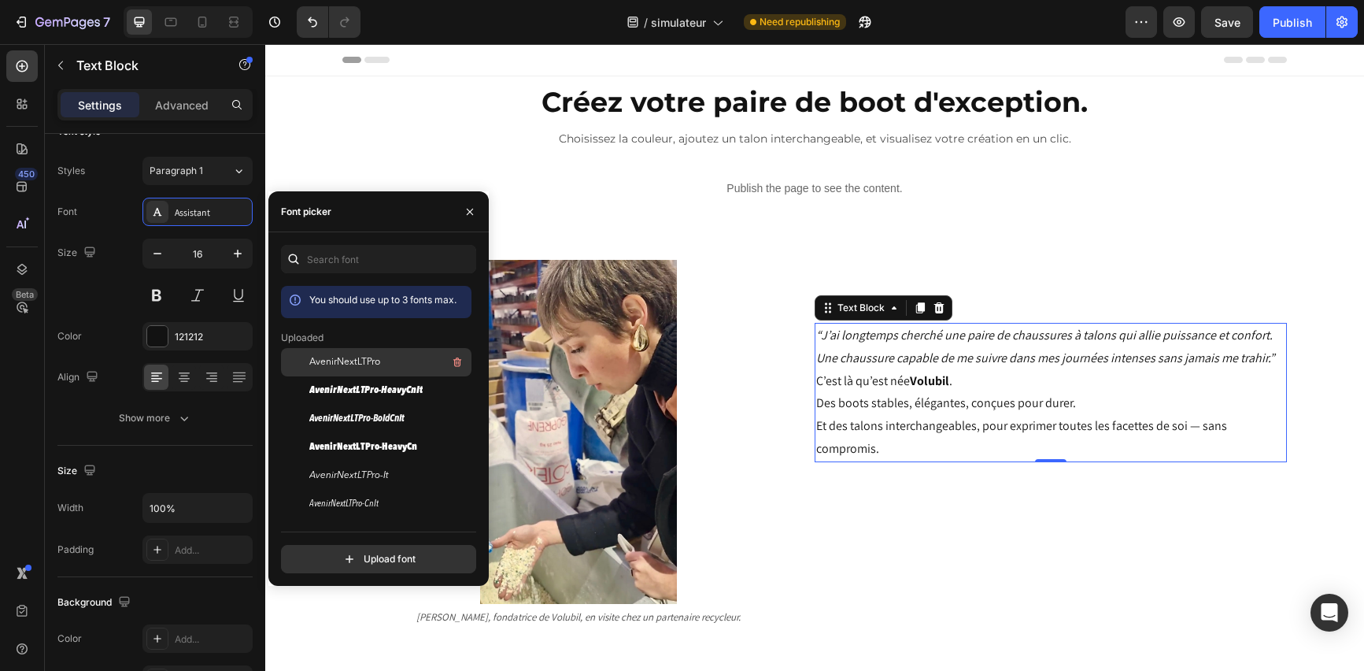
click at [361, 358] on span "AvenirNextLTPro" at bounding box center [344, 362] width 71 height 14
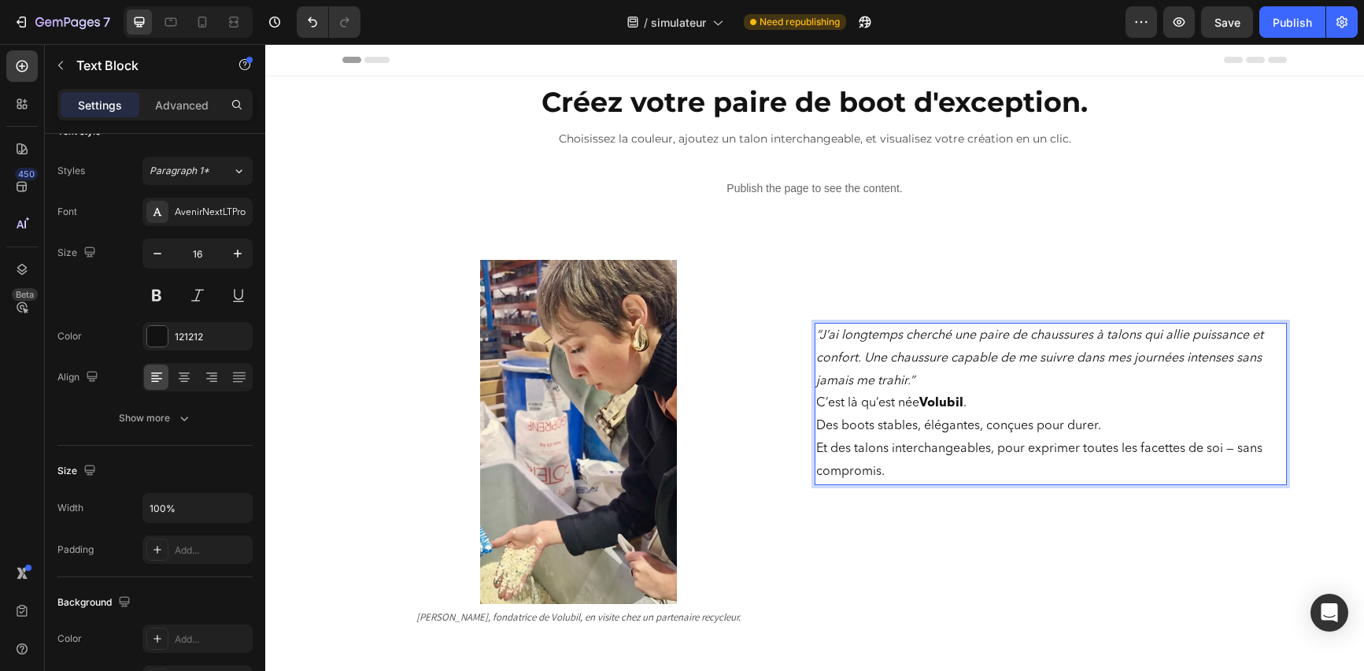
click at [922, 380] on p "“J’ai longtemps cherché une paire de chaussures à talons qui allie puissance et…" at bounding box center [1050, 358] width 469 height 68
click at [926, 380] on p "“J’ai longtemps cherché une paire de chaussures à talons qui allie puissance et…" at bounding box center [1050, 358] width 469 height 68
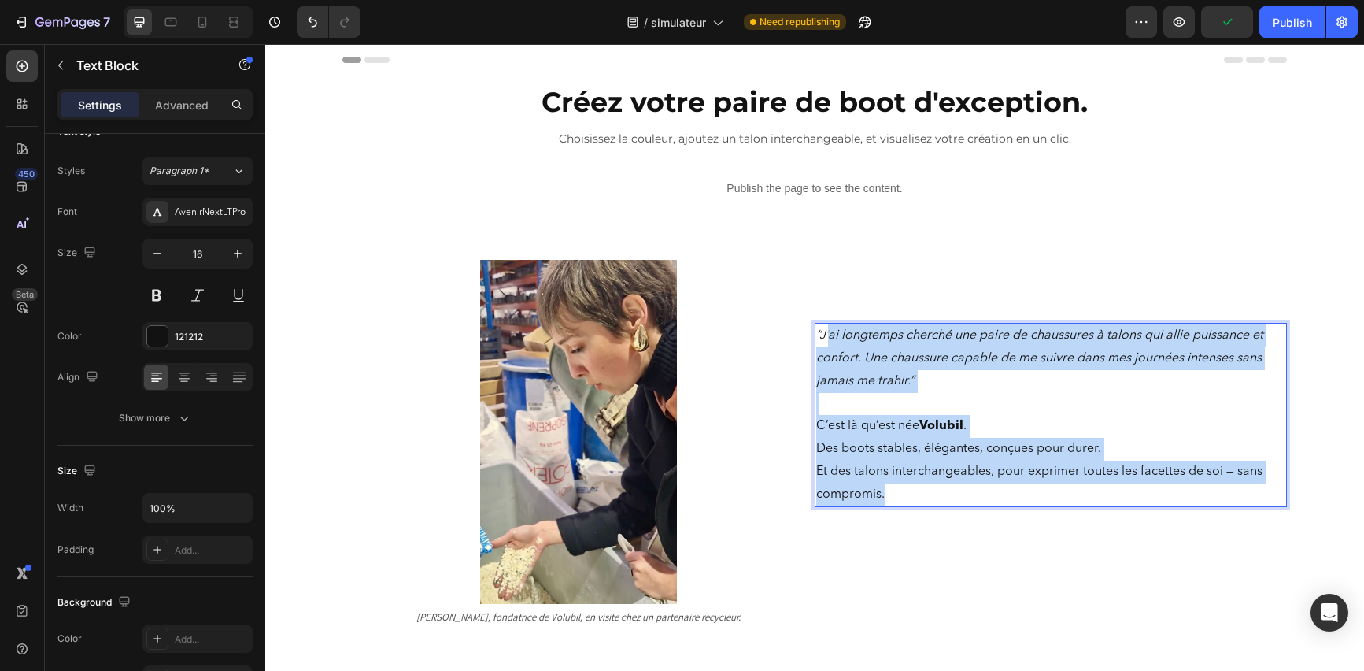
drag, startPoint x: 901, startPoint y: 495, endPoint x: 823, endPoint y: 333, distance: 179.9
click at [823, 333] on div "“J’ai longtemps cherché une paire de chaussures à talons qui allie puissance et…" at bounding box center [1051, 415] width 472 height 184
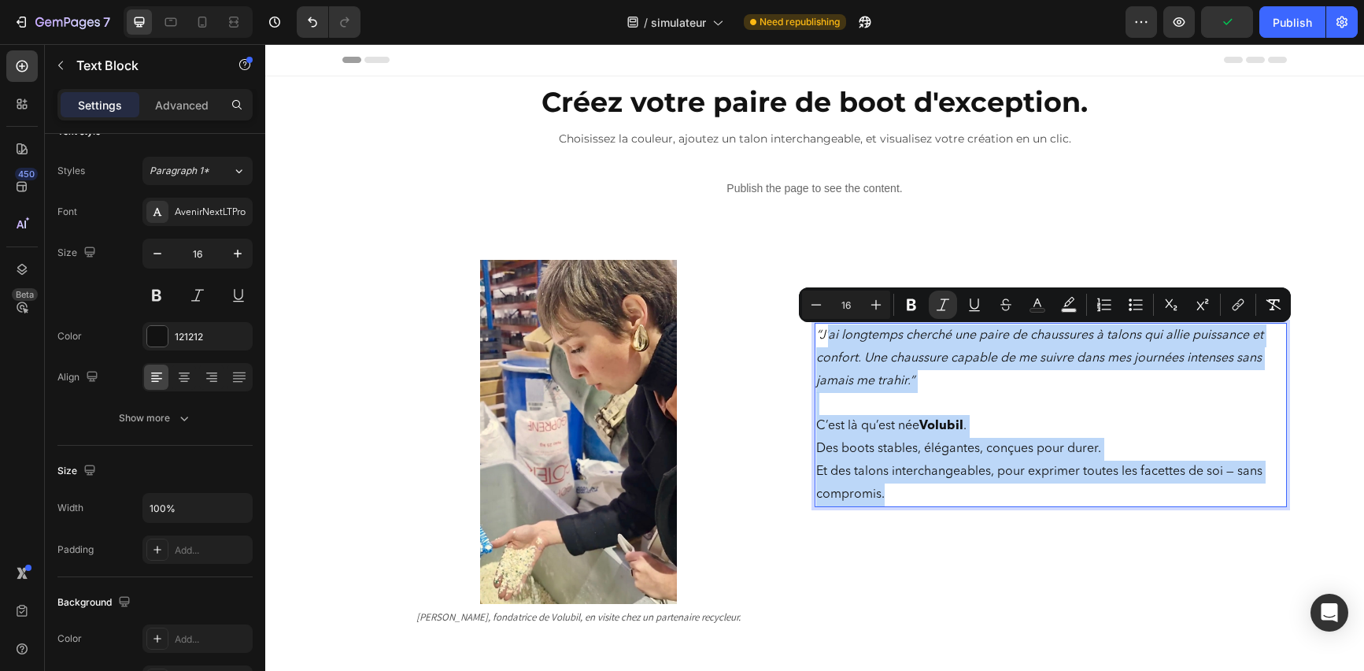
click at [912, 491] on p "Et des talons interchangeables, pour exprimer toutes les facettes de soi — sans…" at bounding box center [1050, 484] width 469 height 46
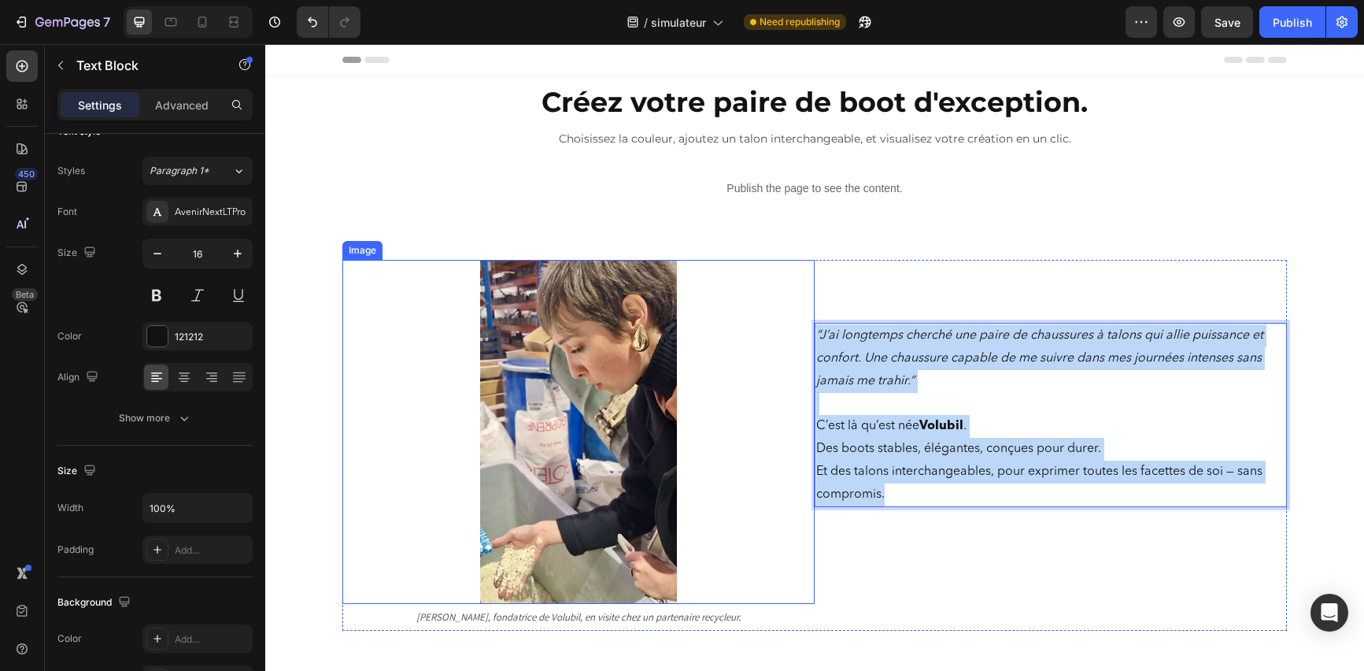
drag, startPoint x: 907, startPoint y: 494, endPoint x: 767, endPoint y: 320, distance: 223.4
click at [767, 320] on div "Image [PERSON_NAME], fondatrice de Volubil, en visite chez un partenaire recycl…" at bounding box center [814, 445] width 945 height 371
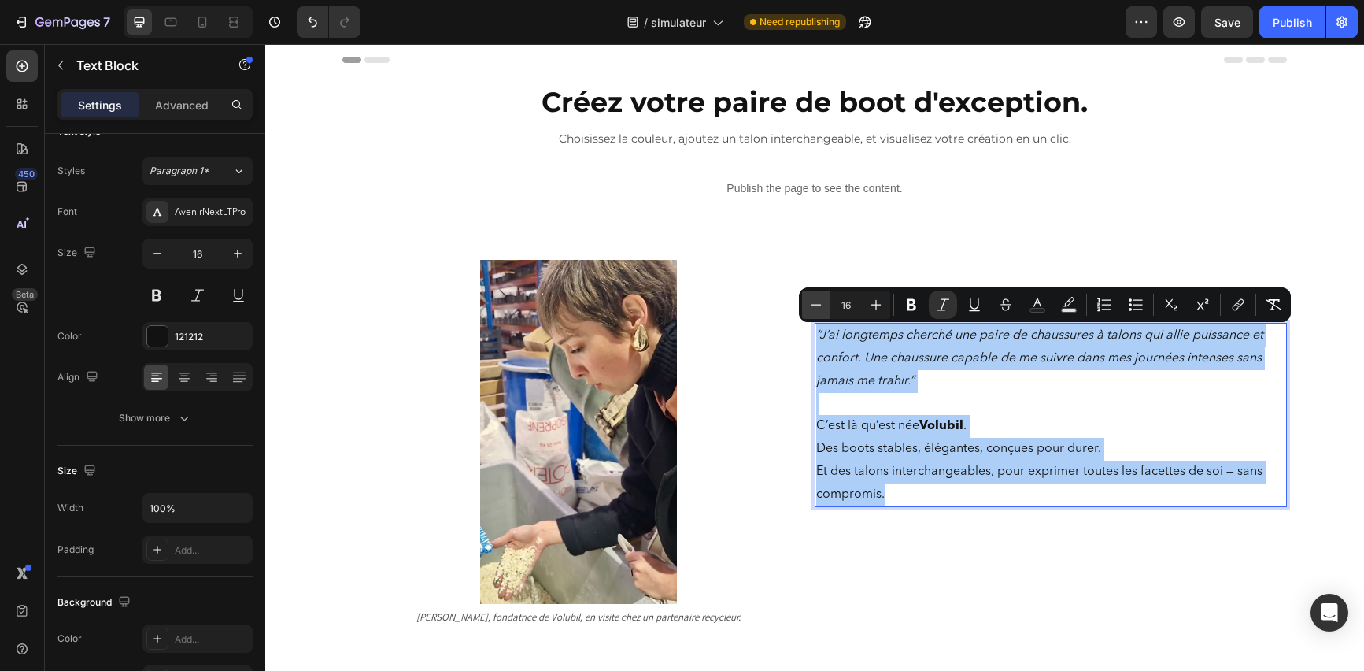
click at [815, 301] on icon "Editor contextual toolbar" at bounding box center [816, 305] width 16 height 16
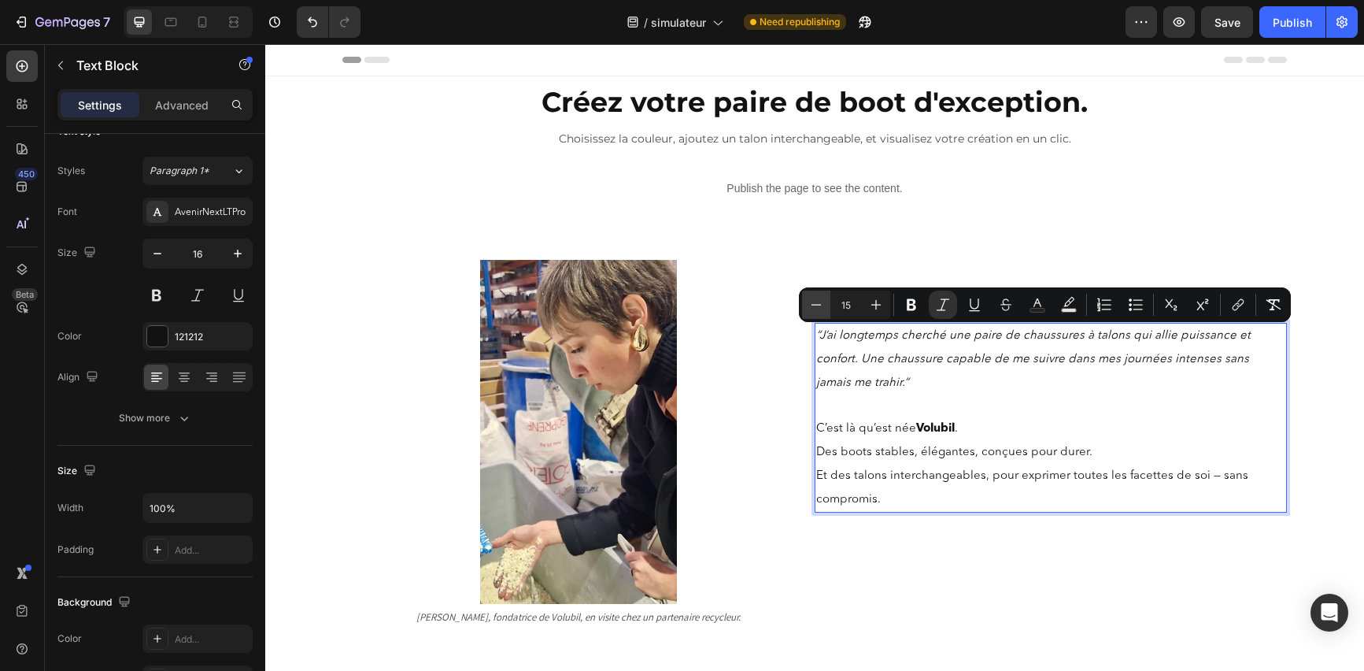
click at [815, 301] on icon "Editor contextual toolbar" at bounding box center [816, 305] width 16 height 16
type input "14"
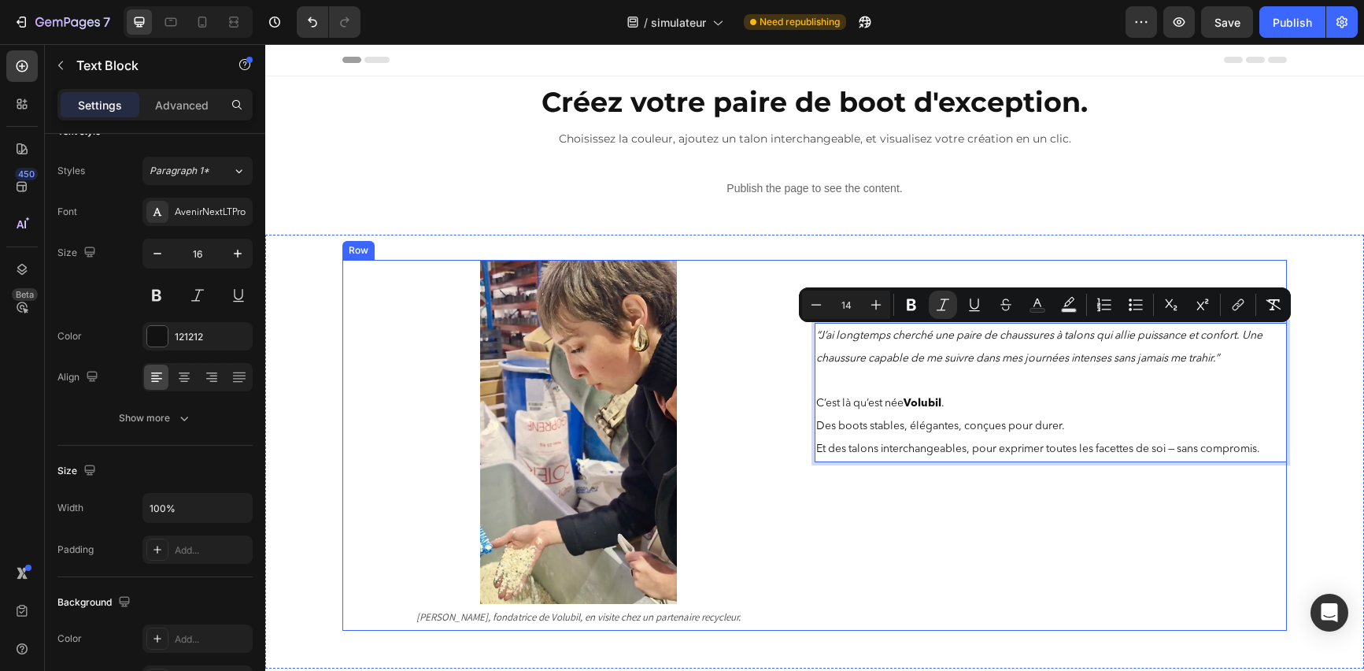
click at [1109, 492] on div "“J’ai longtemps cherché une paire de chaussures à talons qui allie puissance et…" at bounding box center [1051, 445] width 472 height 371
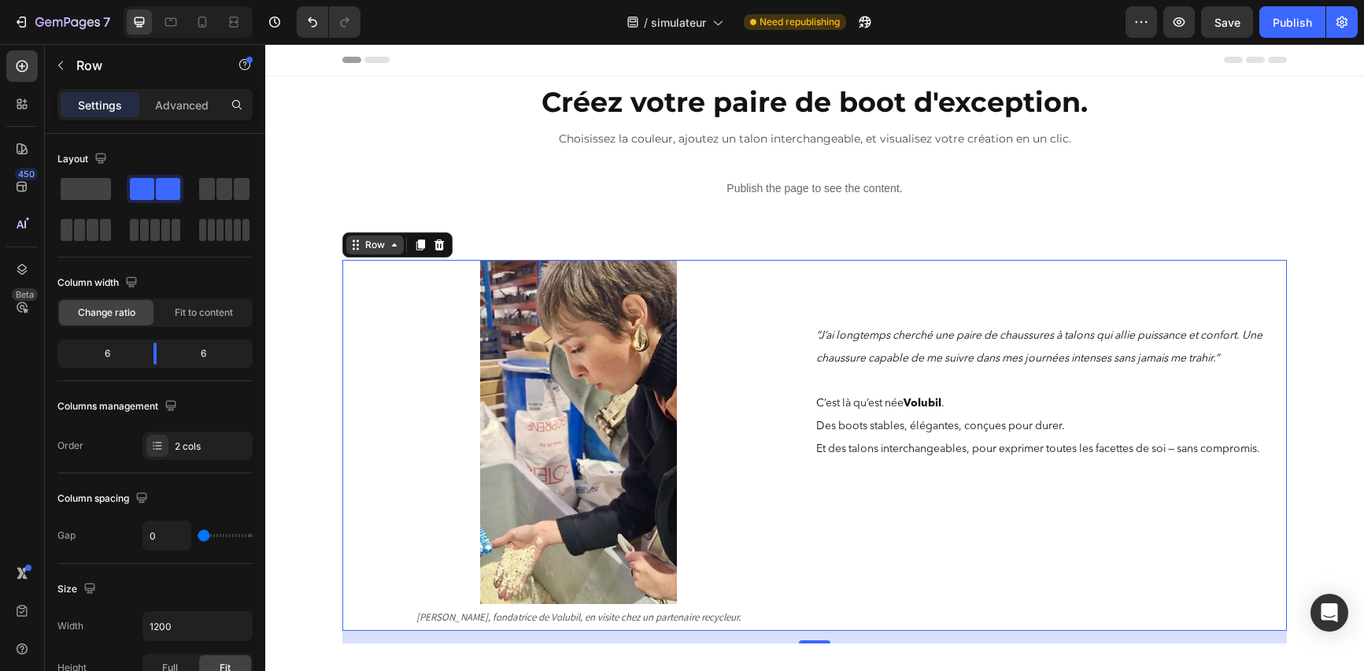
click at [362, 246] on div "Row" at bounding box center [375, 245] width 26 height 14
click at [186, 311] on span "Fit to content" at bounding box center [204, 312] width 58 height 14
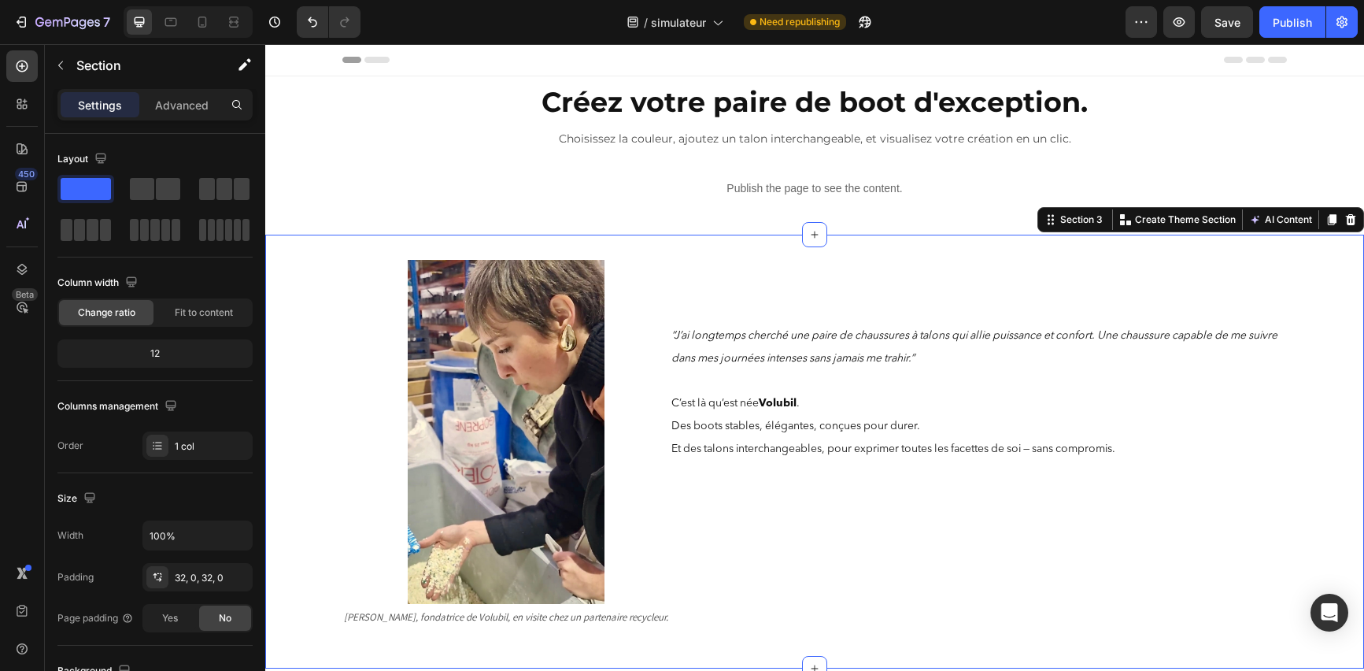
click at [1316, 454] on div "Image [PERSON_NAME], fondatrice de Volubil, en visite chez un partenaire recycl…" at bounding box center [814, 451] width 1099 height 383
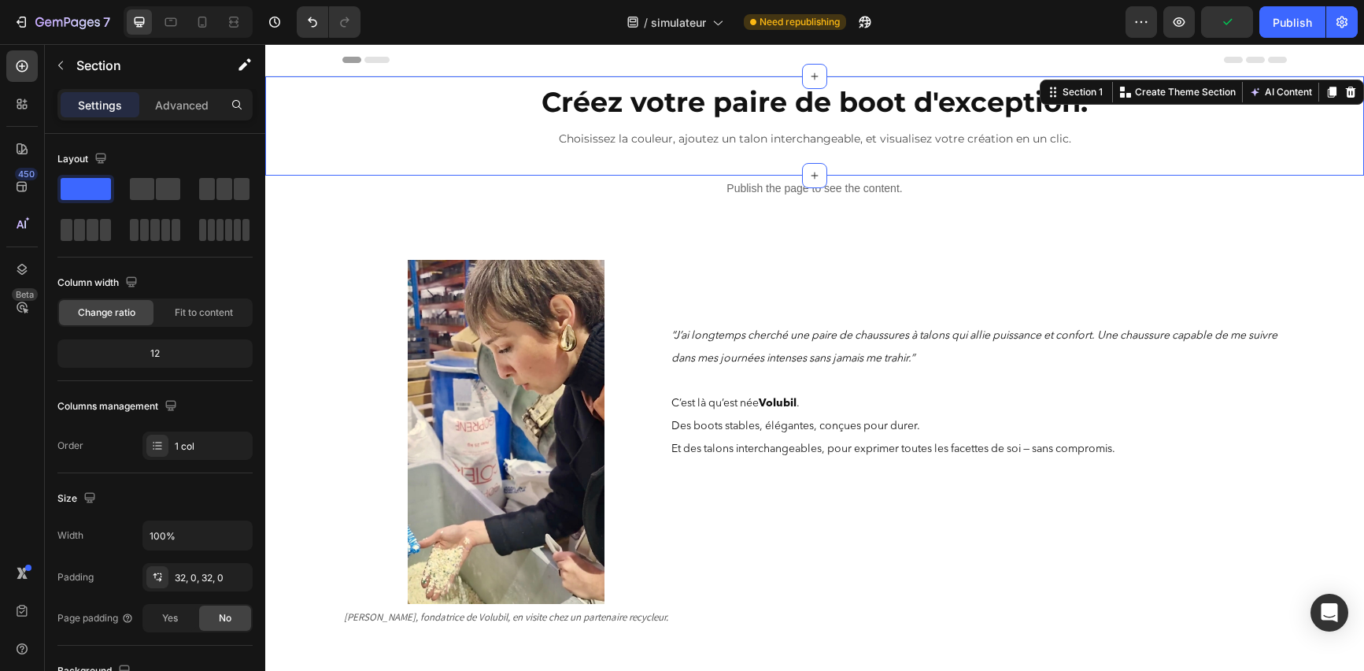
click at [1334, 154] on div "Créez votre paire de boot d'exception. Heading Créez votre paire de boot d'exce…" at bounding box center [814, 125] width 1099 height 99
click at [1240, 24] on span "Save" at bounding box center [1228, 22] width 26 height 13
click at [1176, 27] on icon "button" at bounding box center [1179, 22] width 16 height 16
click at [61, 71] on icon "button" at bounding box center [60, 65] width 13 height 13
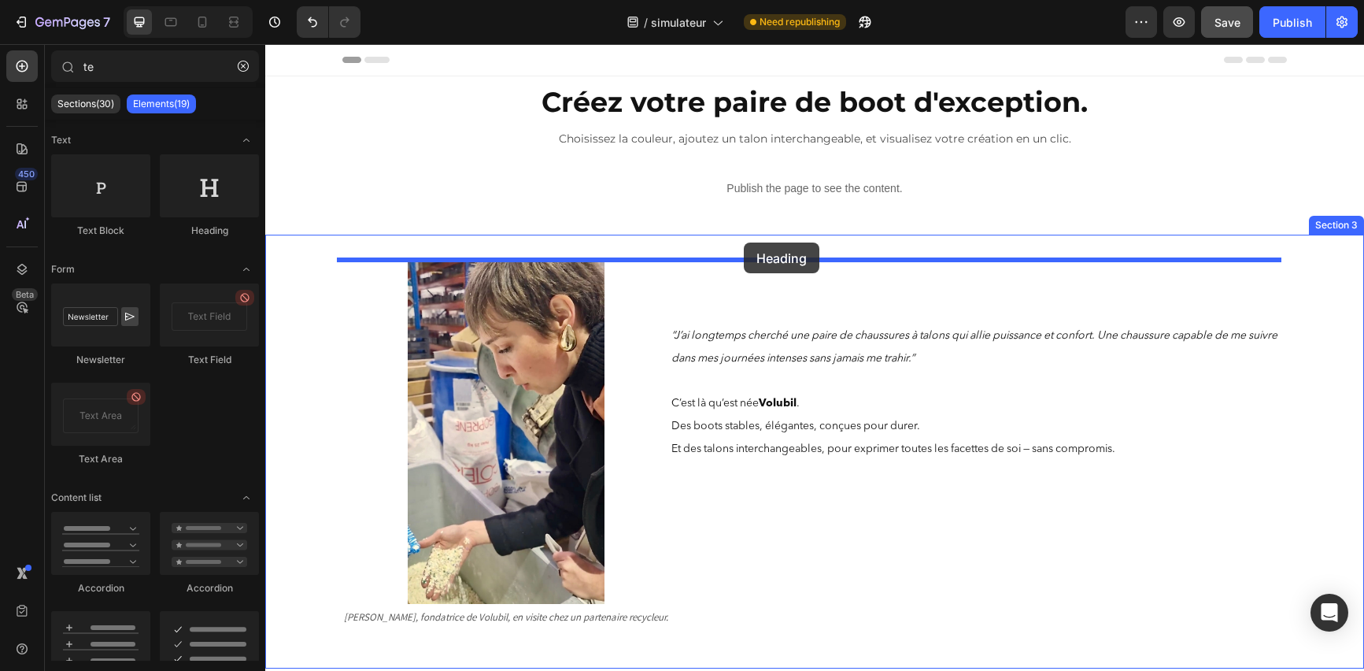
drag, startPoint x: 489, startPoint y: 235, endPoint x: 744, endPoint y: 242, distance: 255.2
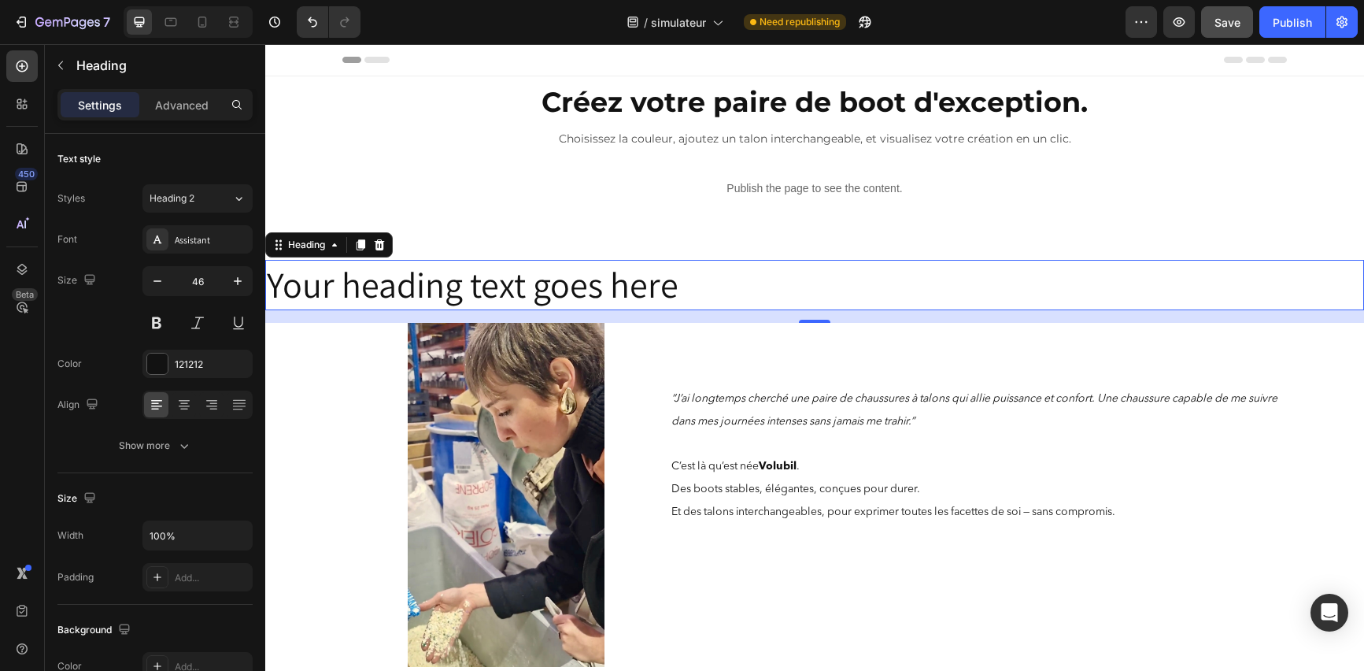
click at [742, 283] on h2 "Your heading text goes here" at bounding box center [814, 285] width 1099 height 50
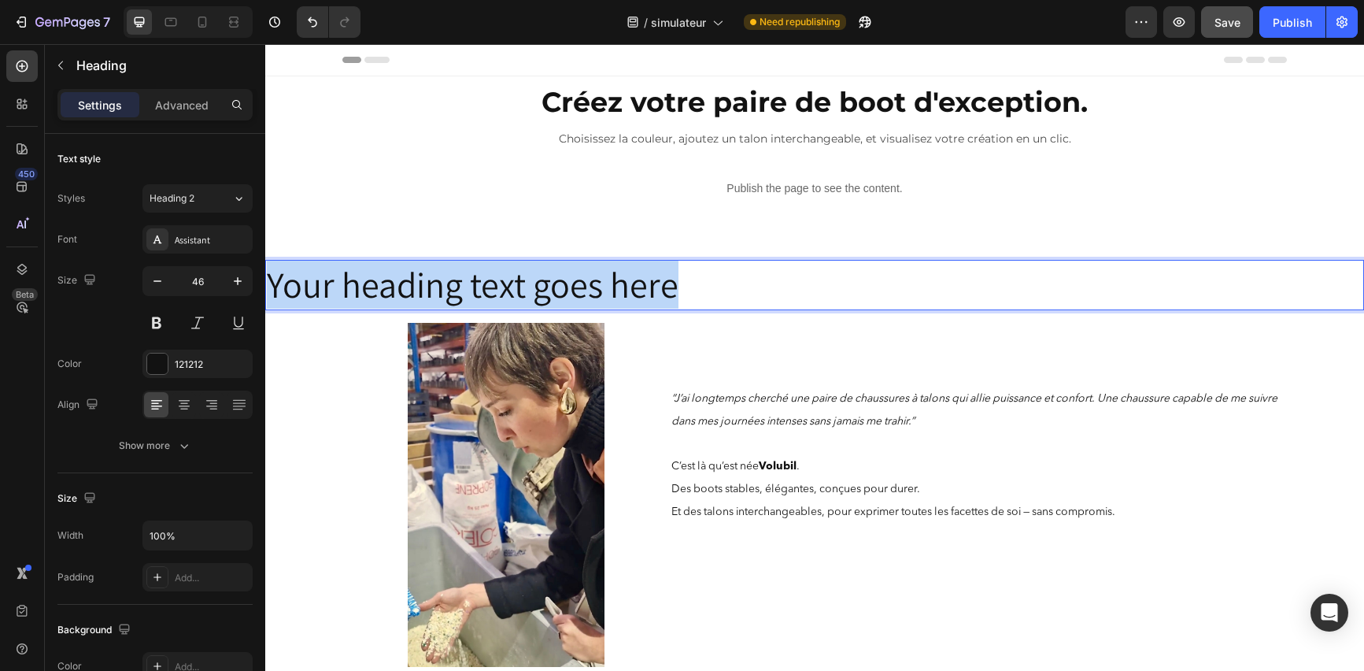
click at [742, 283] on p "Your heading text goes here" at bounding box center [815, 284] width 1096 height 47
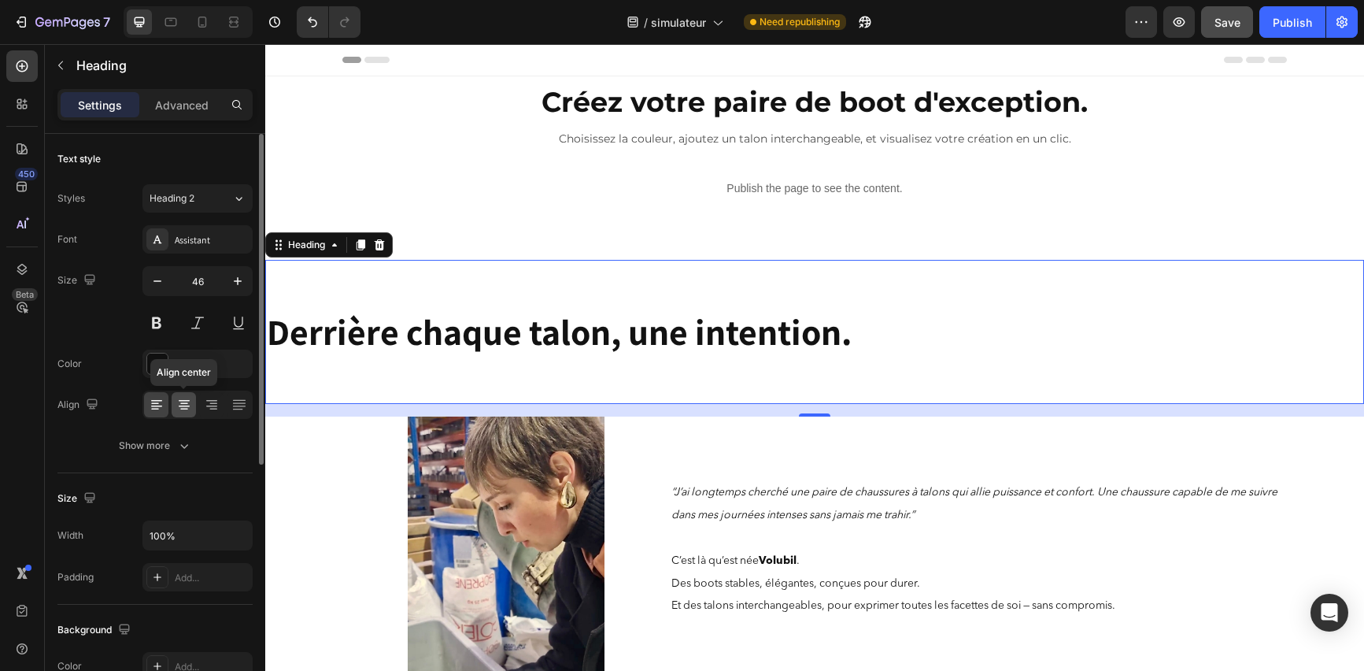
click at [179, 405] on icon at bounding box center [184, 406] width 11 height 2
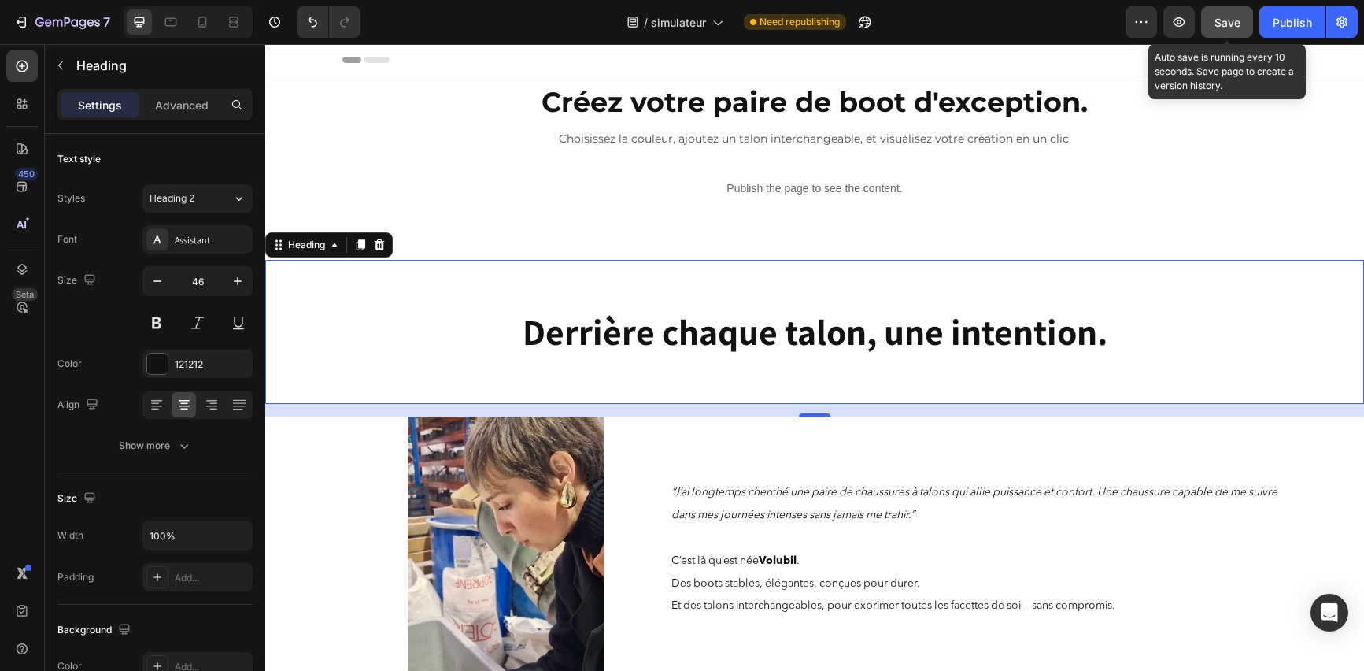
click at [1230, 27] on span "Save" at bounding box center [1228, 22] width 26 height 13
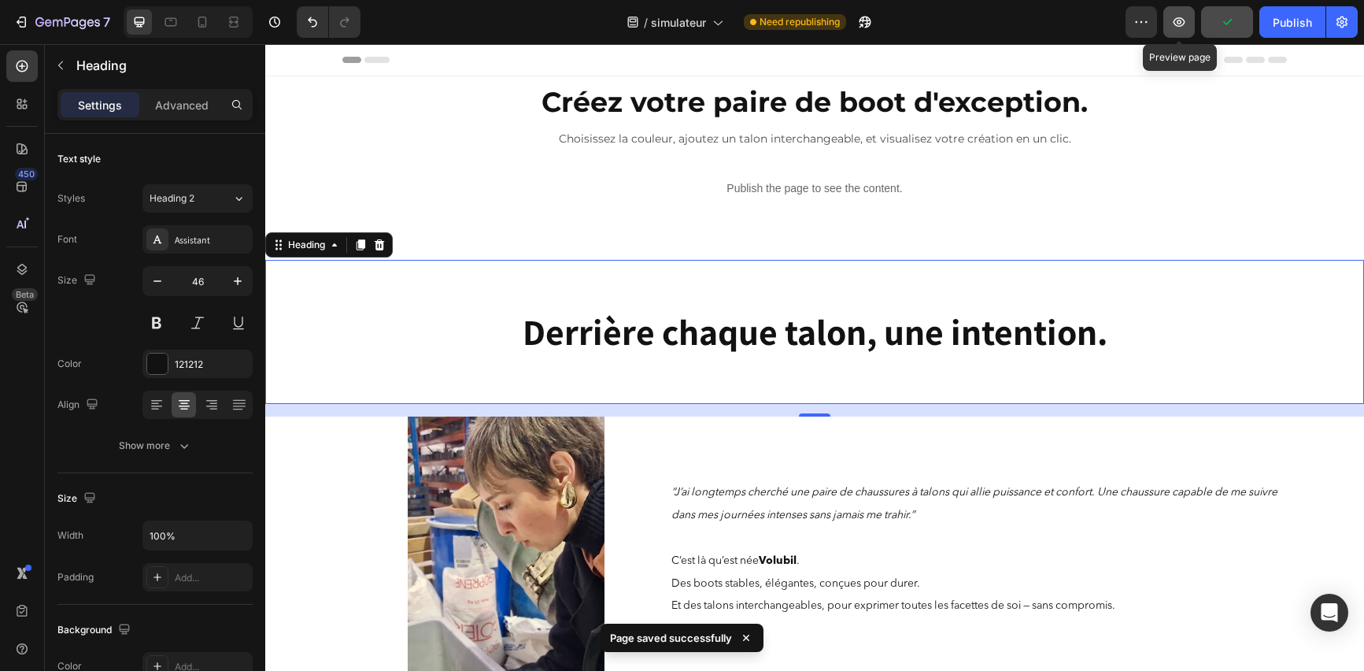
click at [1181, 30] on button "button" at bounding box center [1178, 21] width 31 height 31
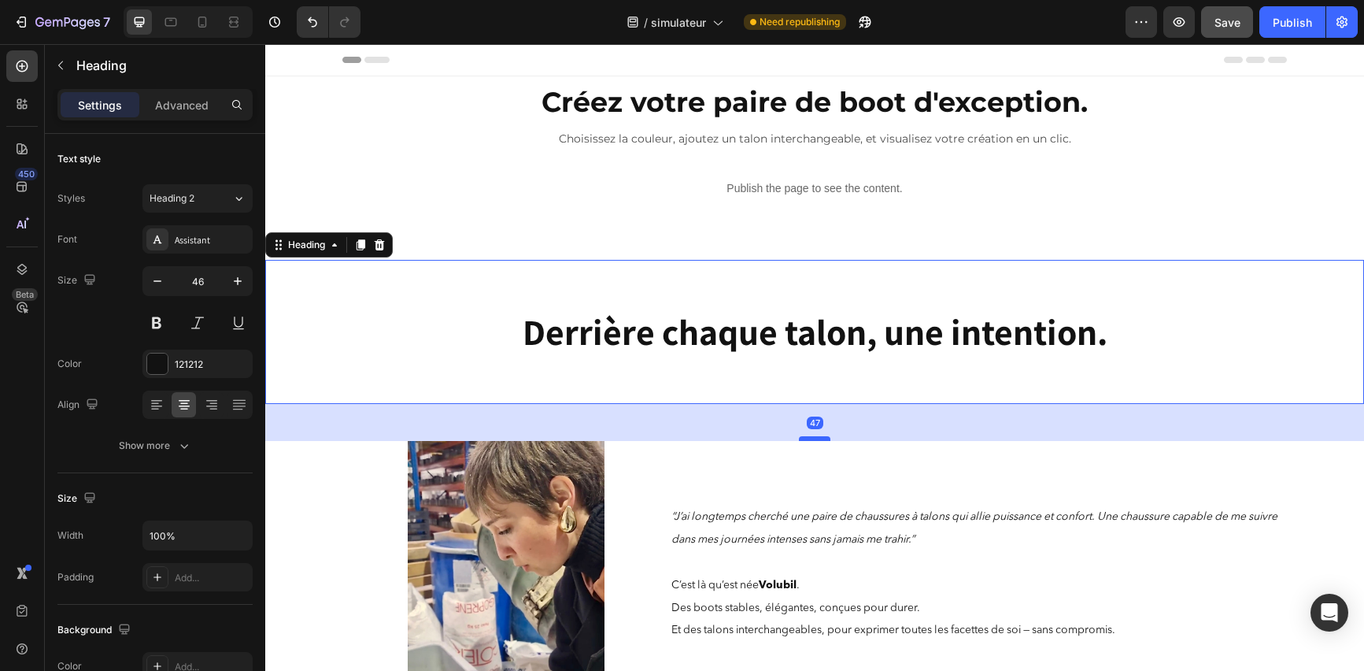
drag, startPoint x: 795, startPoint y: 415, endPoint x: 794, endPoint y: 439, distance: 24.4
click at [799, 439] on div at bounding box center [814, 438] width 31 height 5
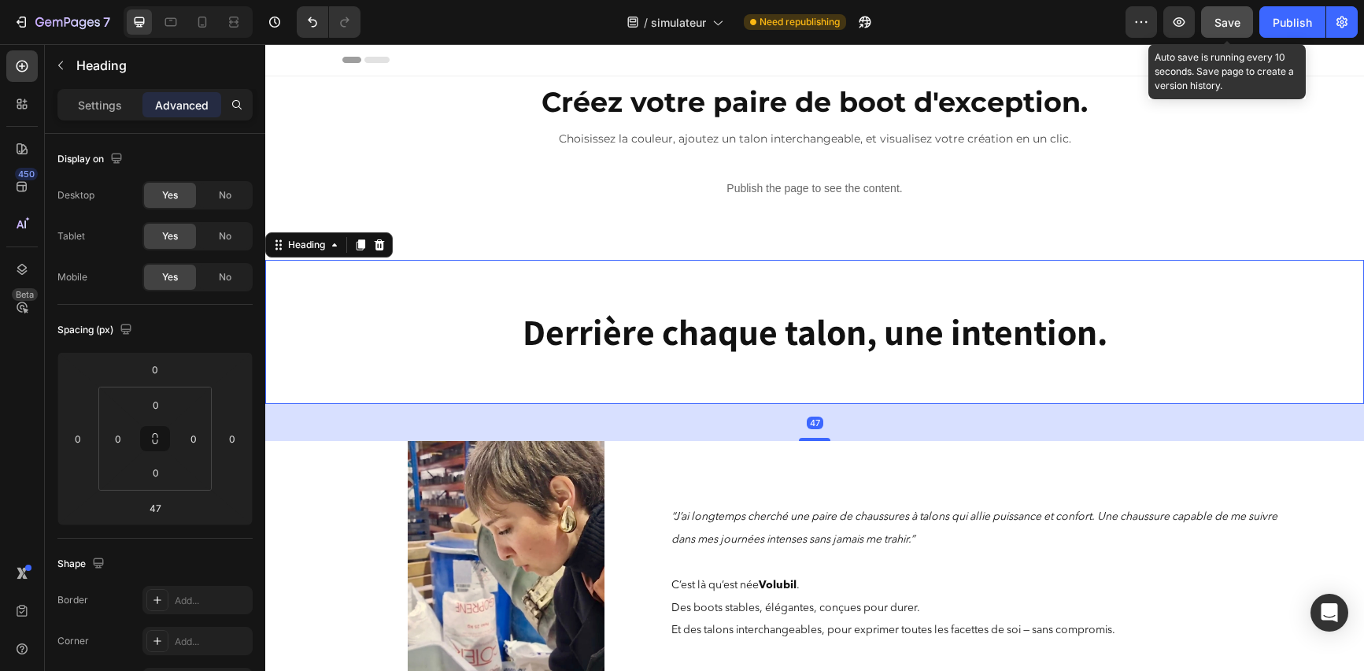
click at [1239, 24] on span "Save" at bounding box center [1228, 22] width 26 height 13
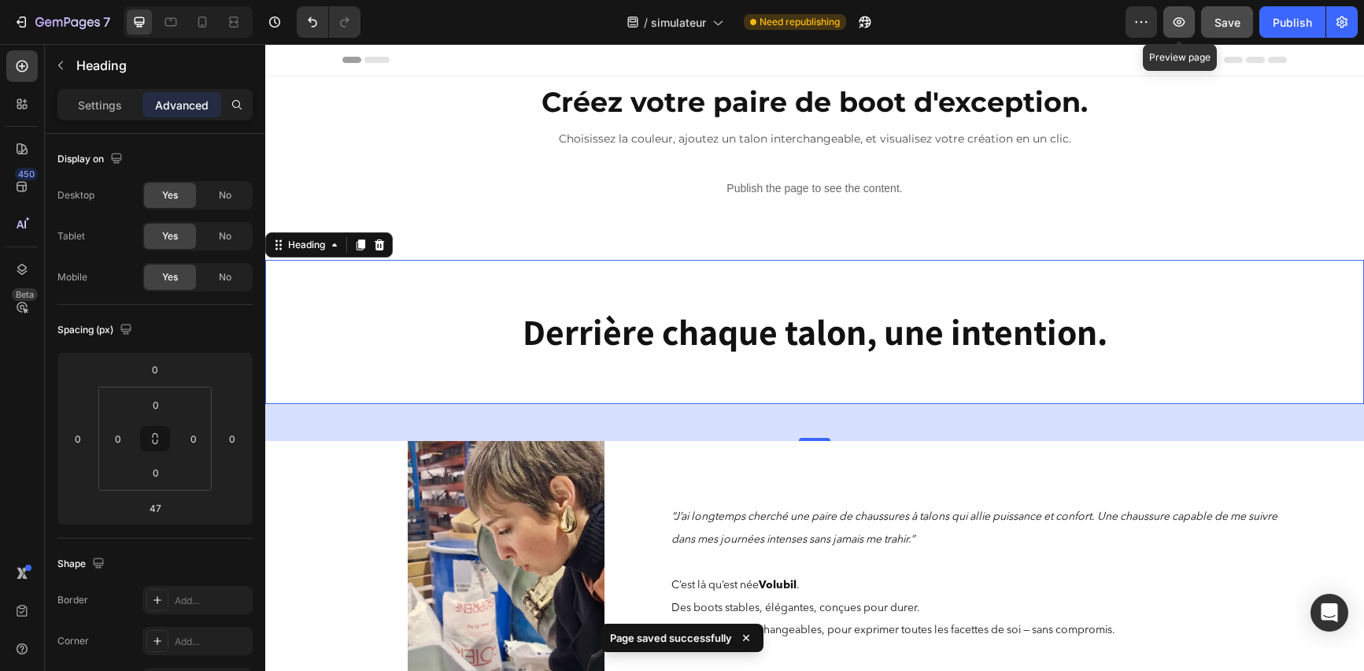
click at [1176, 31] on button "button" at bounding box center [1178, 21] width 31 height 31
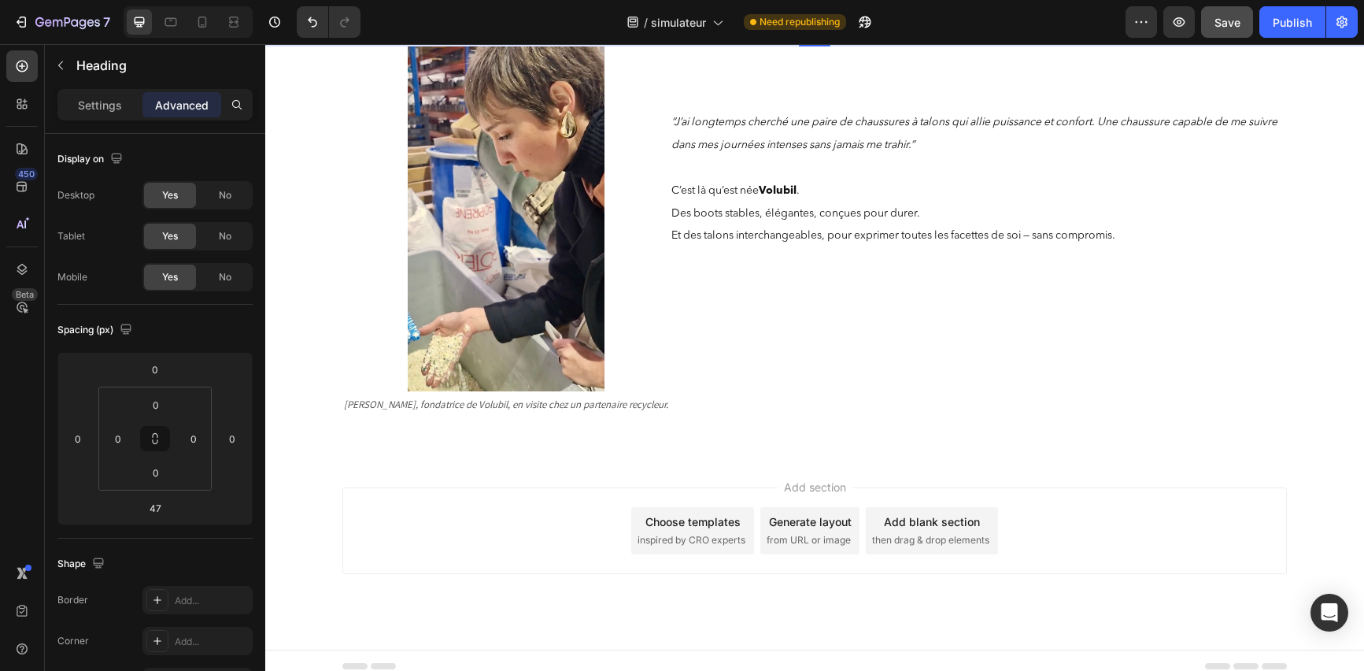
scroll to position [405, 0]
